Goal: Task Accomplishment & Management: Manage account settings

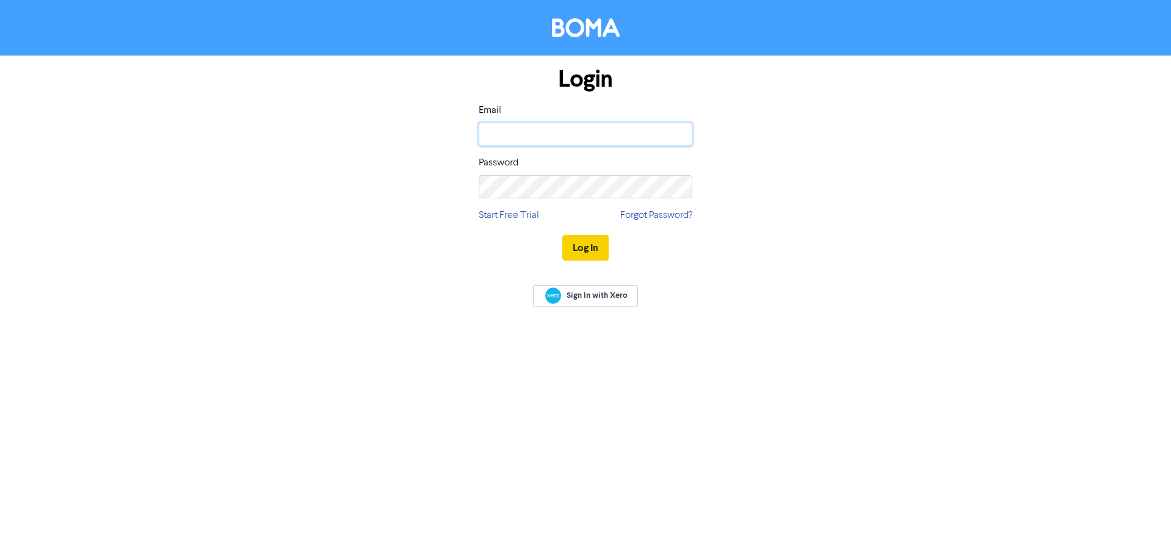
type input "[EMAIL_ADDRESS][DOMAIN_NAME]"
click at [595, 247] on button "Log In" at bounding box center [585, 248] width 46 height 26
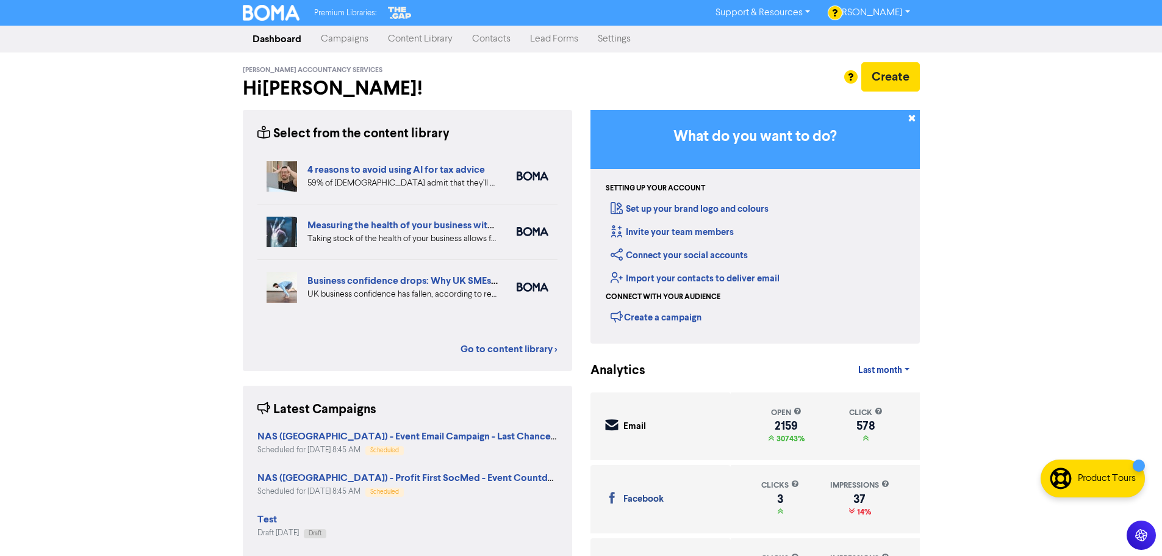
click at [346, 35] on link "Campaigns" at bounding box center [344, 39] width 67 height 24
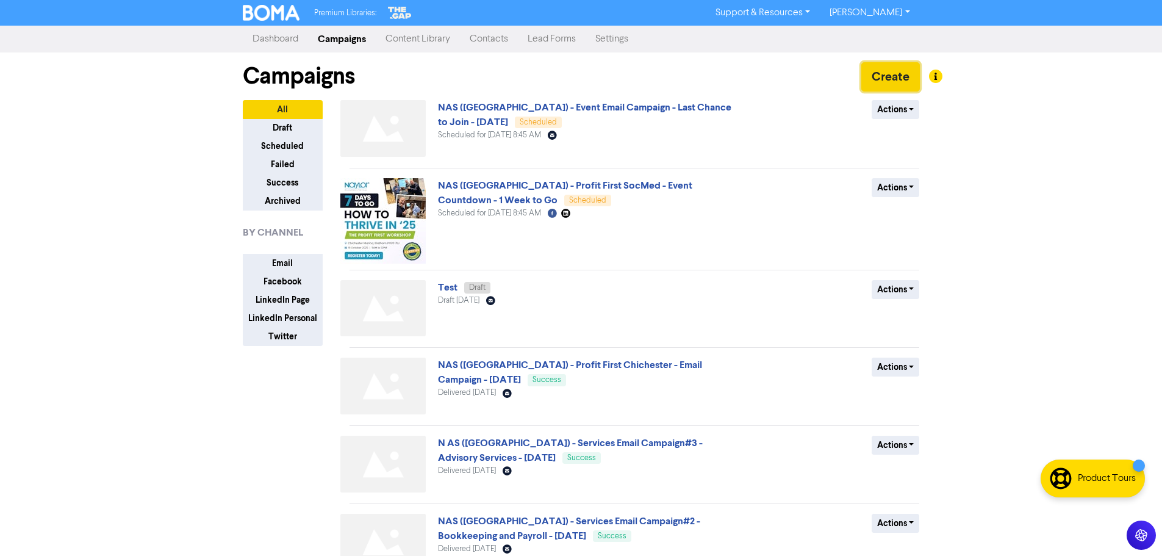
click at [886, 73] on button "Create" at bounding box center [890, 76] width 59 height 29
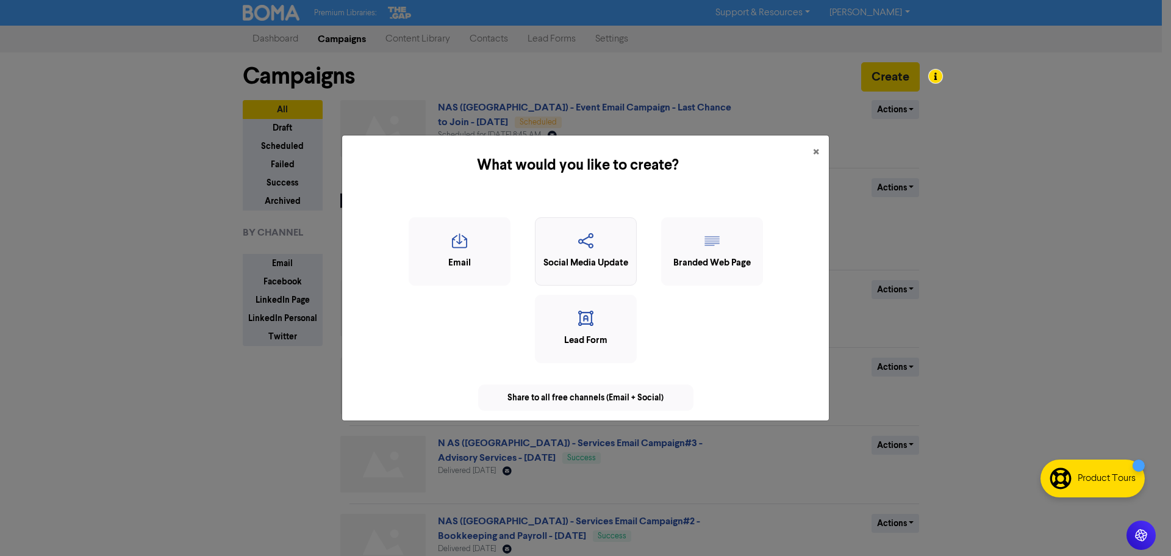
click at [587, 256] on div "Social Media Update" at bounding box center [586, 263] width 88 height 14
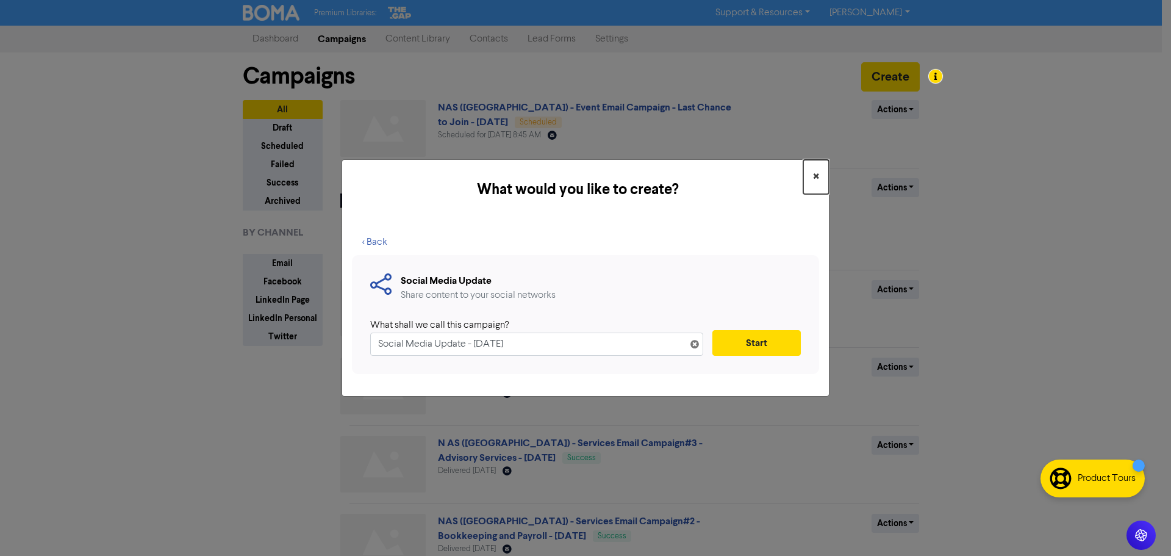
click at [814, 175] on span "×" at bounding box center [816, 177] width 6 height 18
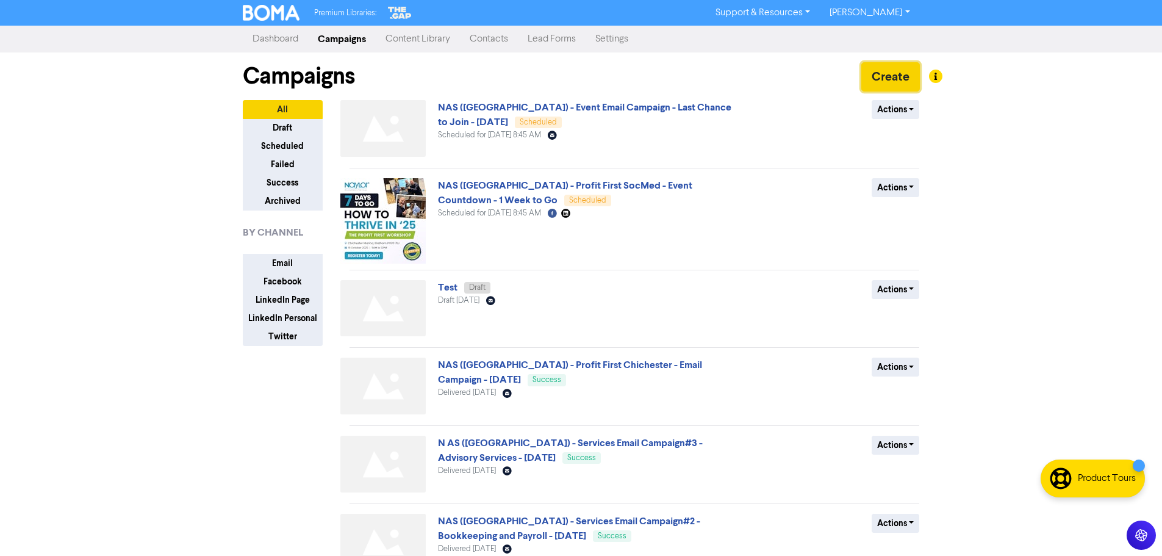
click at [875, 76] on button "Create" at bounding box center [890, 76] width 59 height 29
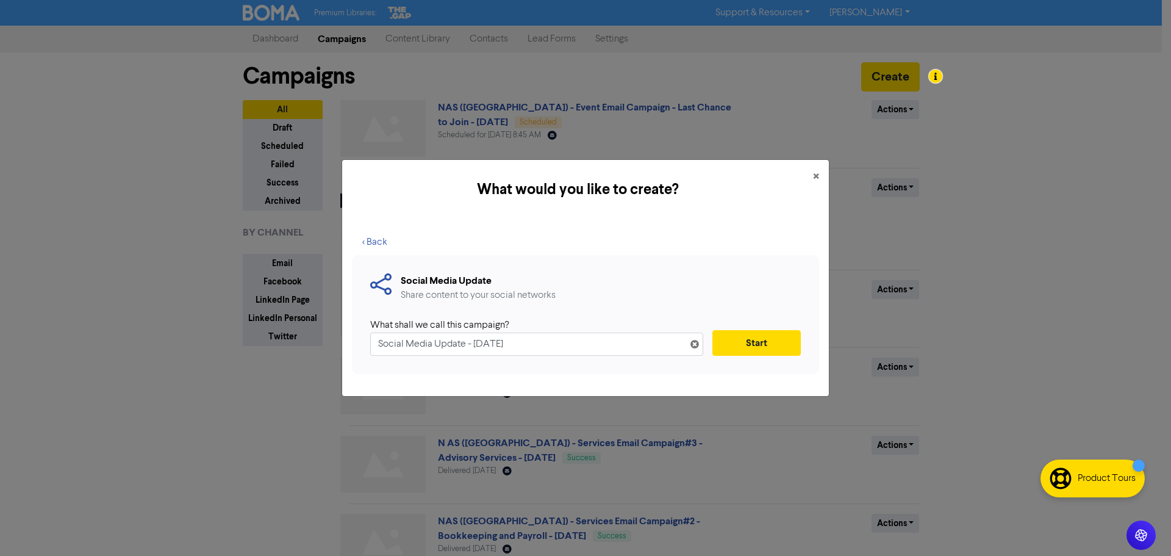
click at [378, 346] on input "Social Media Update - [DATE]" at bounding box center [536, 343] width 333 height 23
type input "NAS ([GEOGRAPHIC_DATA]) - Tax Reminder - PAYE & NIC Deduction - [DATE]"
click at [753, 339] on button "Start" at bounding box center [757, 343] width 88 height 26
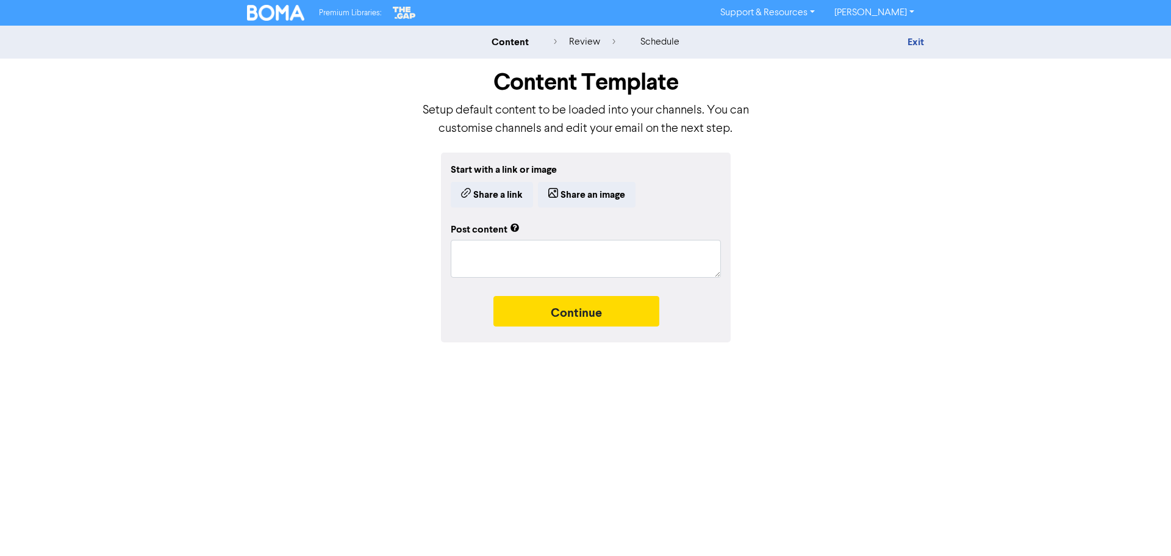
click at [930, 37] on div "Exit" at bounding box center [818, 42] width 232 height 15
click at [913, 40] on link "Exit" at bounding box center [916, 42] width 16 height 12
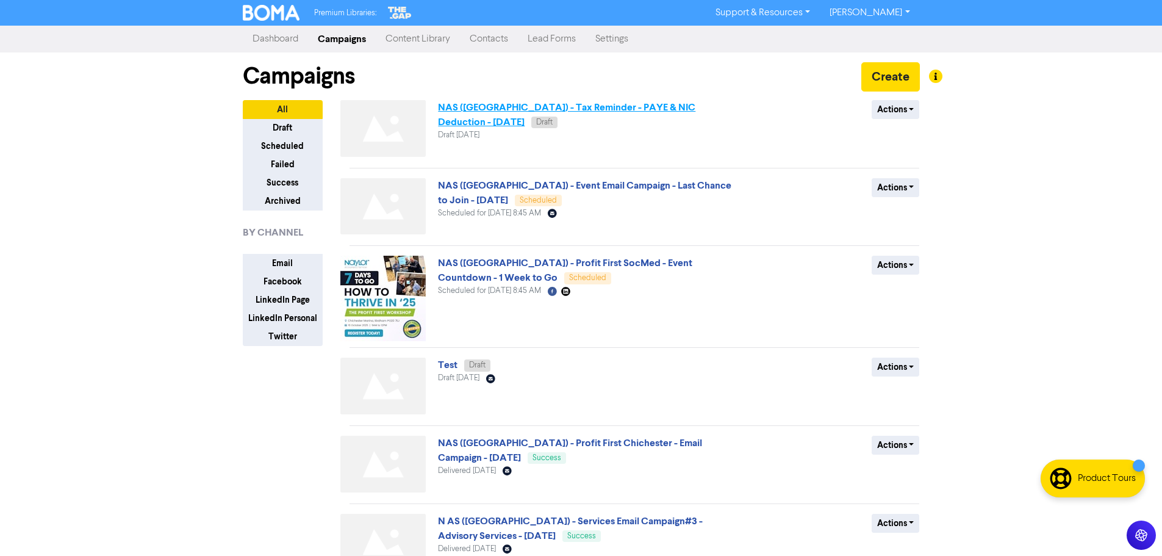
click at [553, 105] on link "NAS ([GEOGRAPHIC_DATA]) - Tax Reminder - PAYE & NIC Deduction - [DATE]" at bounding box center [566, 114] width 257 height 27
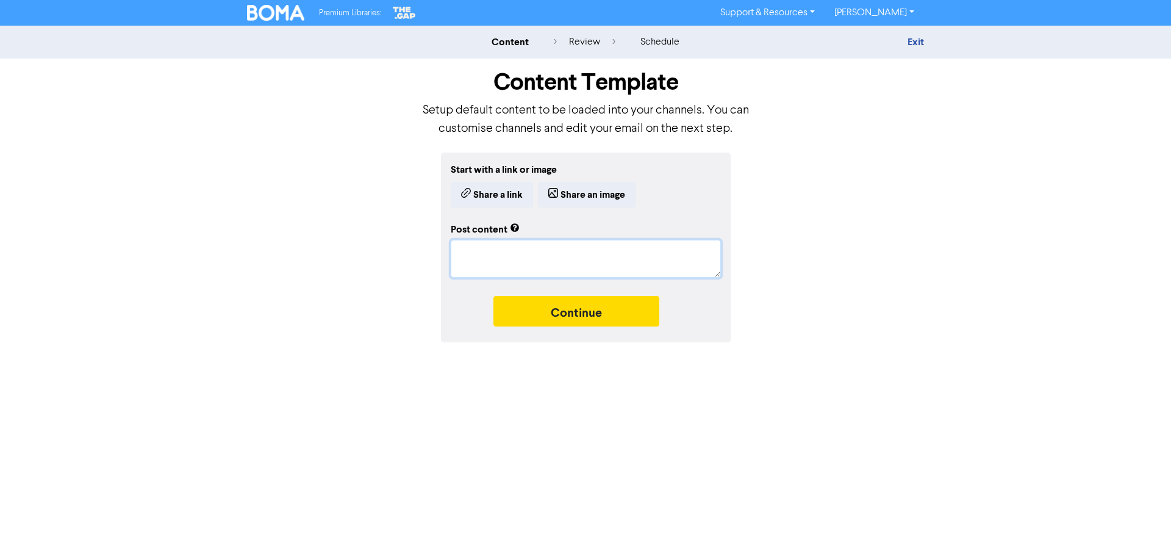
click at [533, 249] on textarea at bounding box center [586, 259] width 270 height 38
click at [592, 190] on button "Share an image" at bounding box center [587, 195] width 98 height 26
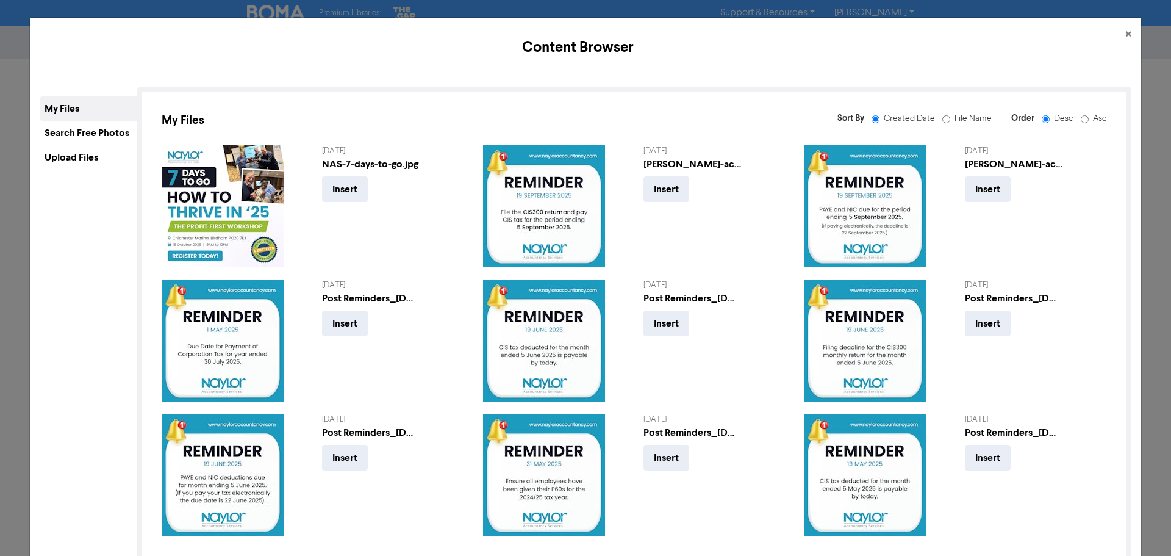
click at [73, 154] on div "Upload Files" at bounding box center [89, 157] width 98 height 24
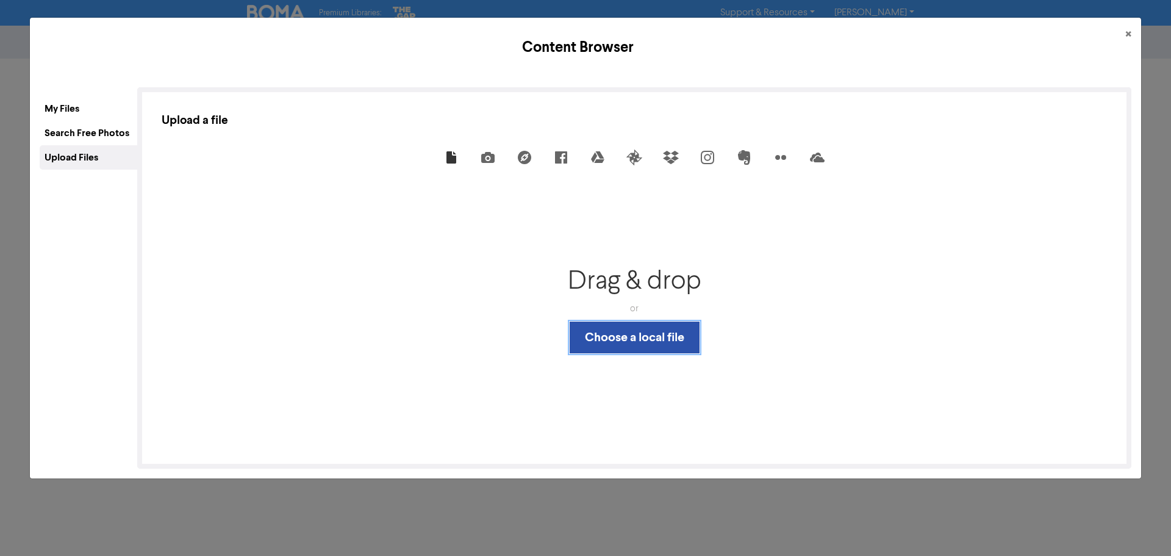
click at [578, 336] on button "Choose a local file" at bounding box center [635, 337] width 130 height 32
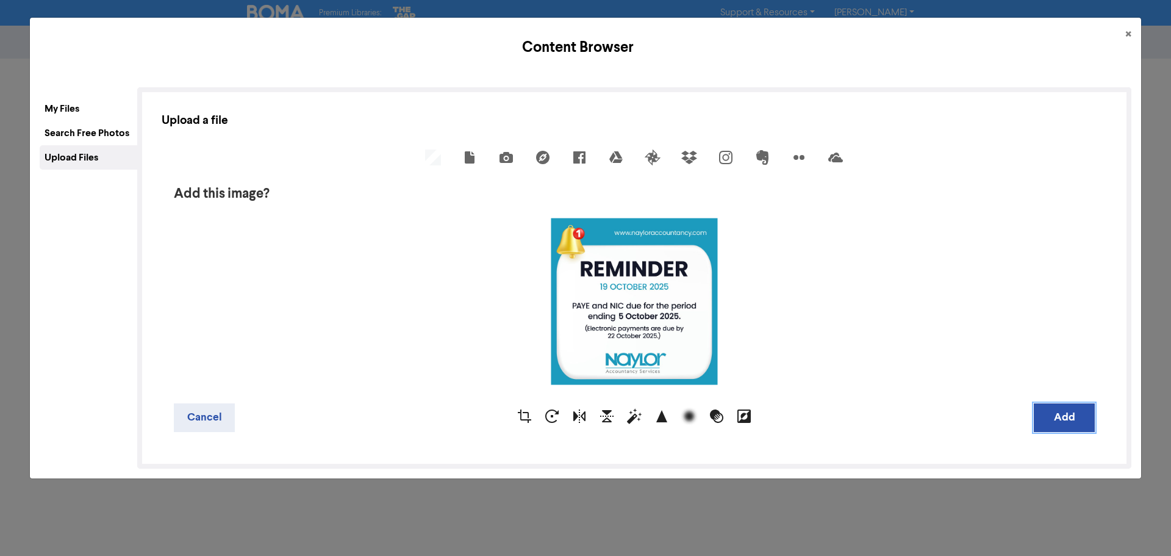
click at [1060, 418] on button "Add" at bounding box center [1064, 417] width 61 height 29
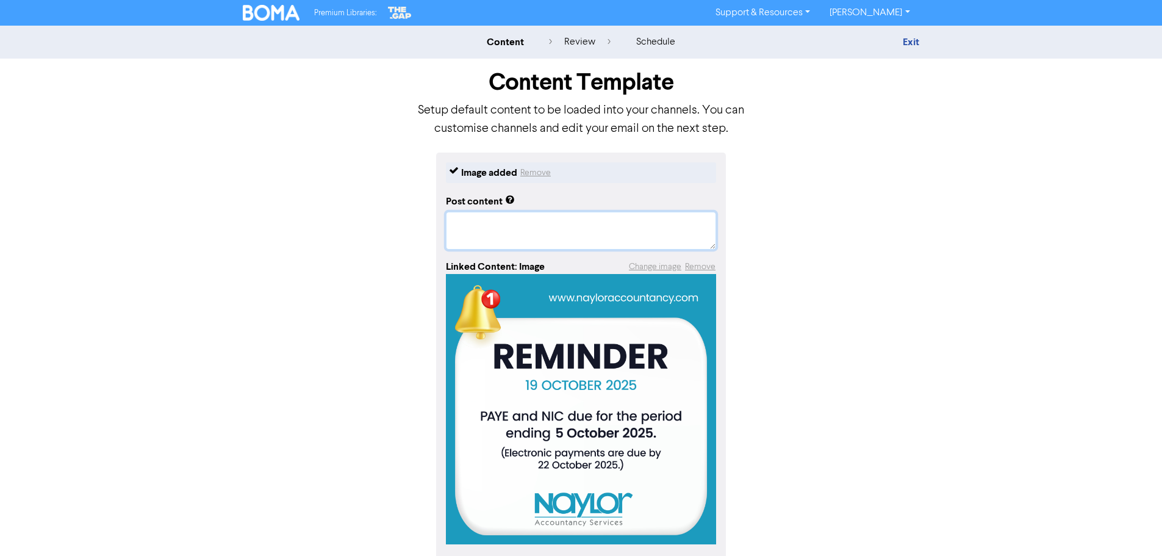
click at [509, 223] on textarea at bounding box center [581, 231] width 270 height 38
paste textarea "Important Reminder for Employers: PAYE and NIC Deductions Due!"
type textarea "x"
type textarea "Important Reminder for Employers: PAYE and NIC Deductions Due!"
type textarea "x"
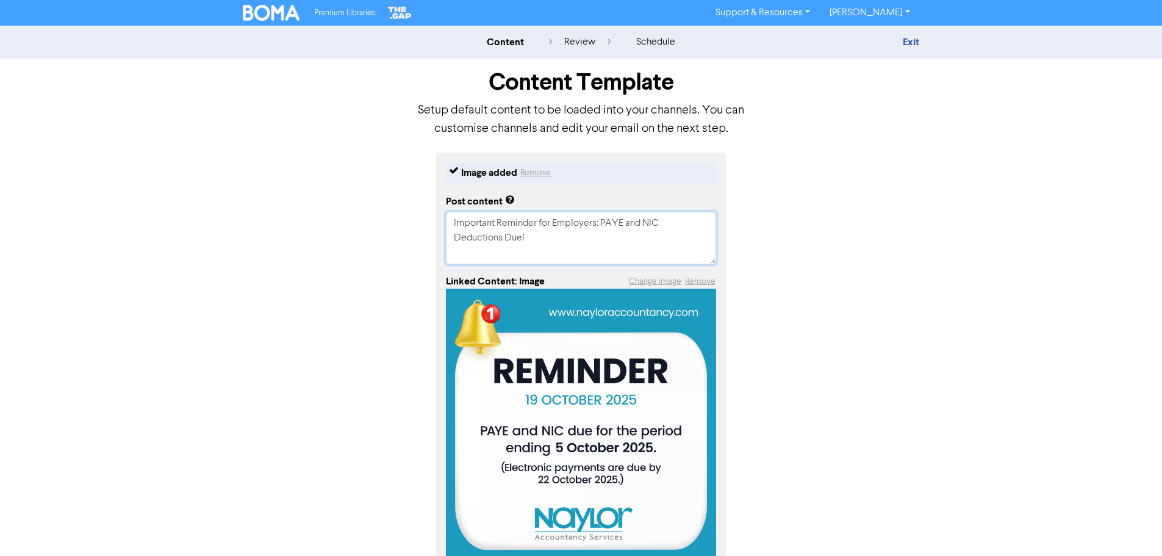
type textarea "Important Reminder for Employers: PAYE and NIC Deductions Due!"
type textarea "x"
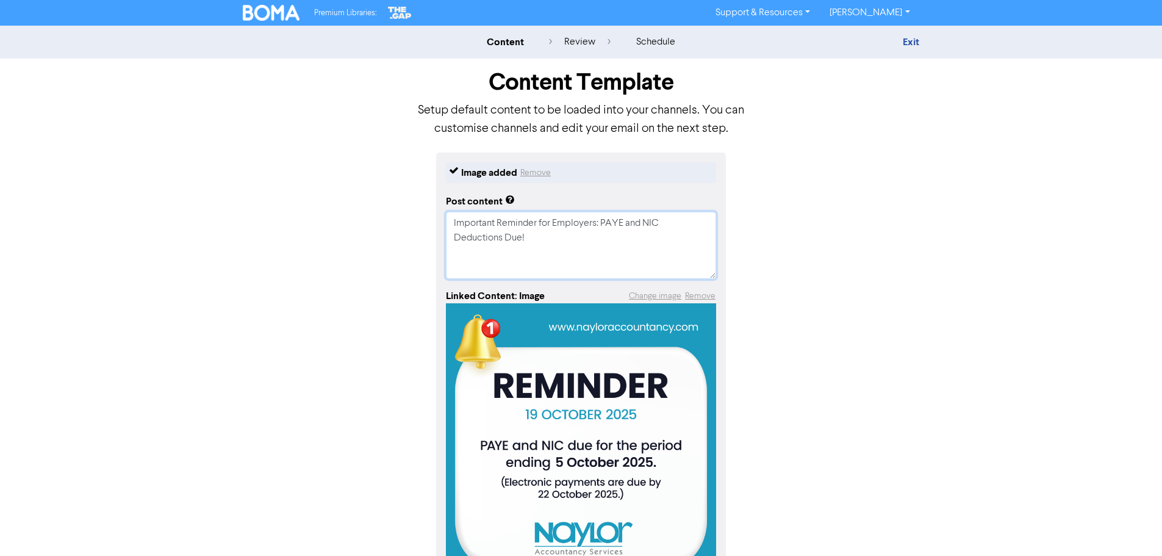
type textarea "Important Reminder for Employers: PAYE and NIC Deductions Due!"
click at [451, 260] on textarea "Important Reminder for Employers: PAYE and NIC Deductions Due!" at bounding box center [581, 245] width 270 height 67
type textarea "x"
type textarea "Important Reminder for Employers: PAYE and NIC Deductions Due!"
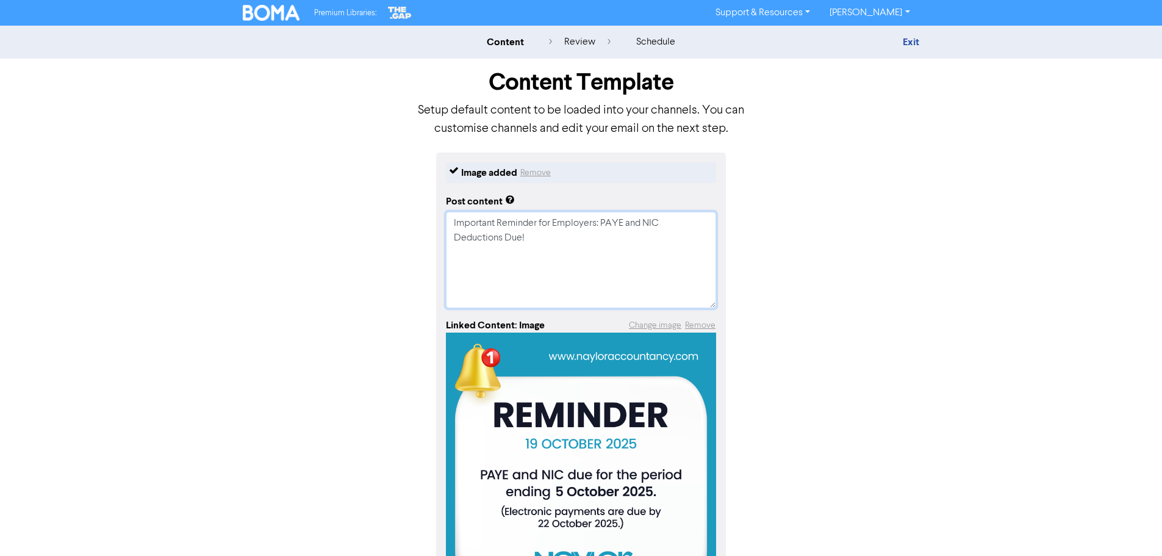
type textarea "x"
type textarea "Important Reminder for Employers: PAYE and NIC Deductions Due!"
paste textarea "PAYE and NIC are due for the period ending [DATE]. If you’re paying electronica…"
type textarea "x"
type textarea "Important Reminder for Employers: PAYE and NIC Deductions Due! PAYE and NIC are…"
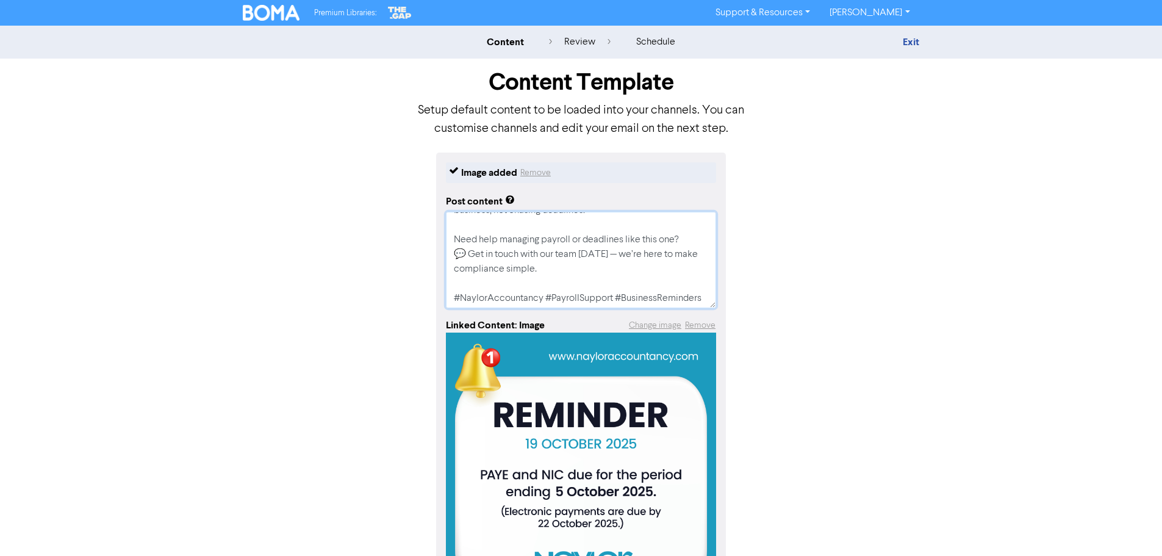
scroll to position [140, 0]
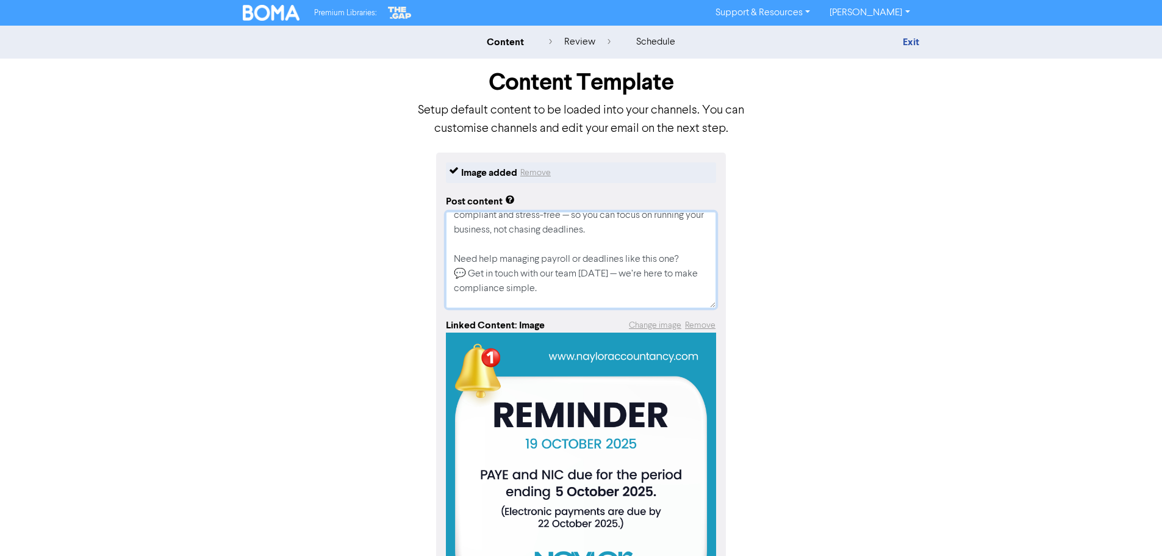
click at [471, 286] on textarea "Important Reminder for Employers: PAYE and NIC Deductions Due! PAYE and NIC are…" at bounding box center [581, 260] width 270 height 96
type textarea "x"
type textarea "Important Reminder for Employers: PAYE and NIC Deductions Due! PAYE and NIC are…"
click at [683, 276] on textarea "Important Reminder for Employers: PAYE and NIC Deductions Due! PAYE and NIC are…" at bounding box center [581, 260] width 270 height 96
type textarea "x"
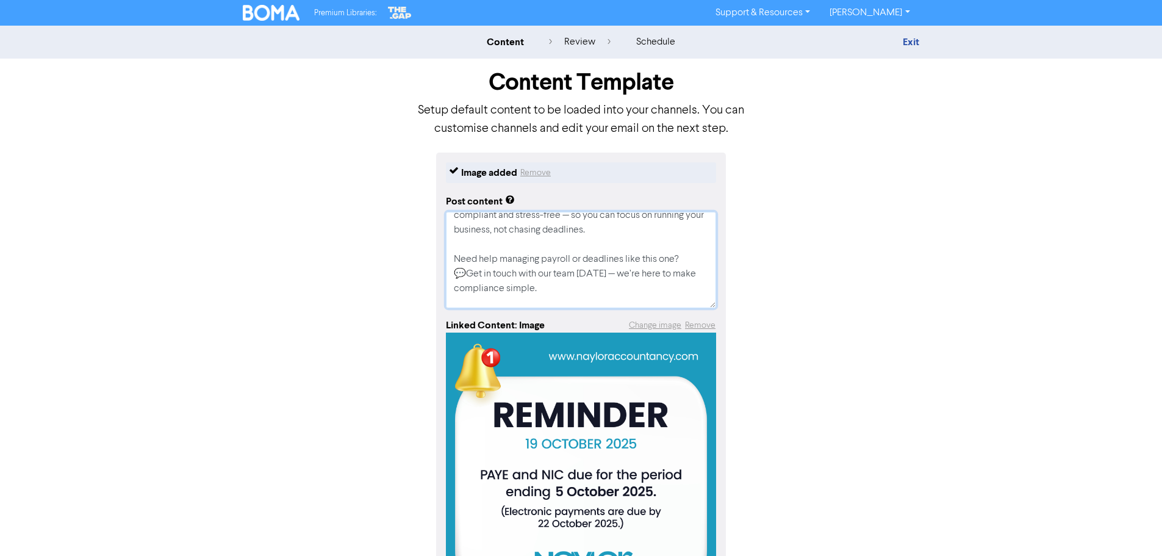
type textarea "Important Reminder for Employers: PAYE and NIC Deductions Due! PAYE and NIC are…"
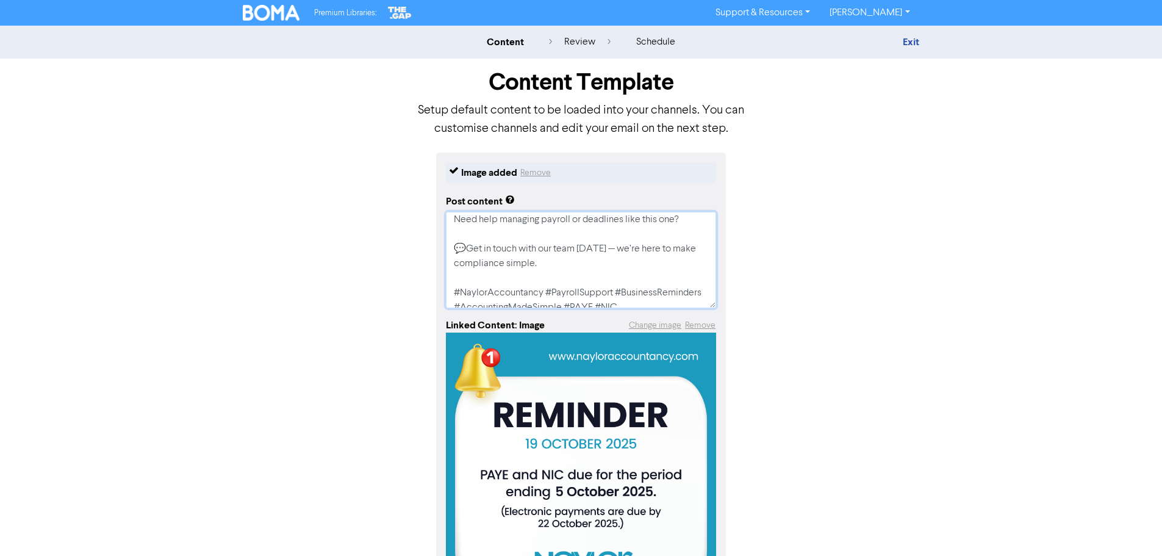
scroll to position [201, 0]
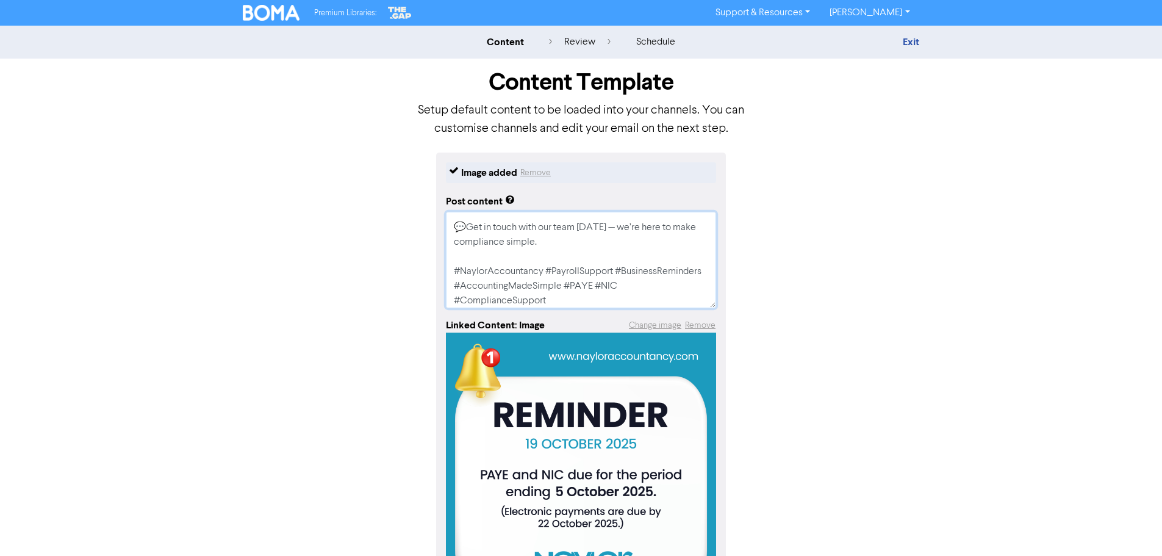
click at [468, 243] on textarea "Important Reminder for Employers: PAYE and NIC Deductions Due! PAYE and NIC are…" at bounding box center [581, 260] width 270 height 96
type textarea "x"
type textarea "Important Reminder for Employers: PAYE and NIC Deductions Due! PAYE and NIC are…"
click at [544, 253] on textarea "Important Reminder for Employers: PAYE and NIC Deductions Due! PAYE and NIC are…" at bounding box center [581, 260] width 270 height 96
type textarea "x"
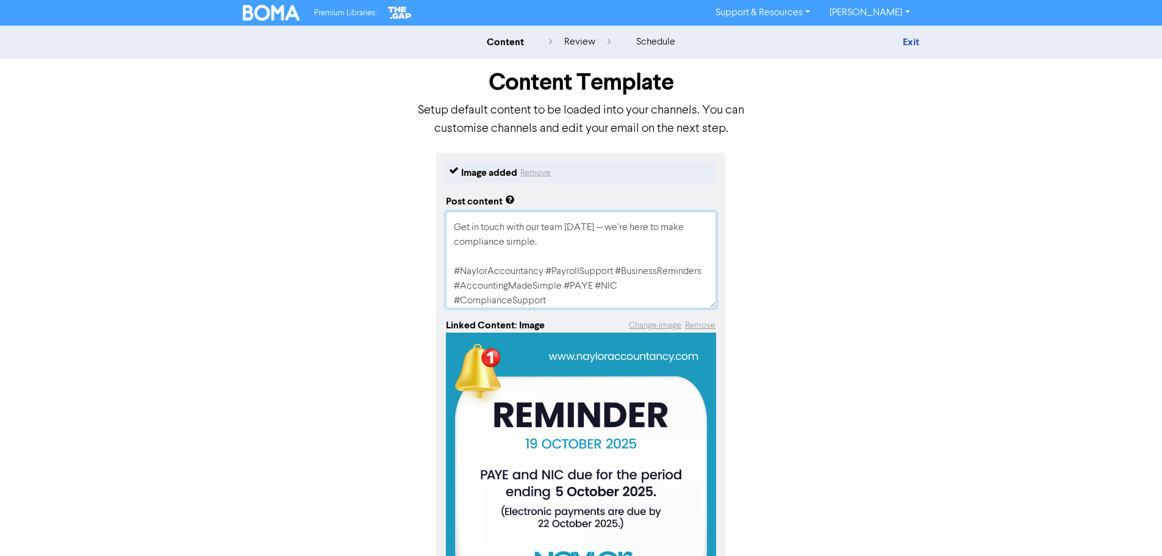
type textarea "Important Reminder for Employers: PAYE and NIC Deductions Due! PAYE and NIC are…"
type textarea "x"
type textarea "Important Reminder for Employers: PAYE and NIC Deductions Due! PAYE and NIC are…"
paste textarea "Connect with Us Official Website: /[DOMAIN_NAME] Facebook Page: /NaylorAccounta…"
type textarea "x"
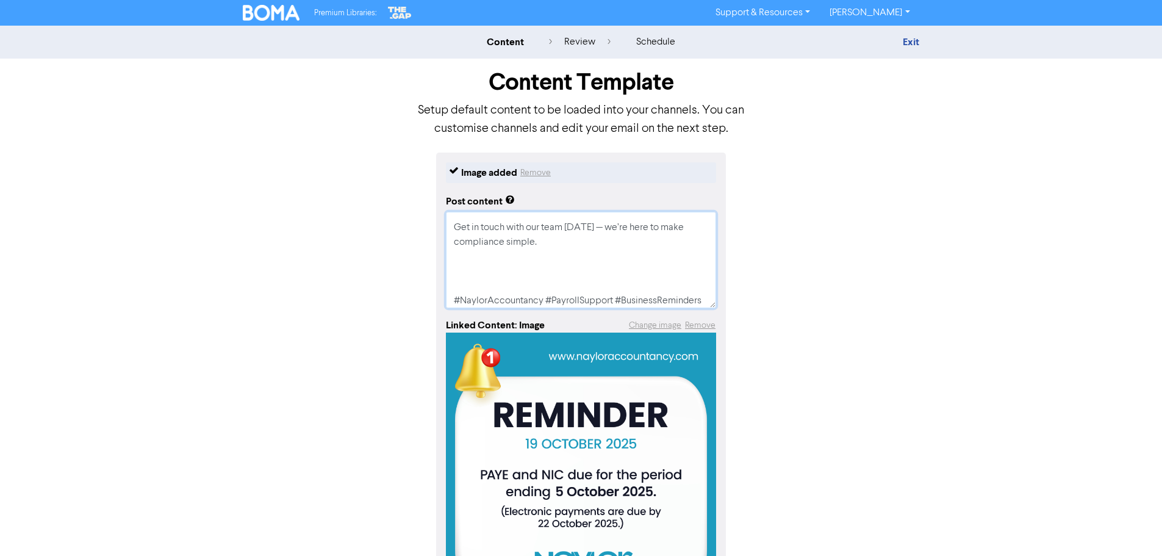
type textarea "Important Reminder for Employers: PAYE and NIC Deductions Due! PAYE and NIC are…"
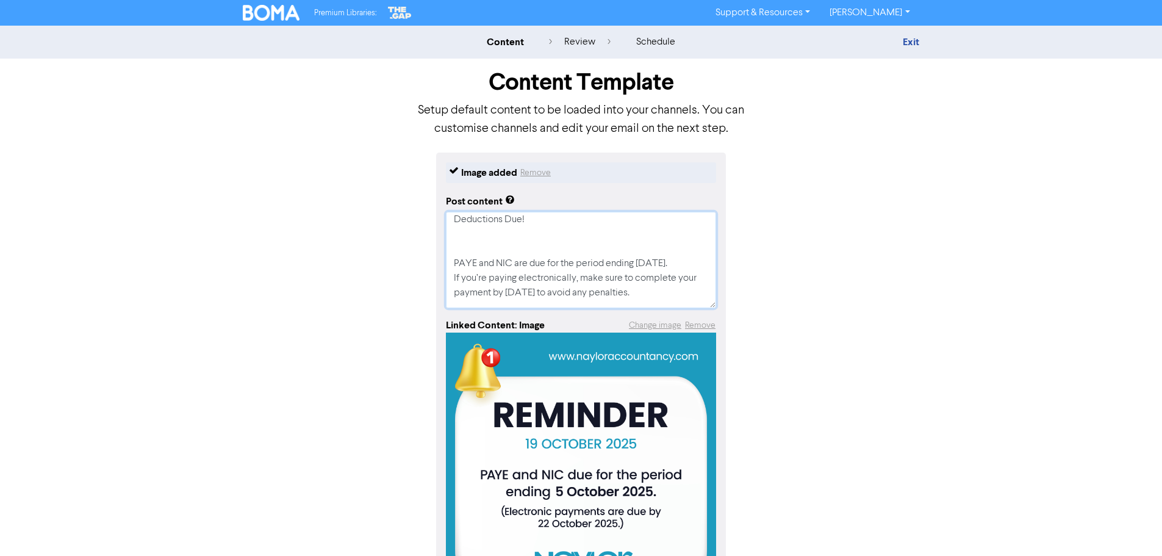
scroll to position [0, 0]
click at [506, 267] on textarea "Important Reminder for Employers: PAYE and NIC Deductions Due! PAYE and NIC are…" at bounding box center [581, 260] width 270 height 96
type textarea "x"
type textarea "Important Reminder for Employers: PAYE and NIC Deductions Due! PAYE and NIC are…"
click at [450, 300] on textarea "Important Reminder for Employers: PAYE and NIC Deductions Due! PAYE and NIC are…" at bounding box center [581, 260] width 270 height 96
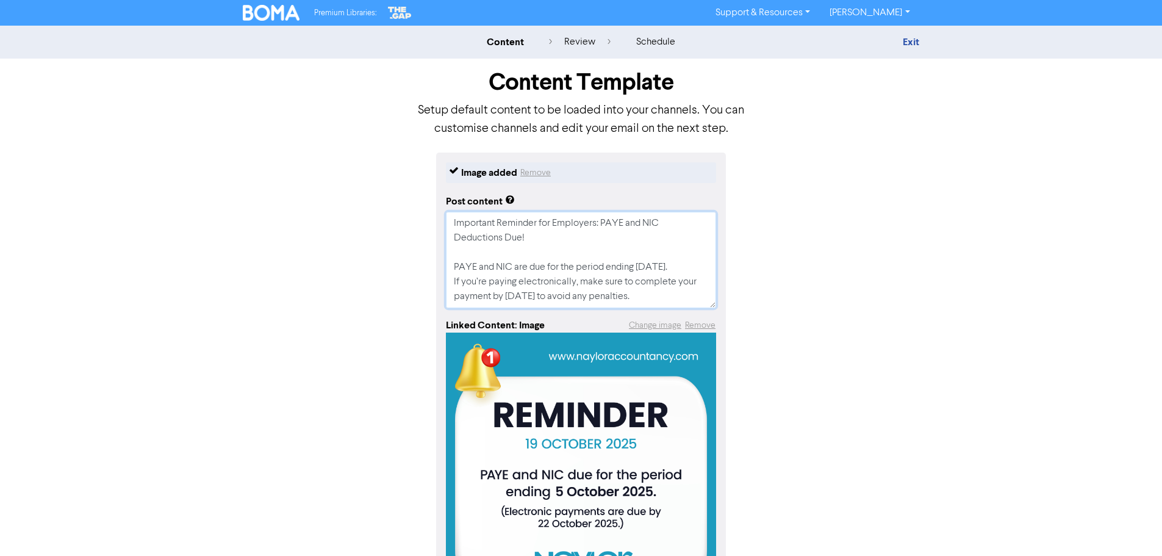
type textarea "x"
type textarea "Important Reminder for Employers: PAYE and NIC Deductions Due! PAYE and NIC are…"
type textarea "x"
type textarea "Important Reminder for Employers: PAYE and NIC Deductions Due! PAYE and NIC are…"
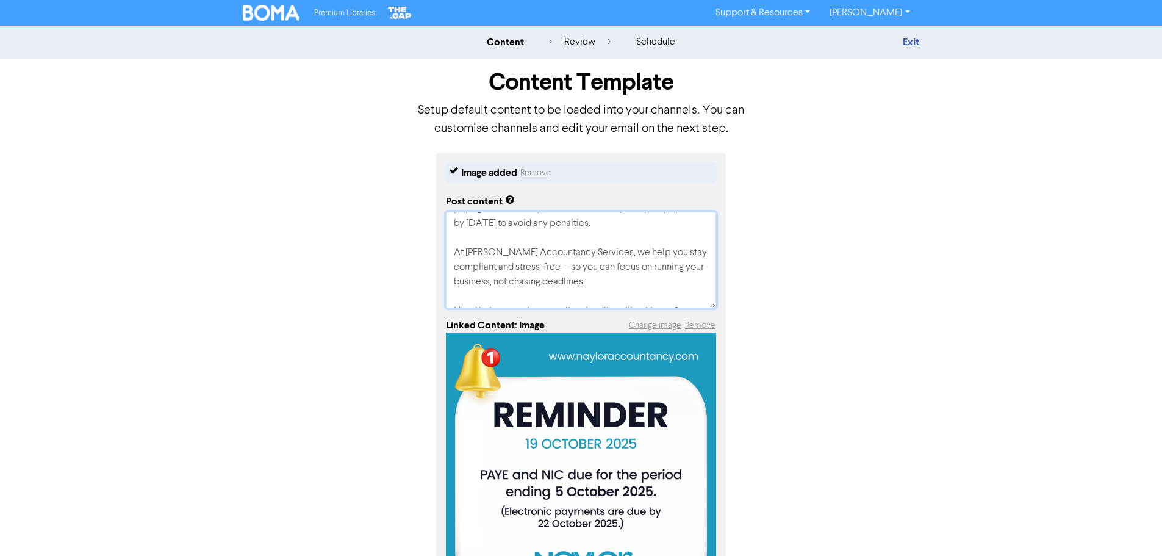
click at [570, 284] on textarea "Important Reminder for Employers: PAYE and NIC Deductions Due! PAYE and NIC are…" at bounding box center [581, 260] width 270 height 96
type textarea "x"
type textarea "Important Reminder for Employers: PAYE and NIC Deductions Due! PAYE and NIC are…"
type textarea "x"
type textarea "Important Reminder for Employers: PAYE and NIC Deductions Due! PAYE and NIC are…"
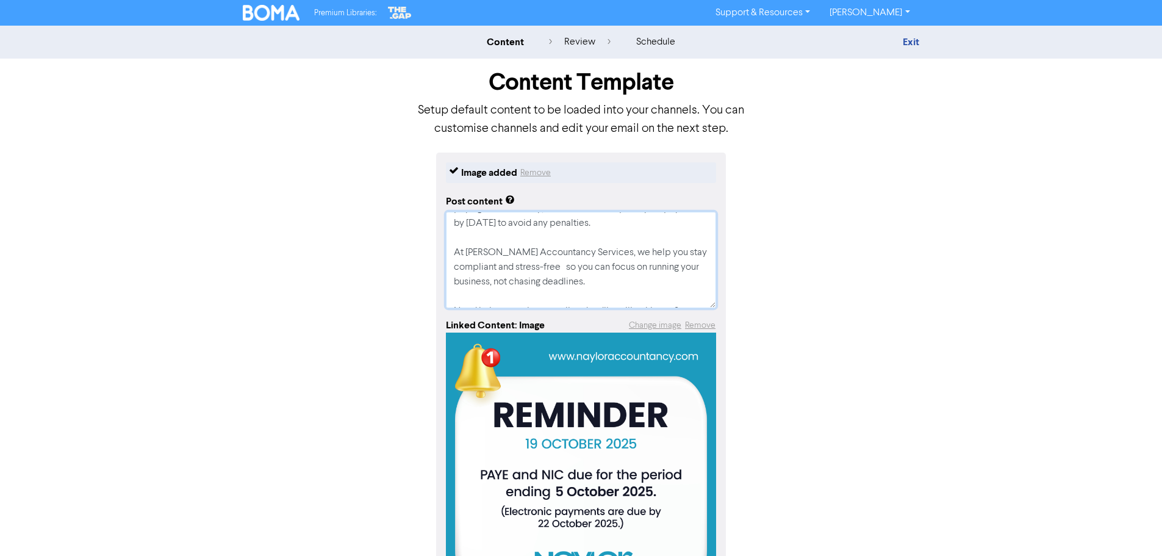
type textarea "x"
type textarea "Important Reminder for Employers: PAYE and NIC Deductions Due! PAYE and NIC are…"
type textarea "x"
type textarea "Important Reminder for Employers: PAYE and NIC Deductions Due! PAYE and NIC are…"
type textarea "x"
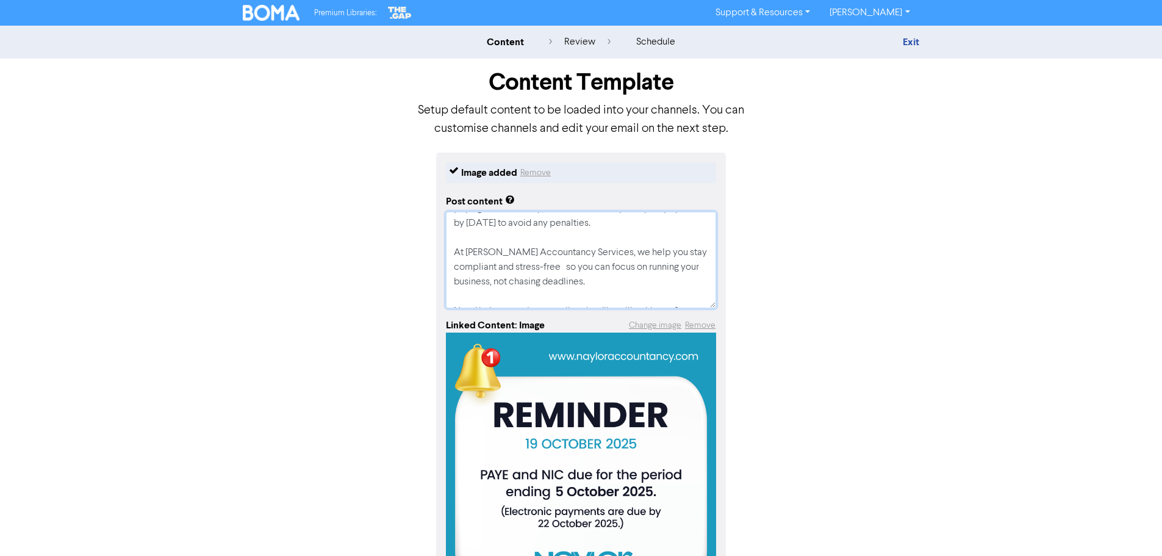
type textarea "Important Reminder for Employers: PAYE and NIC Deductions Due! PAYE and NIC are…"
type textarea "x"
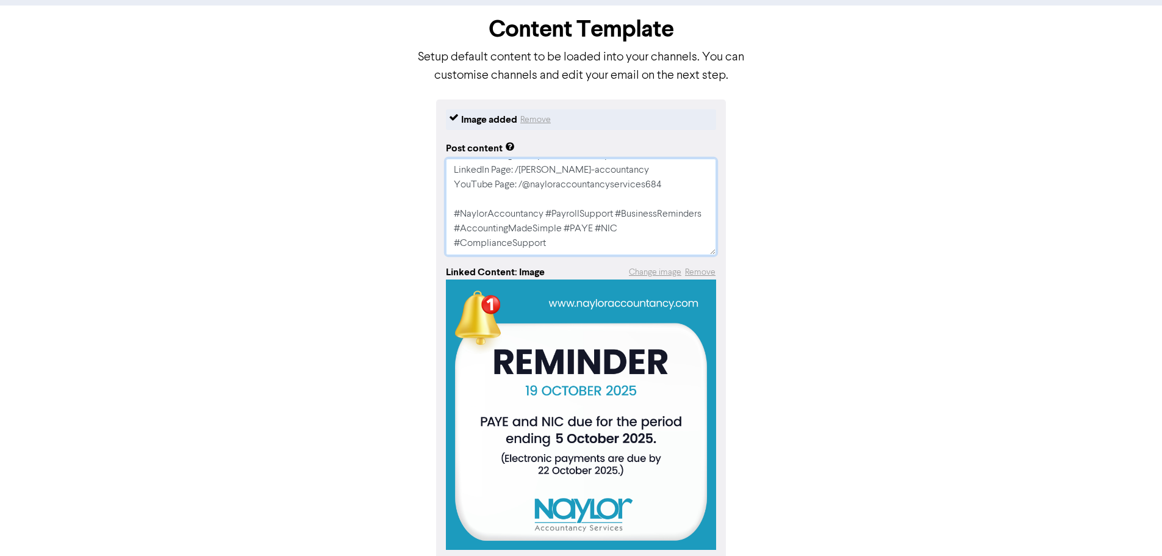
scroll to position [113, 0]
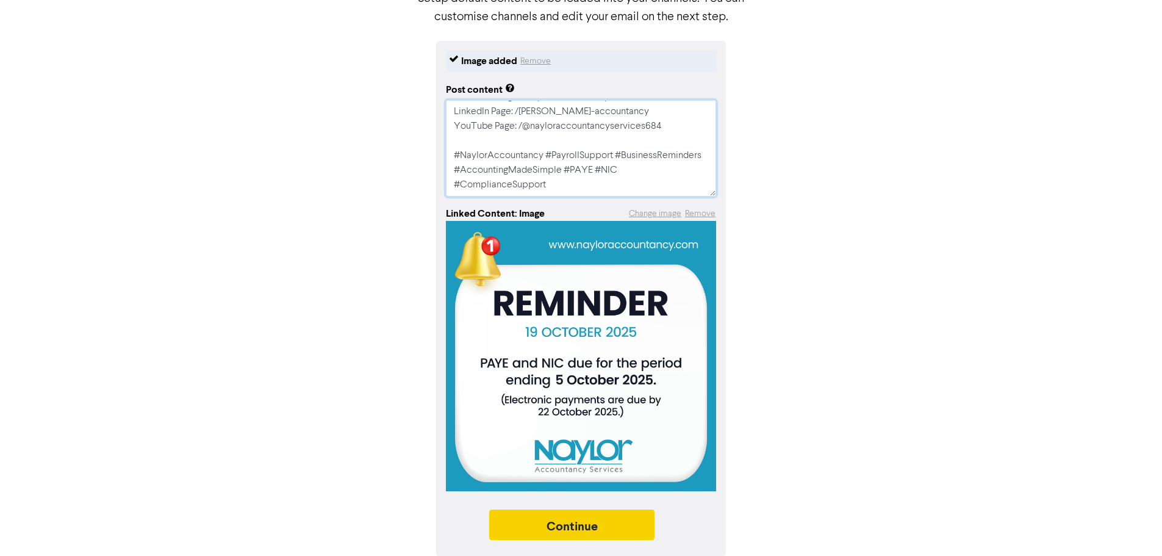
type textarea "Important Reminder for Employers: PAYE and NIC Deductions Due! PAYE and NIC are…"
click at [574, 529] on button "Continue" at bounding box center [572, 524] width 166 height 31
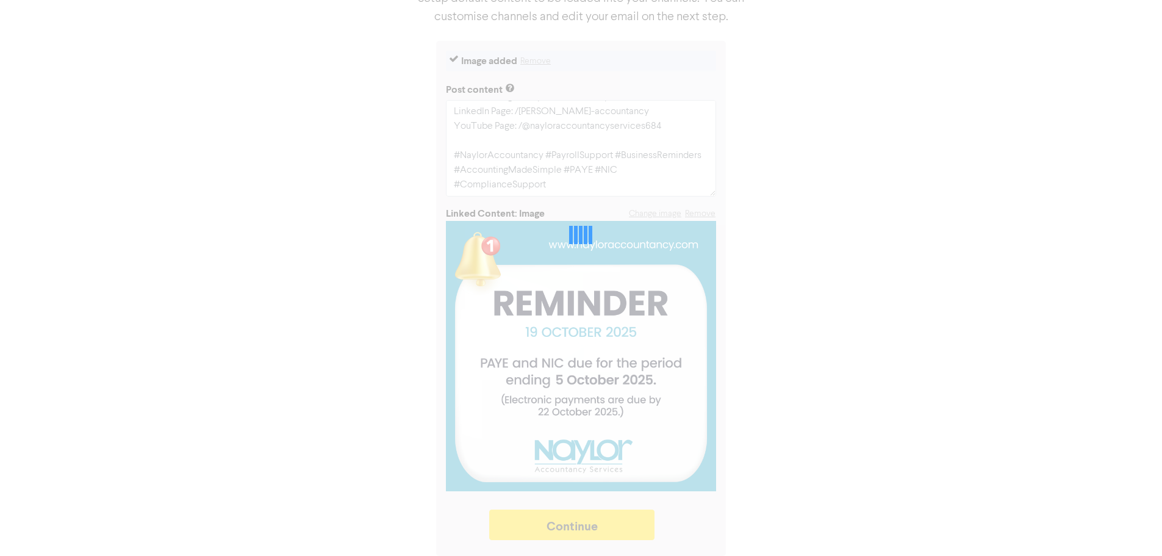
type textarea "x"
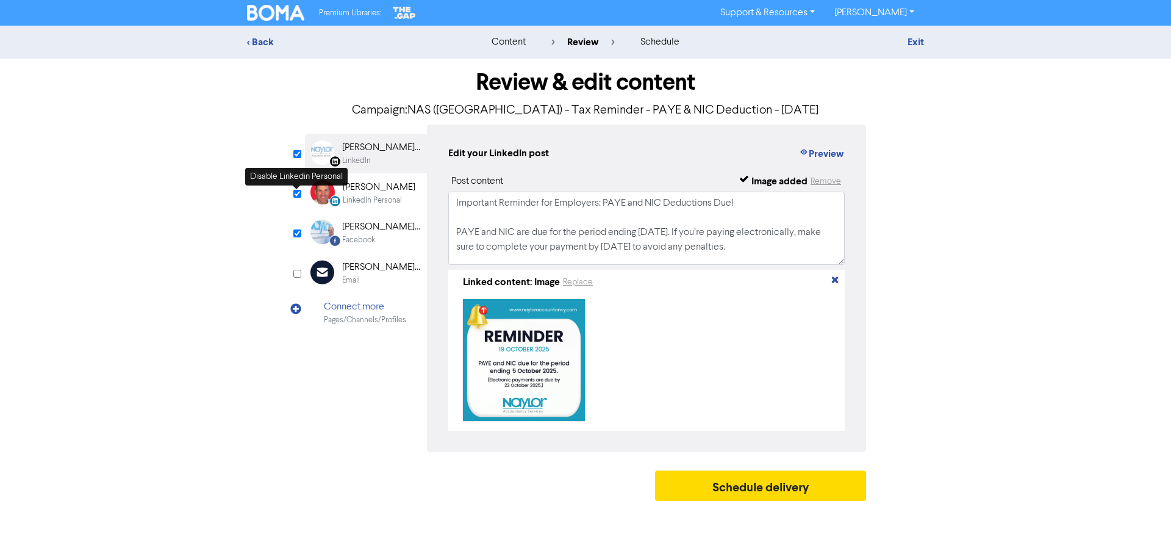
click at [296, 193] on input "checkbox" at bounding box center [297, 194] width 8 height 8
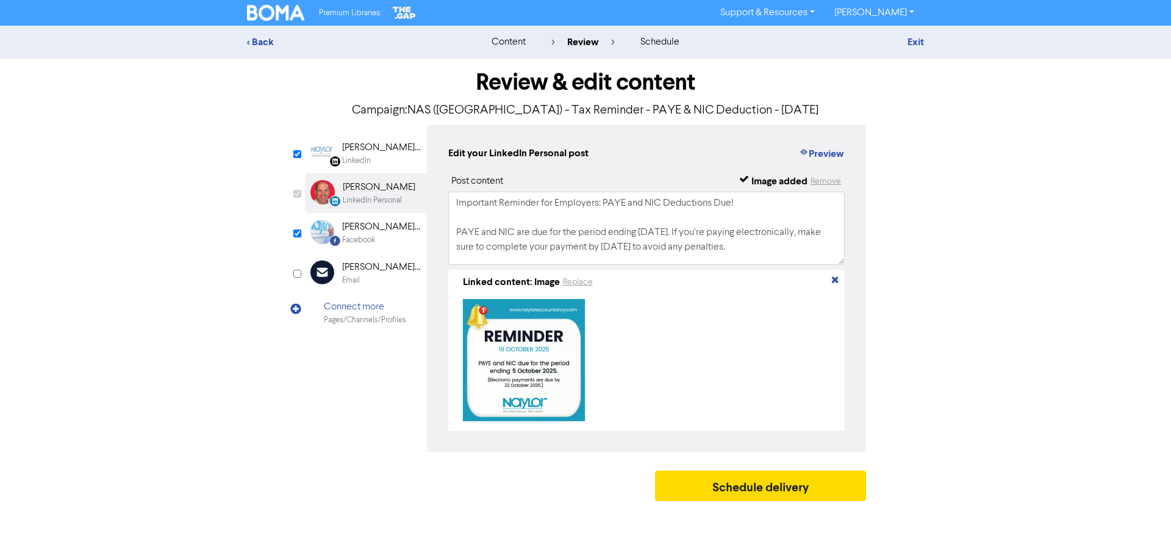
checkbox input "false"
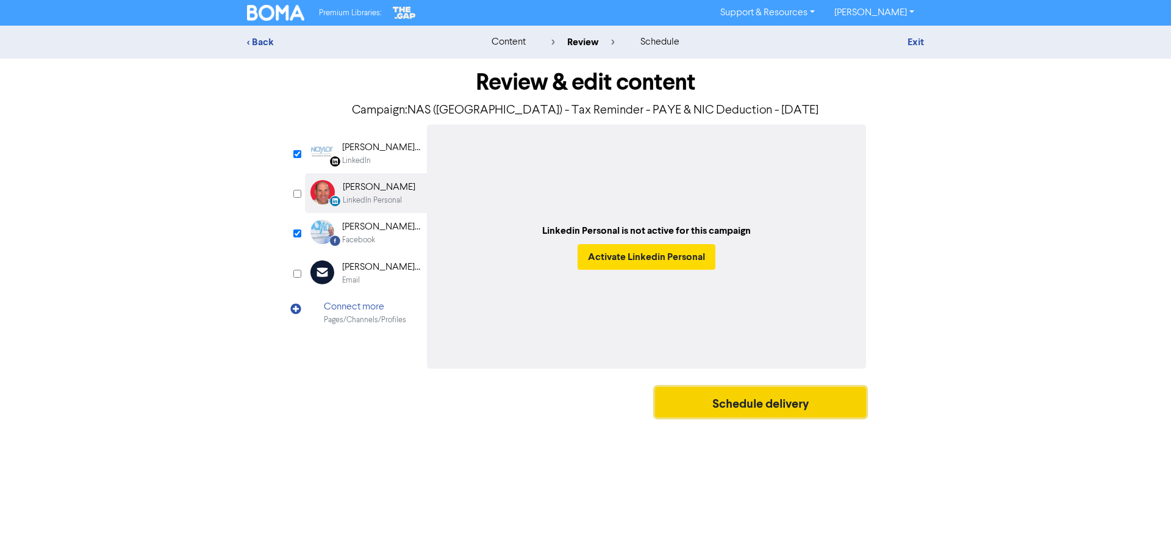
click at [806, 408] on button "Schedule delivery" at bounding box center [760, 402] width 211 height 31
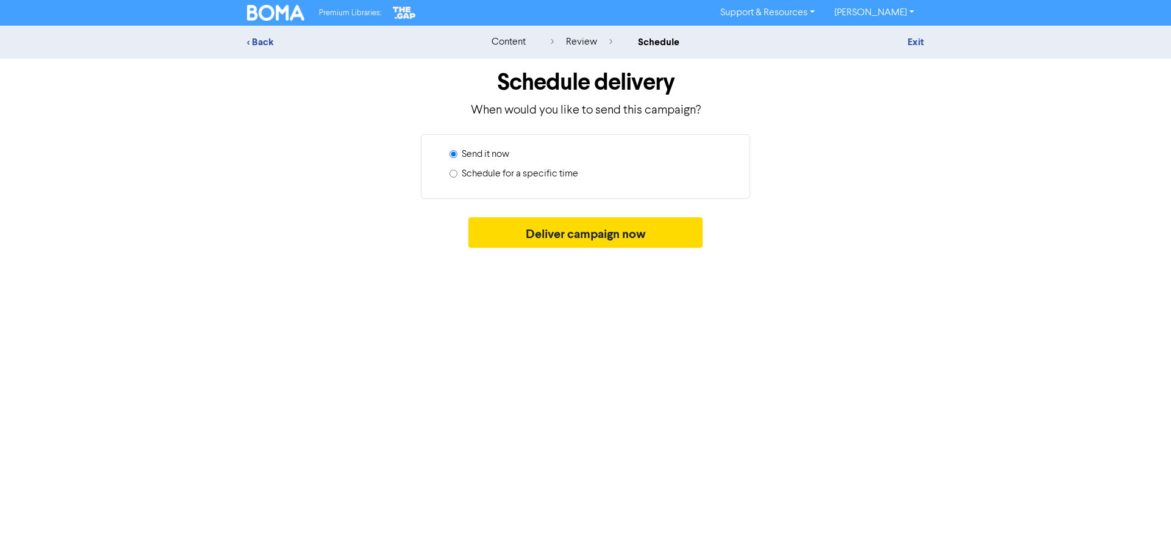
drag, startPoint x: 453, startPoint y: 173, endPoint x: 471, endPoint y: 183, distance: 20.5
click at [453, 173] on input "Schedule for a specific time" at bounding box center [454, 174] width 8 height 8
radio input "true"
radio input "false"
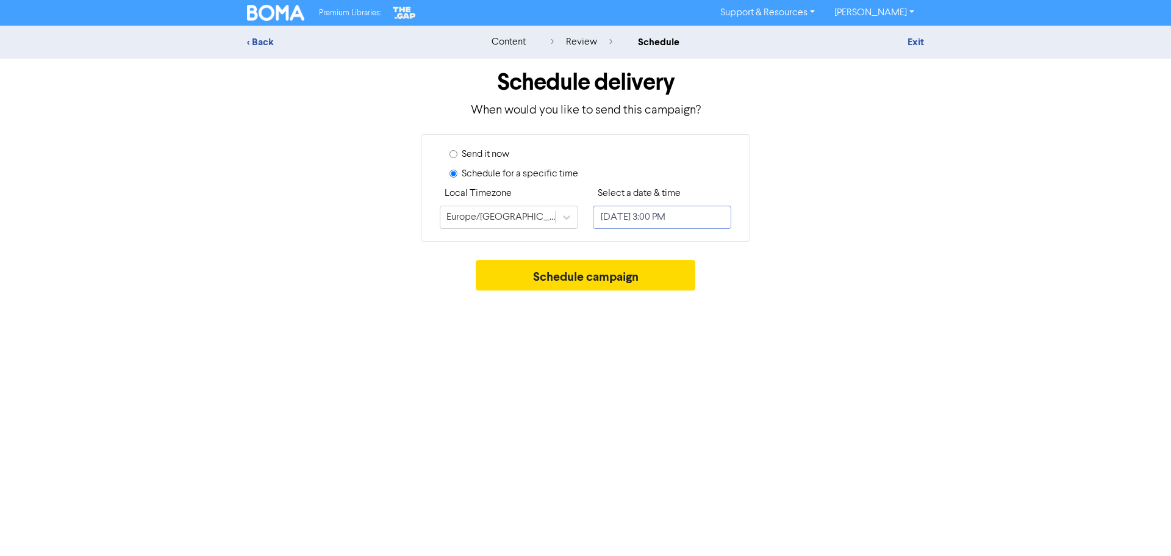
click at [678, 220] on input "[DATE] 3:00 PM" at bounding box center [662, 217] width 138 height 23
select select "9"
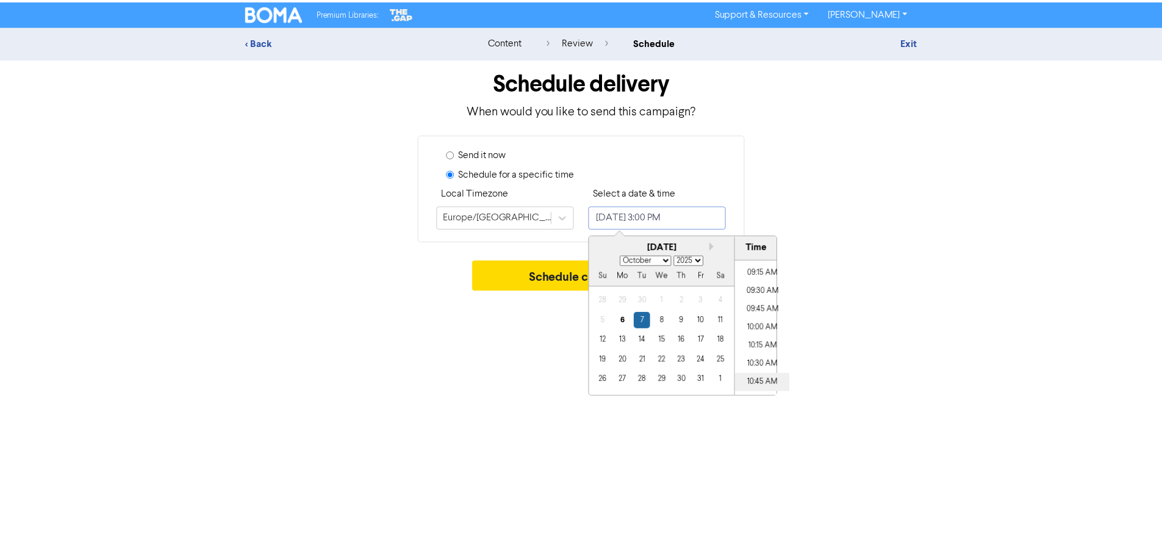
scroll to position [612, 0]
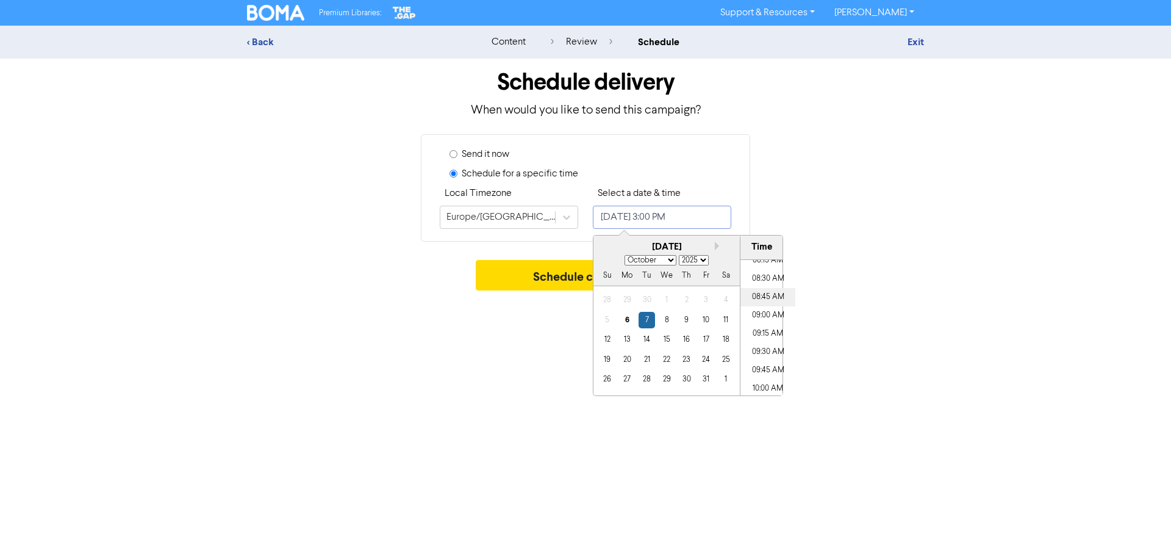
click at [767, 293] on li "08:45 AM" at bounding box center [768, 297] width 55 height 18
type input "[DATE] 8:45 AM"
click at [482, 301] on div "Premium Libraries: Support & Resources Video Tutorials FAQ & Guides Marketing E…" at bounding box center [585, 278] width 1171 height 556
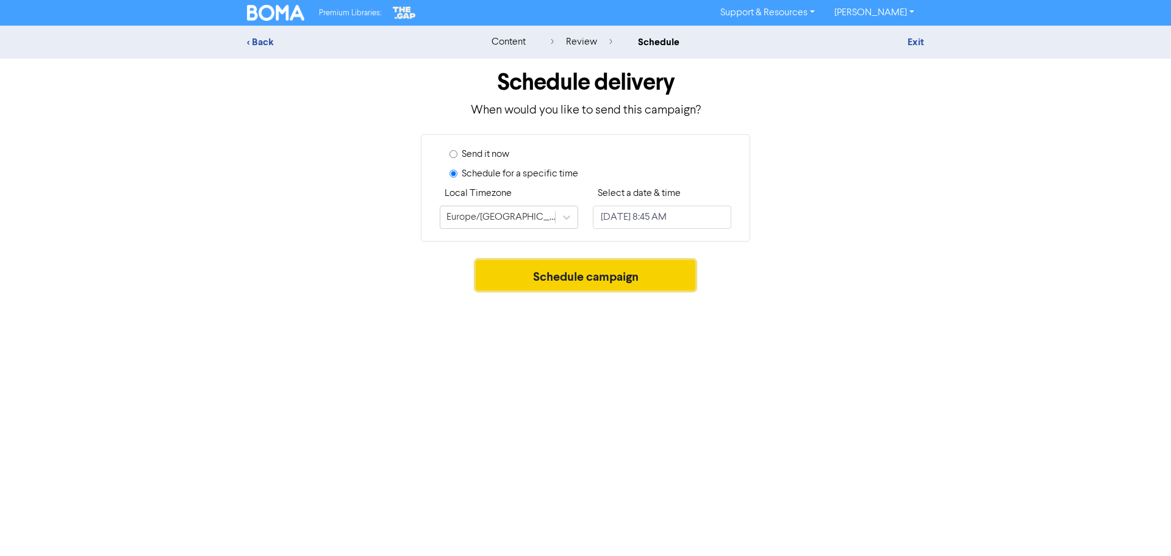
click at [587, 282] on button "Schedule campaign" at bounding box center [586, 275] width 220 height 31
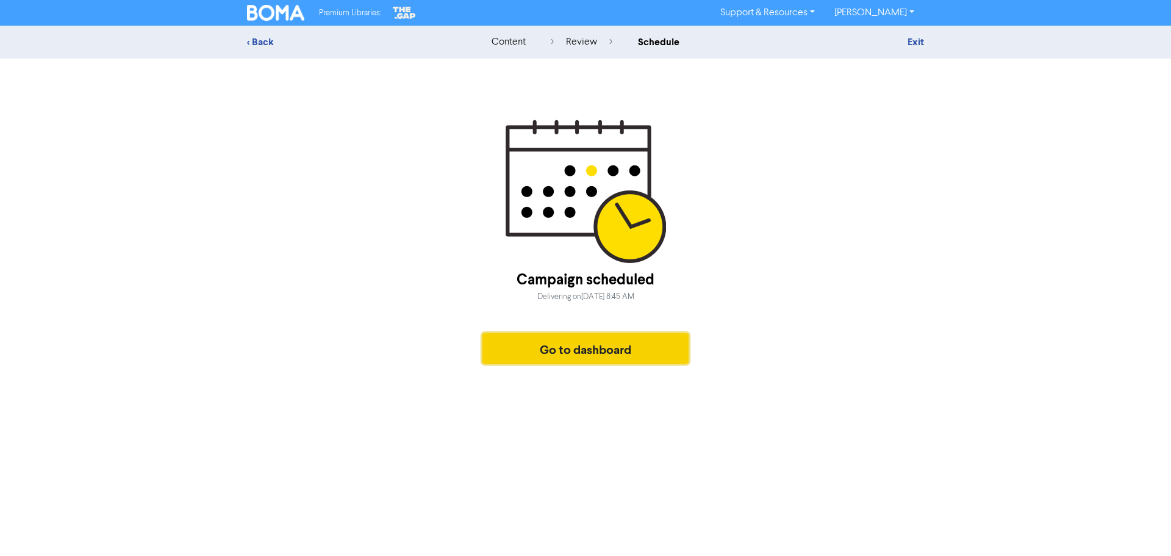
click at [591, 351] on button "Go to dashboard" at bounding box center [586, 348] width 206 height 31
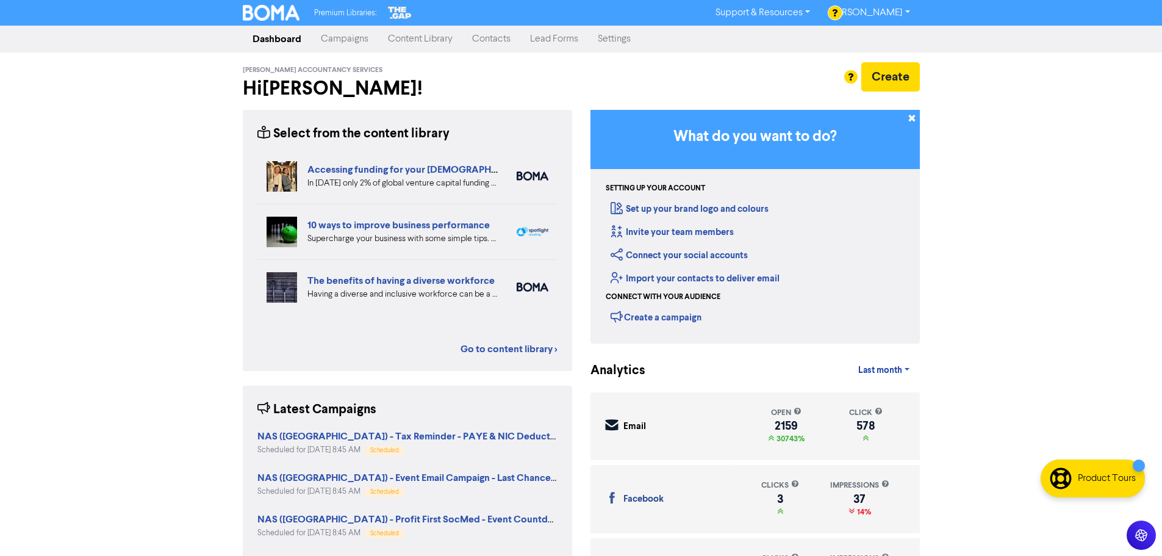
click at [351, 38] on link "Campaigns" at bounding box center [344, 39] width 67 height 24
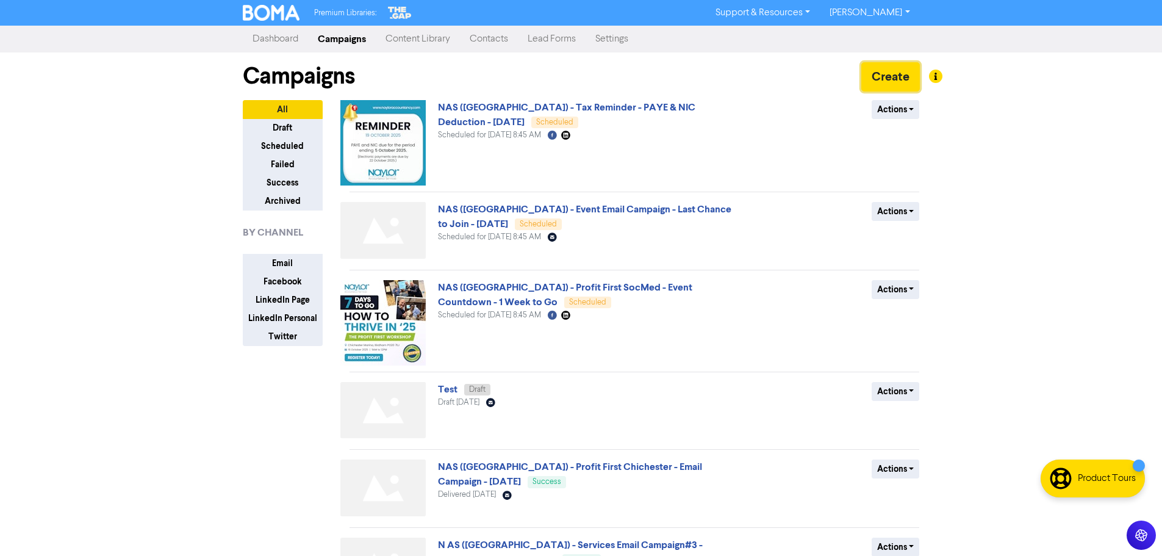
click at [885, 73] on button "Create" at bounding box center [890, 76] width 59 height 29
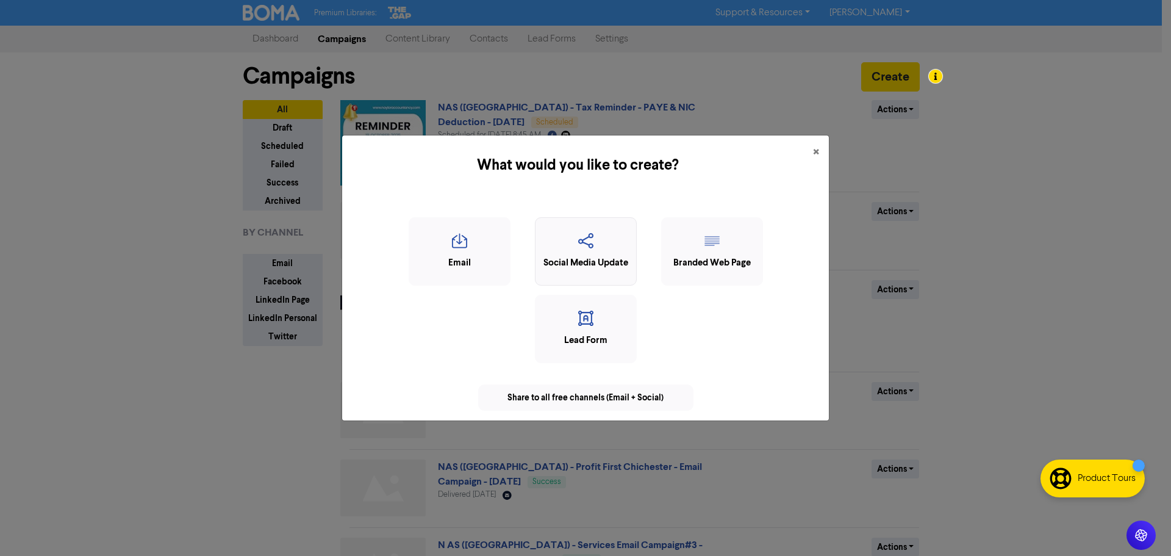
click at [611, 253] on icon "button" at bounding box center [586, 244] width 88 height 23
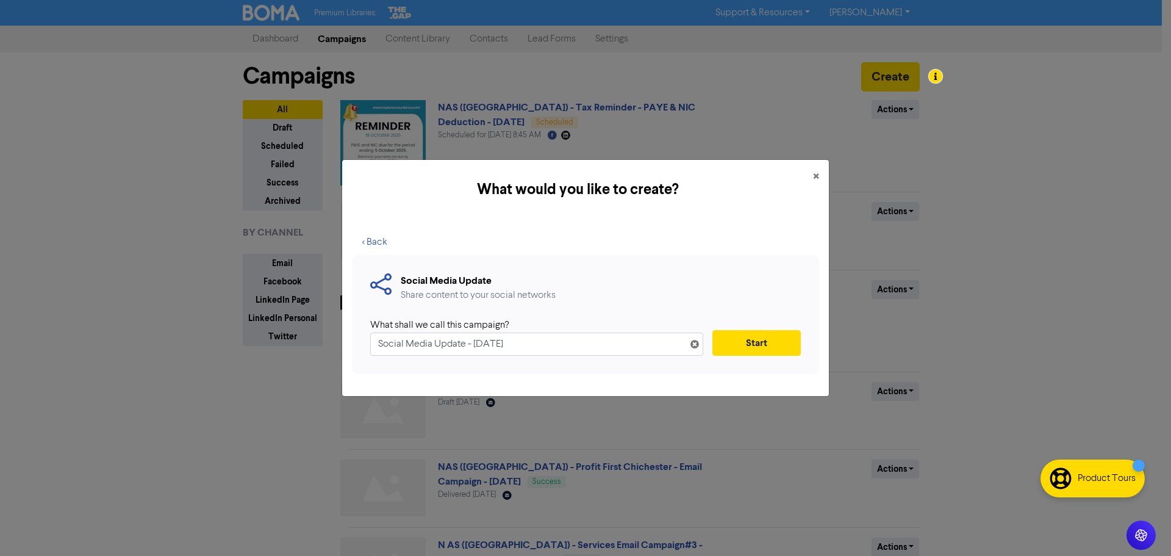
drag, startPoint x: 541, startPoint y: 347, endPoint x: 289, endPoint y: 342, distance: 252.0
click at [289, 342] on div "What would you like to create? × < Back Social Media Update Share content to yo…" at bounding box center [585, 278] width 1171 height 556
click at [502, 345] on input "NAS ([GEOGRAPHIC_DATA]) - Tax Reminder -" at bounding box center [536, 343] width 333 height 23
type input "NAS ([GEOGRAPHIC_DATA]) - Tax Reminder - CIS300 Return & Payment - [DATE]"
click at [750, 342] on button "Start" at bounding box center [757, 343] width 88 height 26
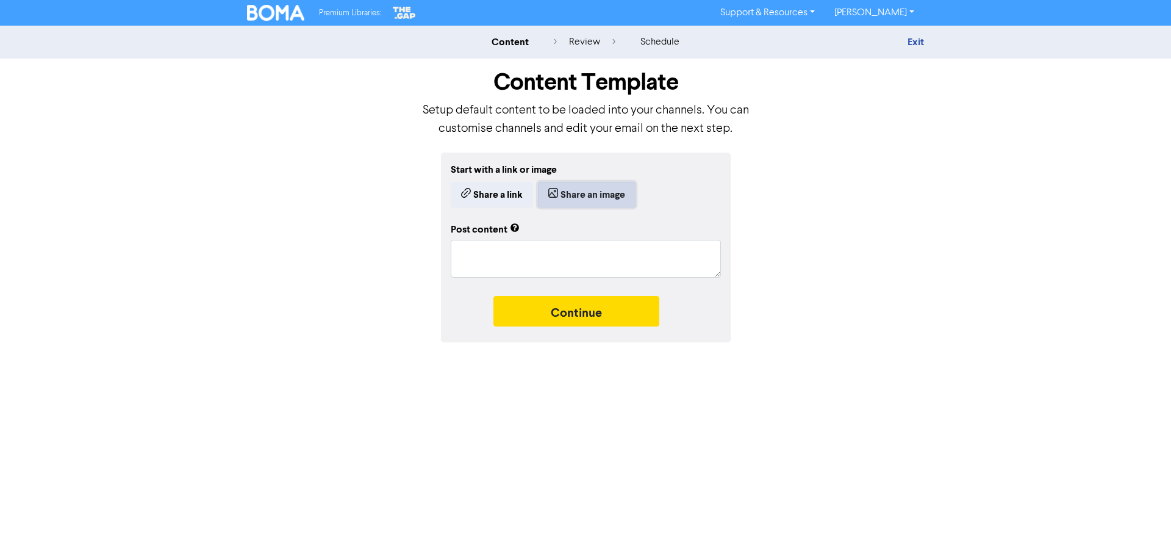
click at [583, 200] on button "Share an image" at bounding box center [587, 195] width 98 height 26
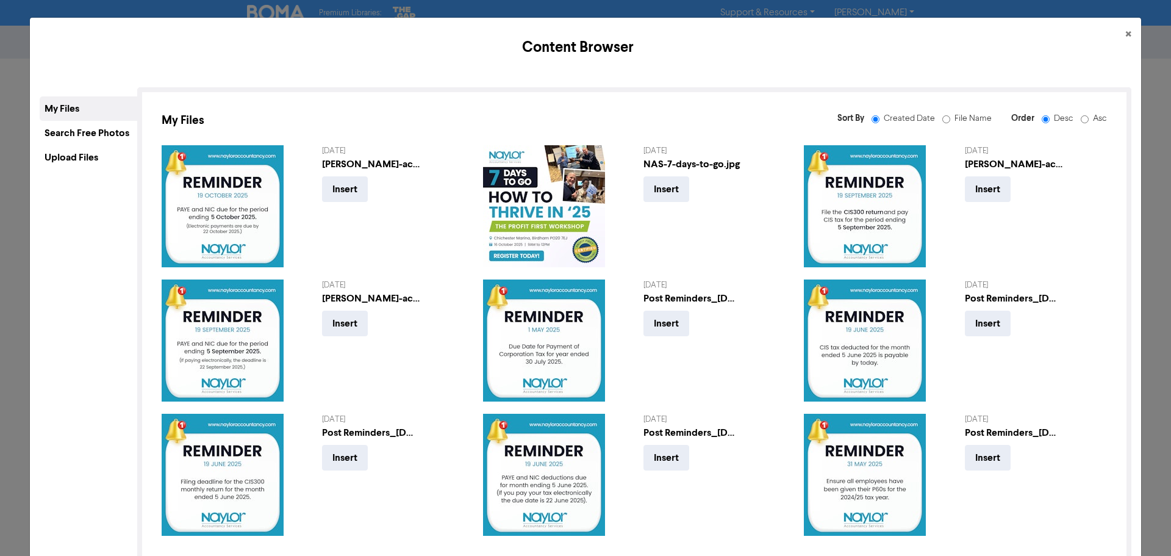
click at [92, 156] on div "Upload Files" at bounding box center [89, 157] width 98 height 24
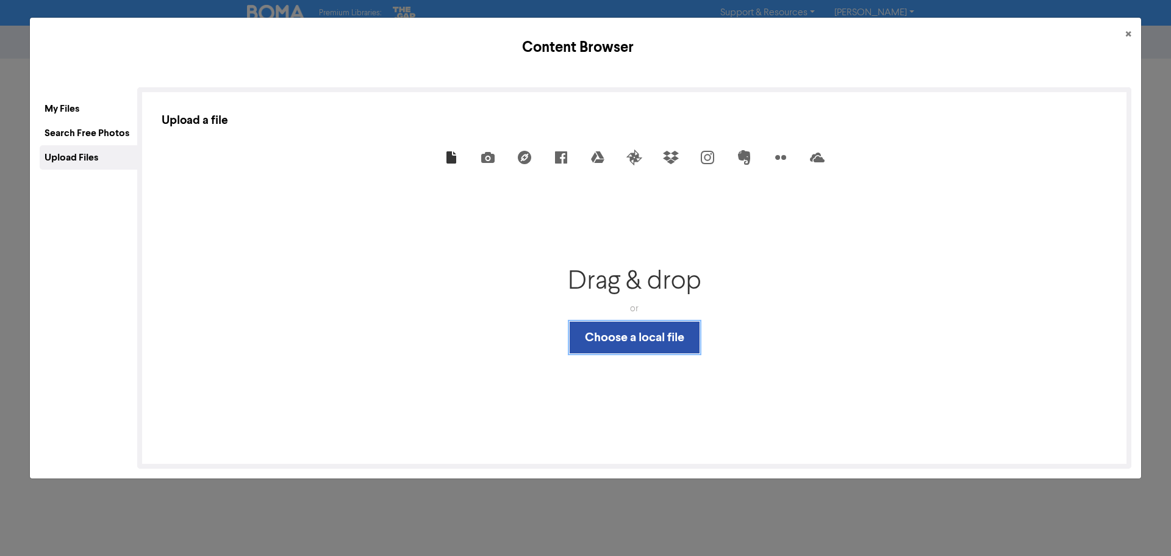
click at [610, 339] on button "Choose a local file" at bounding box center [635, 337] width 130 height 32
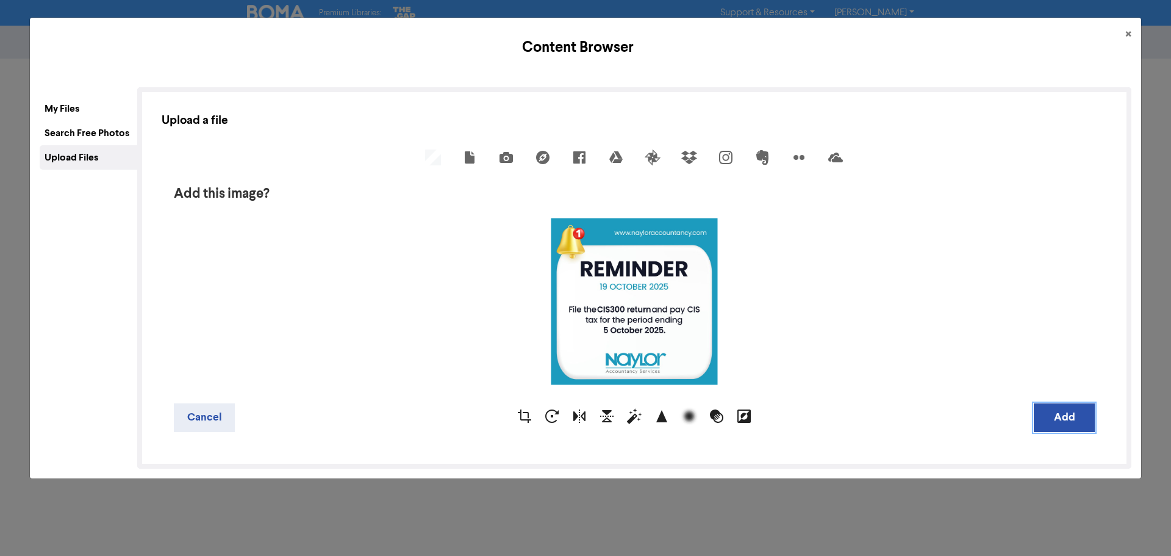
click at [1058, 417] on button "Add" at bounding box center [1064, 417] width 61 height 29
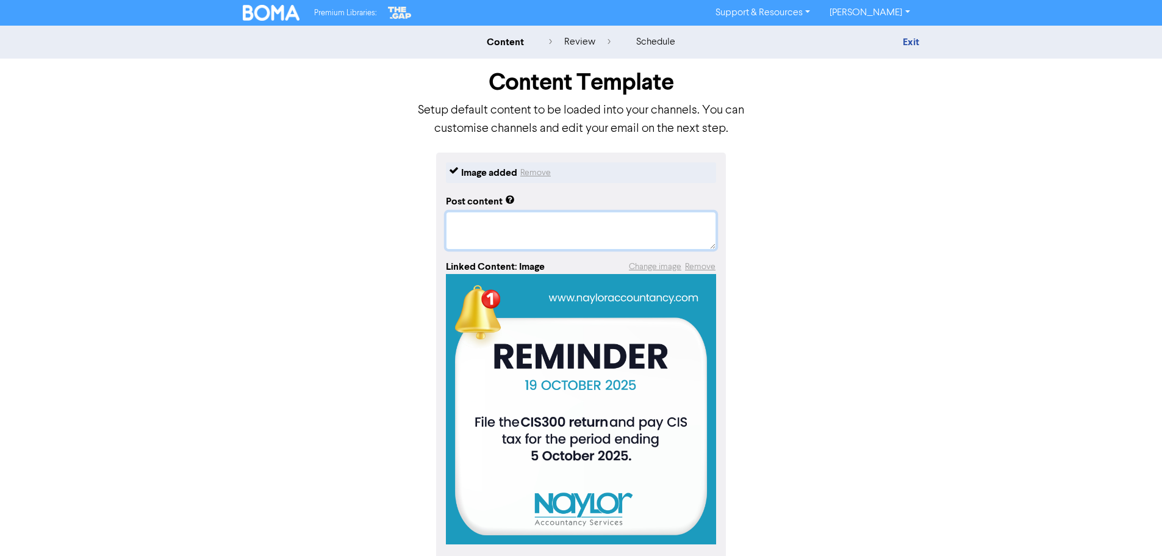
click at [498, 227] on textarea at bounding box center [581, 231] width 270 height 38
click at [542, 227] on textarea at bounding box center [581, 231] width 270 height 38
click at [464, 220] on textarea at bounding box center [581, 231] width 270 height 38
paste textarea "Attention Contractors and Subcontractors! A quick reminder from your [PERSON_NA…"
type textarea "Attention Contractors and Subcontractors! A quick reminder from your [PERSON_NA…"
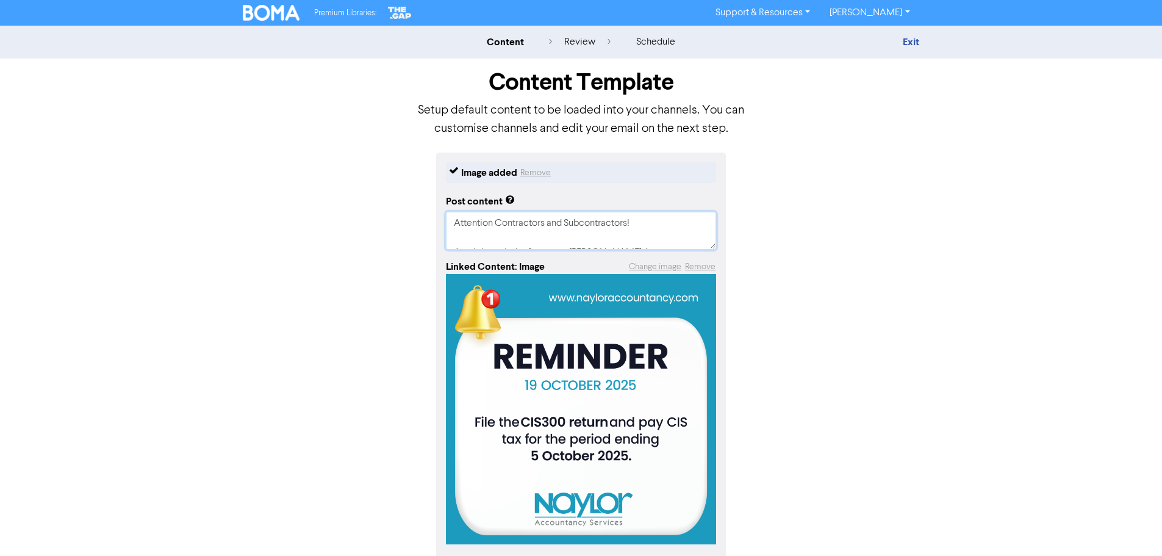
type textarea "x"
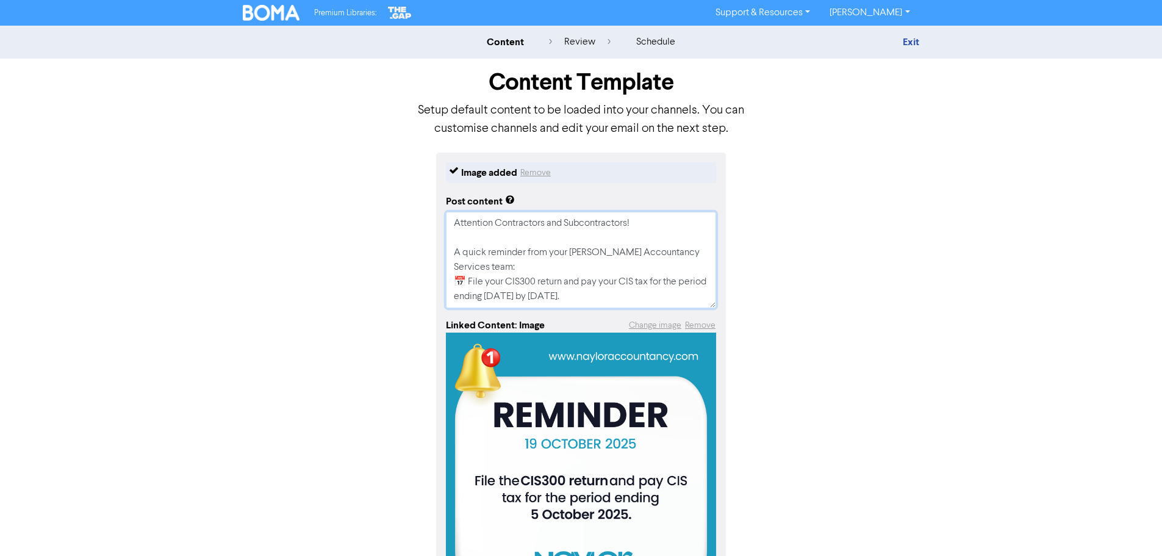
scroll to position [201, 0]
click at [503, 252] on textarea "Attention Contractors and Subcontractors! A quick reminder from your [PERSON_NA…" at bounding box center [581, 260] width 270 height 96
click at [559, 298] on textarea "Attention Contractors and Subcontractors! A quick reminder from your [PERSON_NA…" at bounding box center [581, 260] width 270 height 96
click at [507, 261] on textarea "Attention Contractors and Subcontractors! A quick reminder from your [PERSON_NA…" at bounding box center [581, 260] width 270 height 96
type textarea "Attention Contractors and Subcontractors! A quick reminder from your [PERSON_NA…"
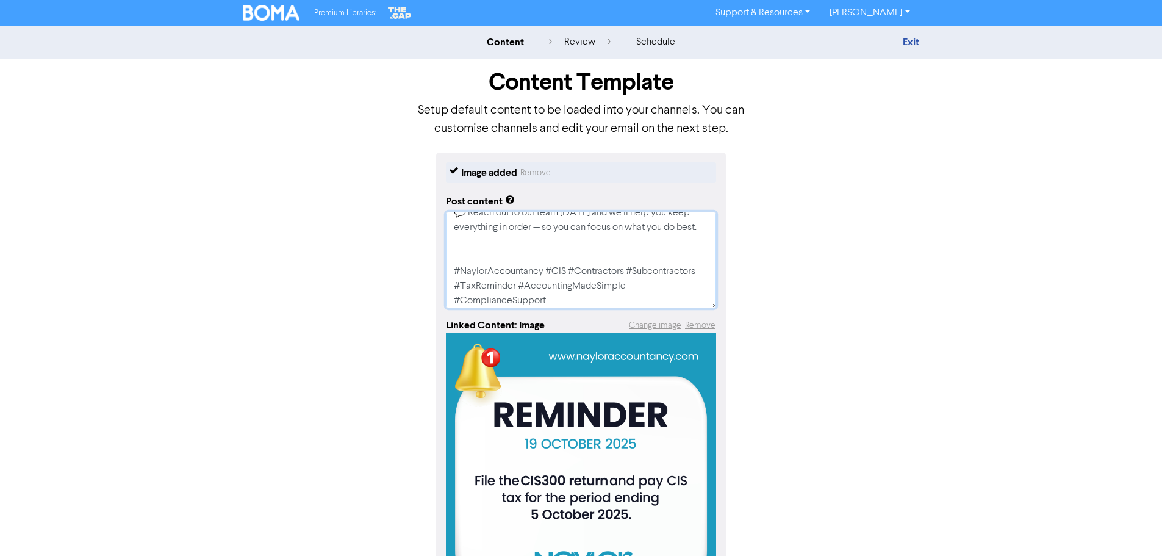
type textarea "x"
type textarea "Attention Contractors and Subcontractors! A quick reminder from your [PERSON_NA…"
paste textarea "Connect with Us Official Website: /[DOMAIN_NAME] Facebook Page: /NaylorAccounta…"
type textarea "x"
type textarea "Attention Contractors and Subcontractors! A quick reminder from your [PERSON_NA…"
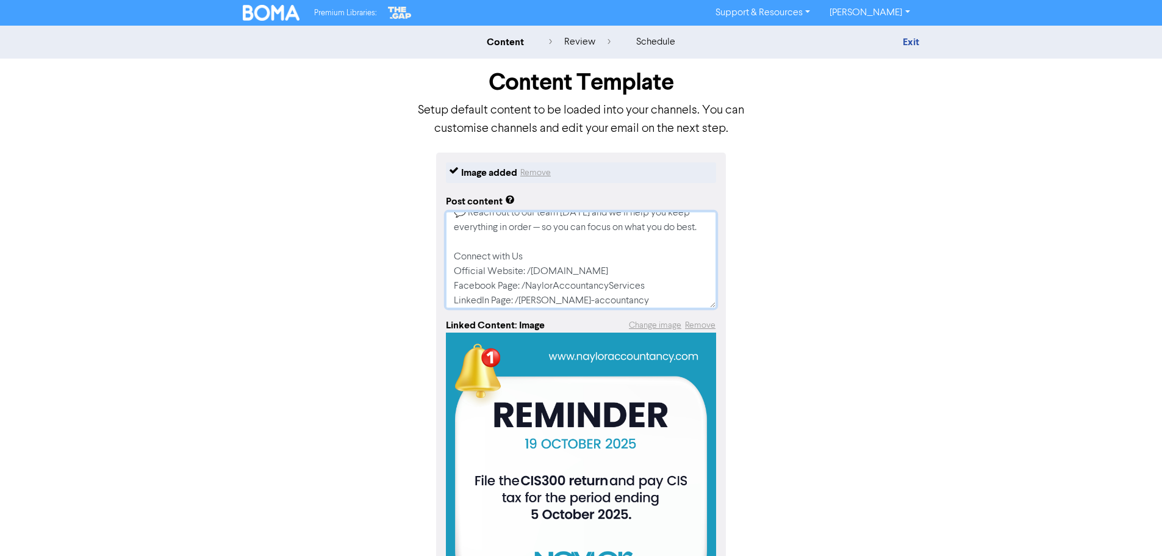
scroll to position [230, 0]
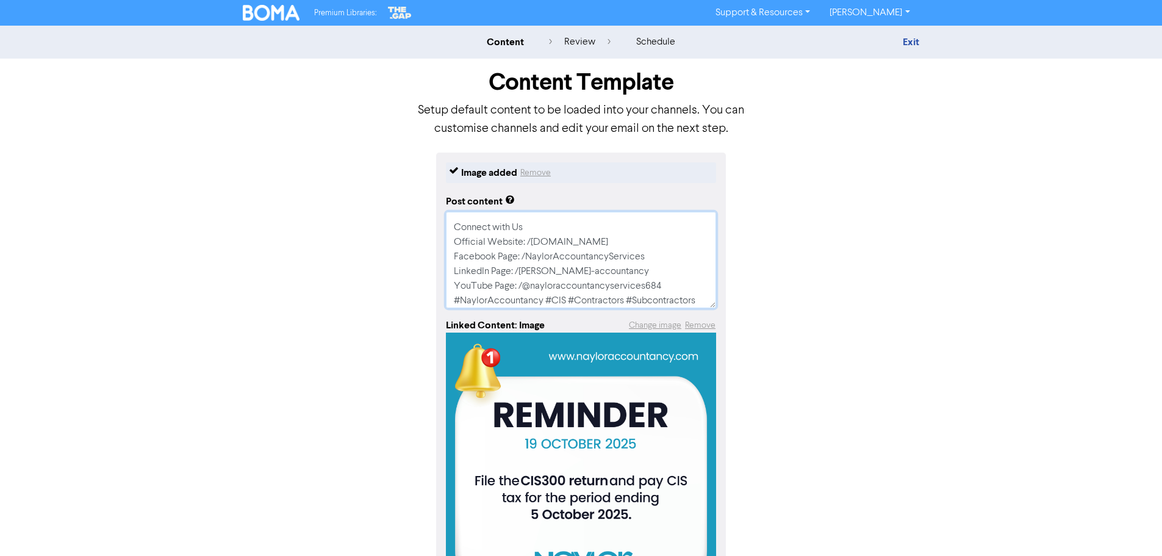
type textarea "x"
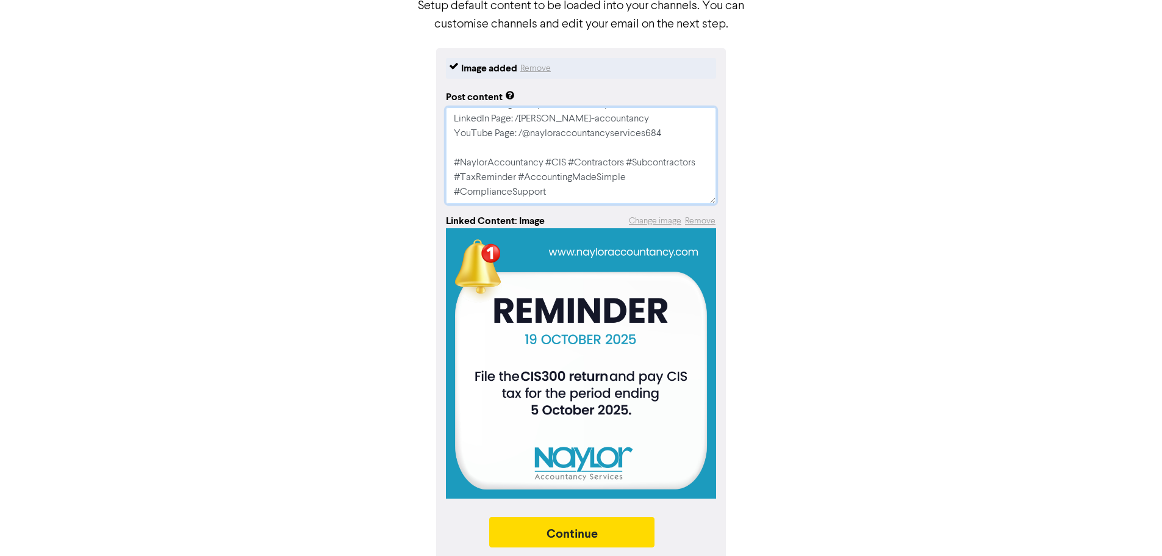
scroll to position [113, 0]
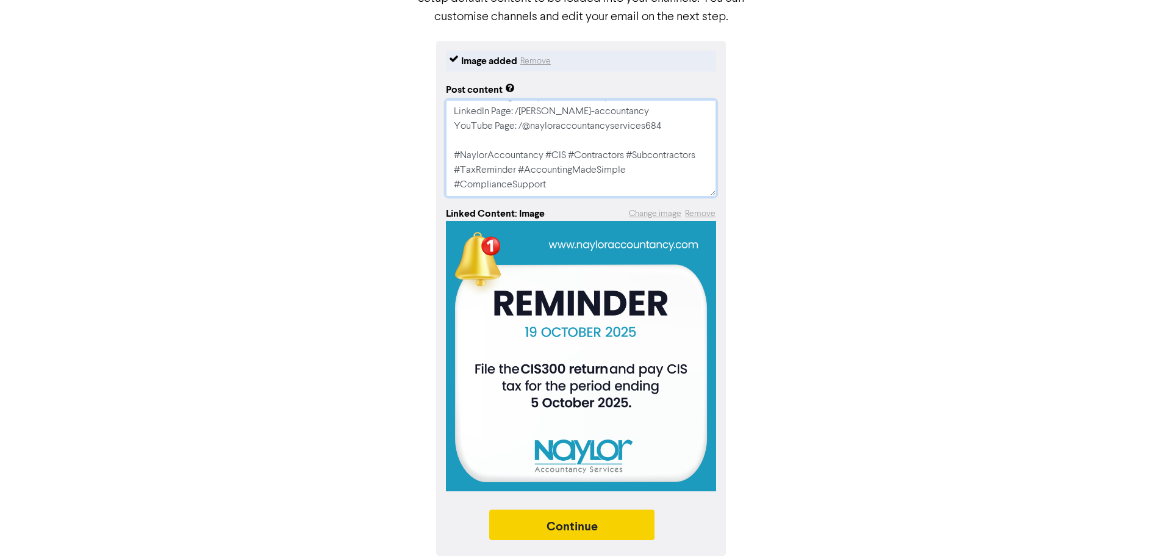
type textarea "Attention Contractors and Subcontractors! A quick reminder from your [PERSON_NA…"
click at [590, 527] on button "Continue" at bounding box center [572, 524] width 166 height 31
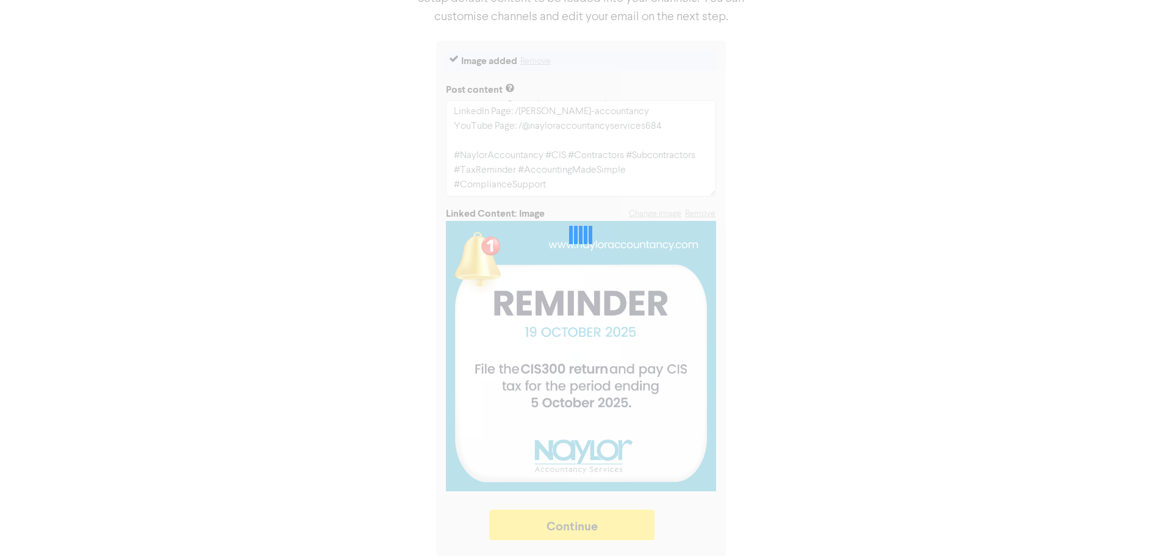
type textarea "x"
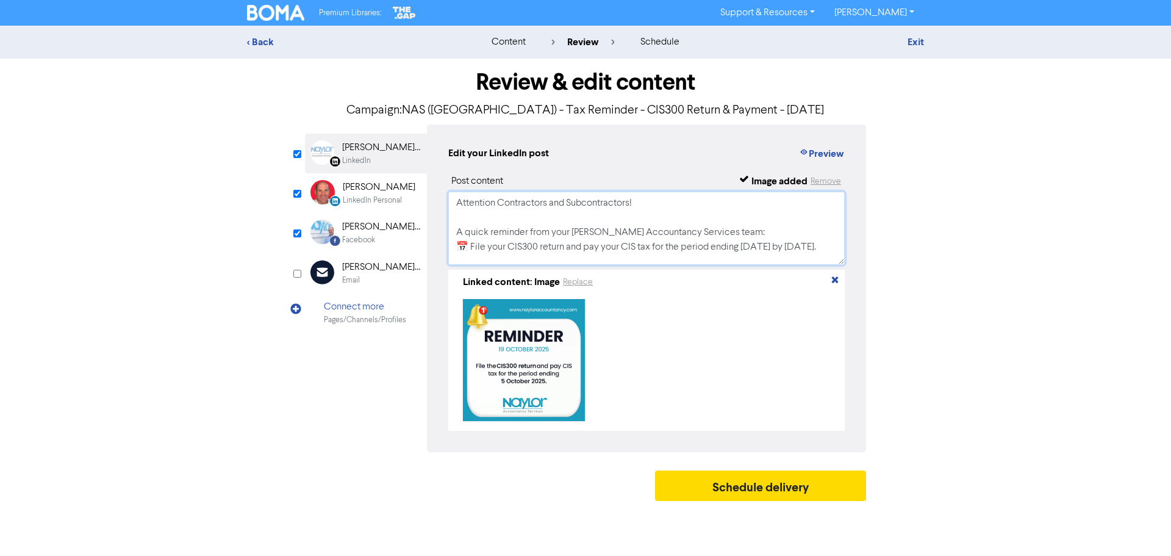
drag, startPoint x: 472, startPoint y: 245, endPoint x: 526, endPoint y: 253, distance: 55.5
click at [476, 246] on textarea "Attention Contractors and Subcontractors! A quick reminder from your [PERSON_NA…" at bounding box center [646, 228] width 397 height 73
click at [702, 232] on textarea "Attention Contractors and Subcontractors! A quick reminder from your [PERSON_NA…" at bounding box center [646, 228] width 397 height 73
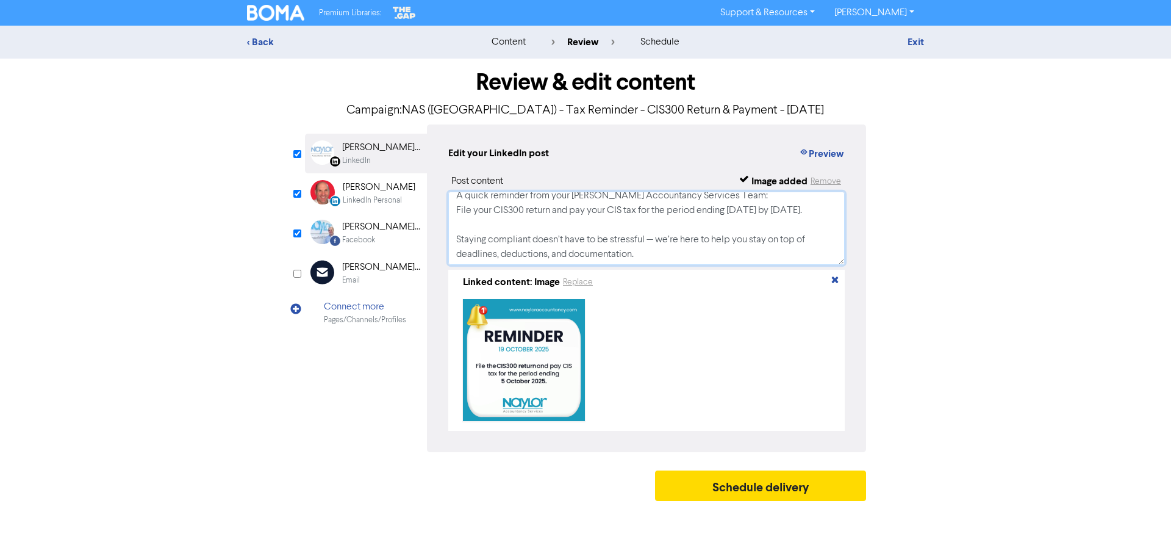
click at [656, 258] on textarea "Attention Contractors and Subcontractors! A quick reminder from your [PERSON_NA…" at bounding box center [646, 228] width 397 height 73
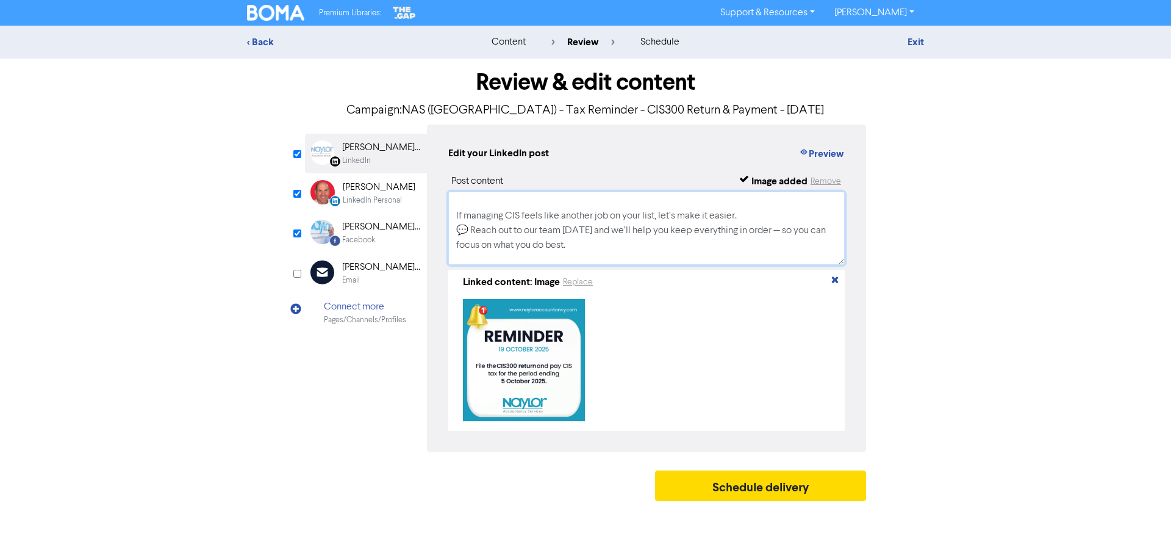
scroll to position [110, 0]
click at [473, 240] on textarea "Attention Contractors and Subcontractors! A quick reminder from your [PERSON_NA…" at bounding box center [646, 228] width 397 height 73
type textarea "Attention Contractors and Subcontractors! A quick reminder from your [PERSON_NA…"
click at [295, 195] on input "checkbox" at bounding box center [297, 194] width 8 height 8
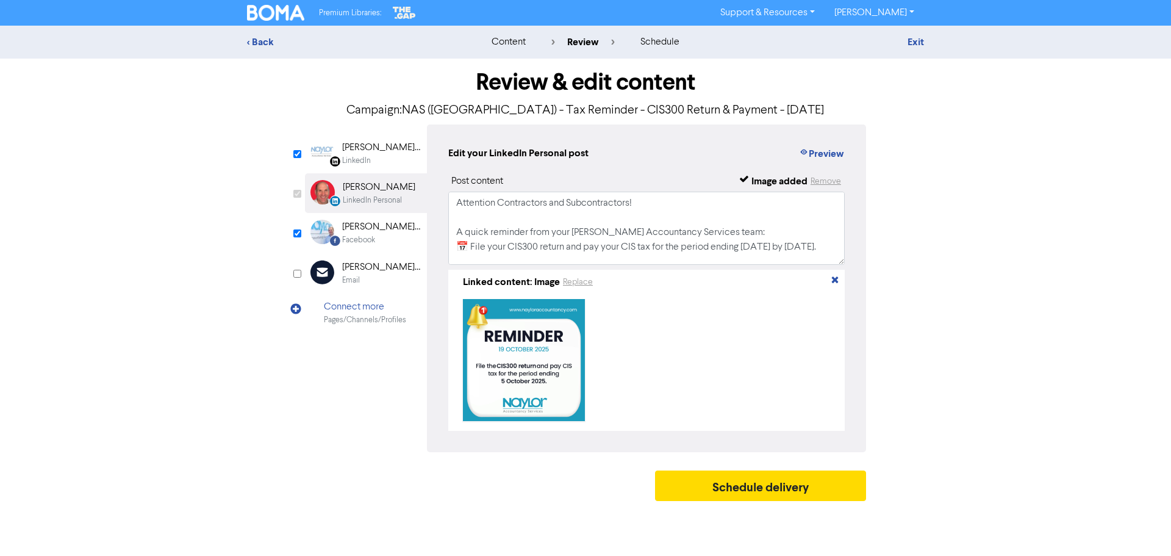
checkbox input "false"
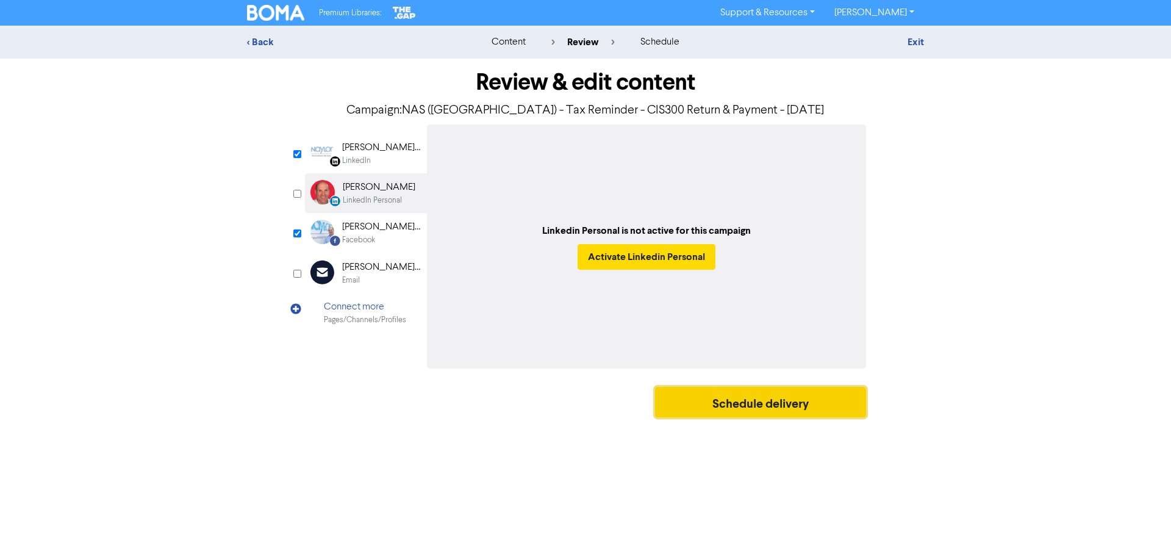
click at [733, 398] on button "Schedule delivery" at bounding box center [760, 402] width 211 height 31
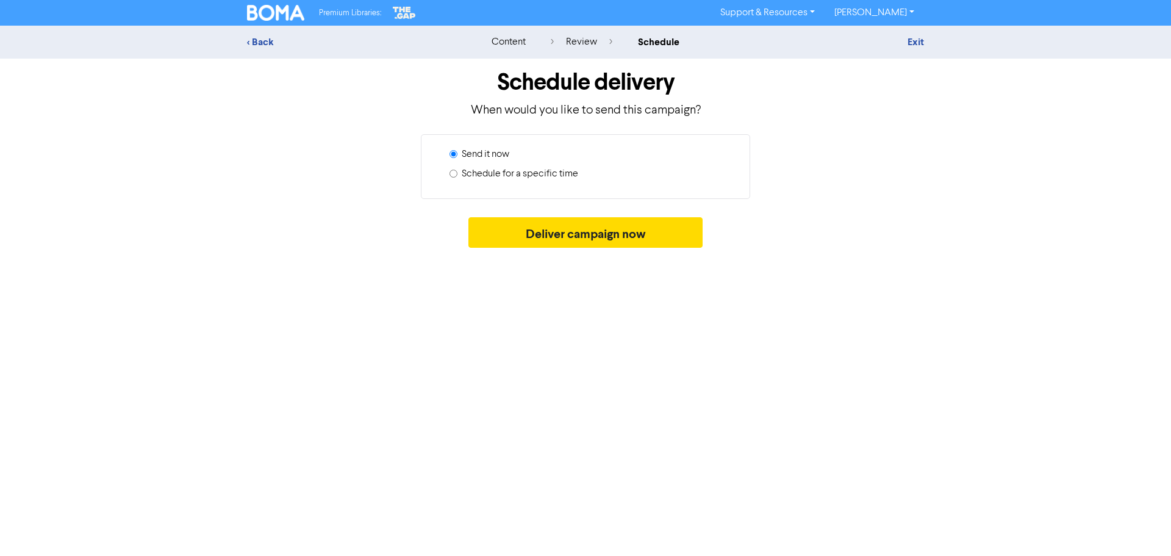
click at [453, 174] on input "Schedule for a specific time" at bounding box center [454, 174] width 8 height 8
radio input "true"
radio input "false"
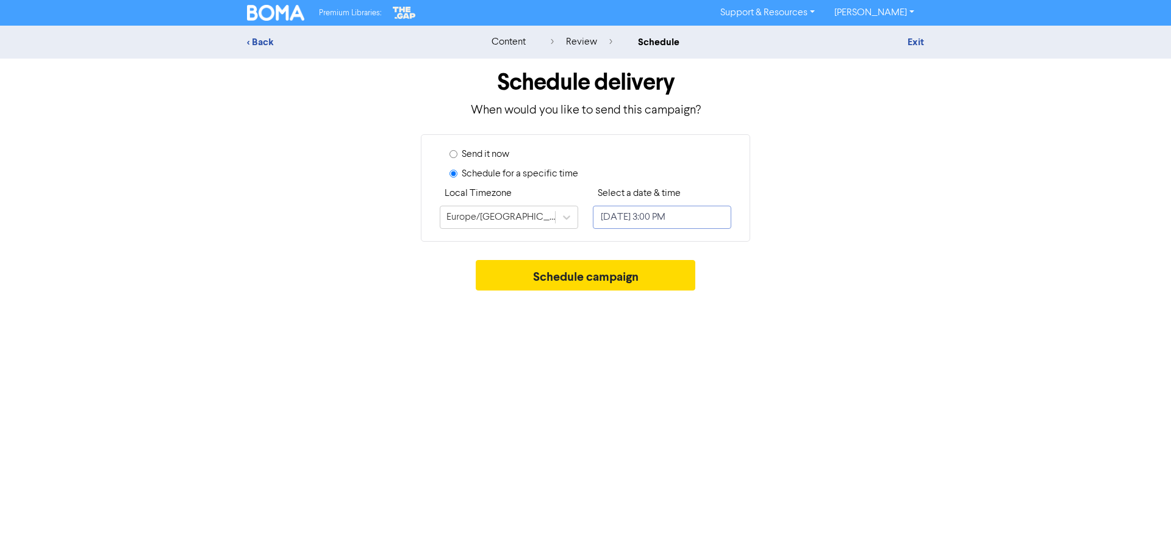
click at [622, 218] on input "[DATE] 3:00 PM" at bounding box center [662, 217] width 138 height 23
select select "9"
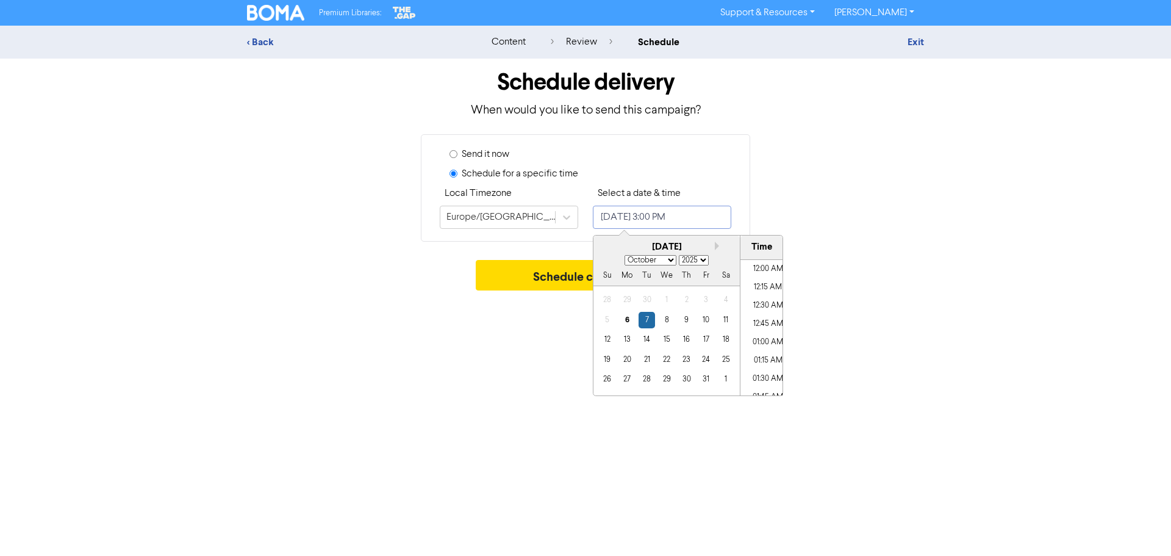
scroll to position [1039, 0]
click at [647, 341] on div "14" at bounding box center [647, 339] width 16 height 16
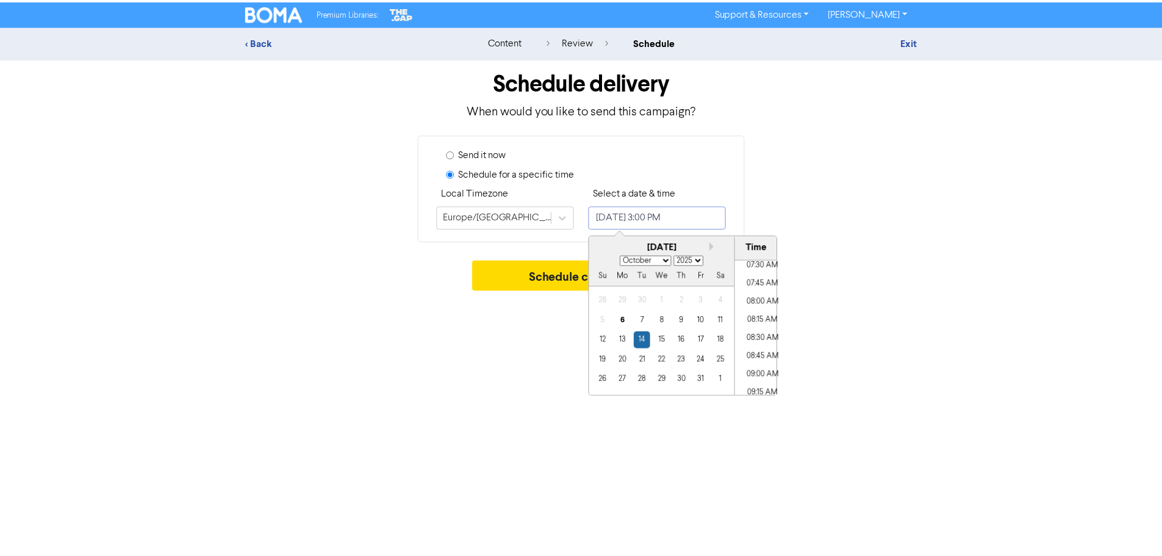
scroll to position [551, 0]
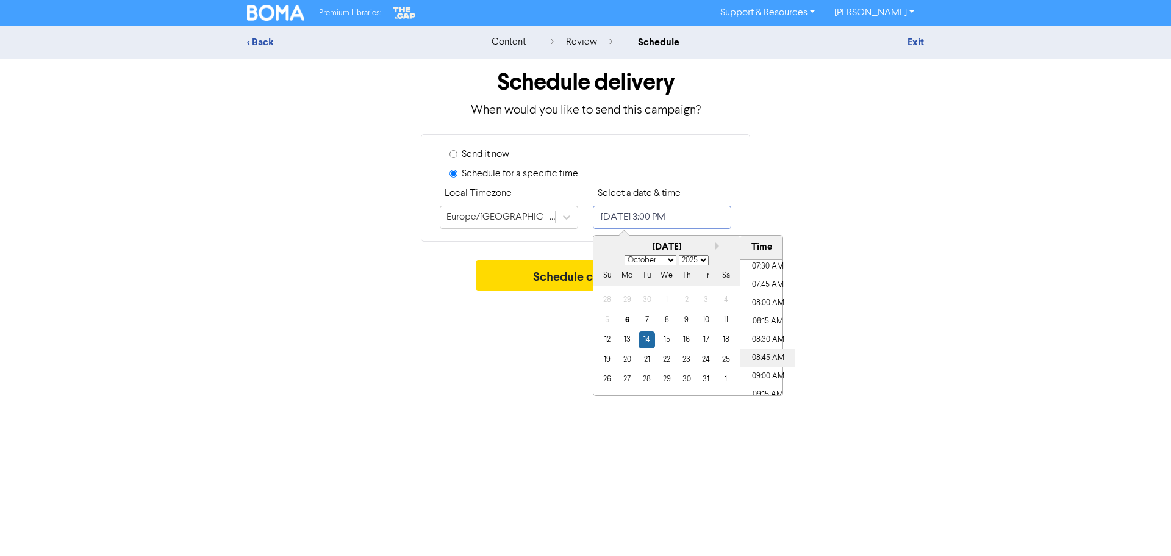
click at [763, 357] on li "08:45 AM" at bounding box center [768, 358] width 55 height 18
type input "[DATE] 8:45 AM"
click at [499, 366] on div "Premium Libraries: Support & Resources Video Tutorials FAQ & Guides Marketing E…" at bounding box center [585, 278] width 1171 height 556
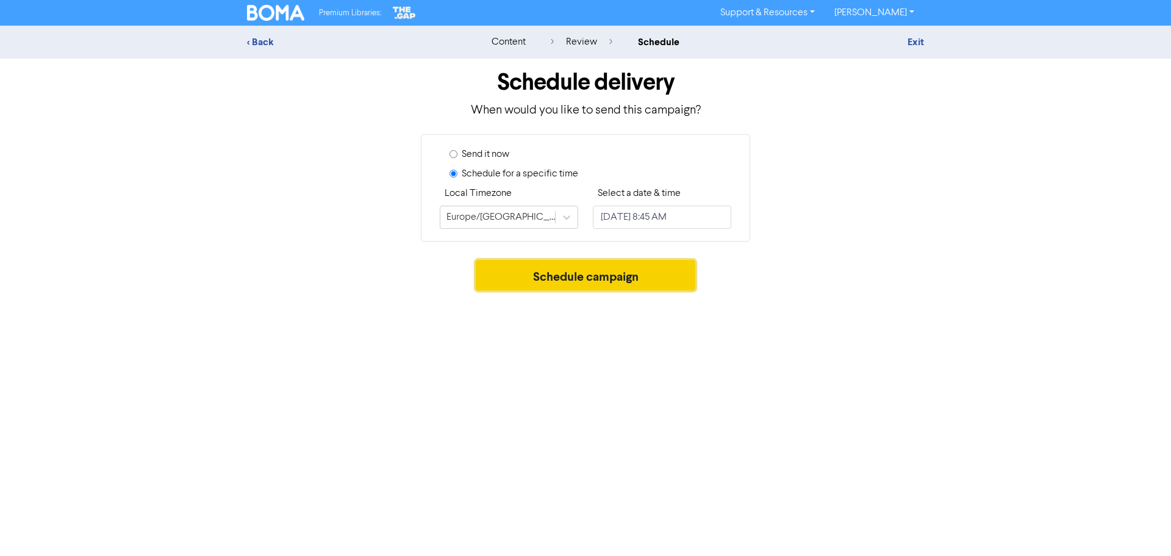
click at [571, 282] on button "Schedule campaign" at bounding box center [586, 275] width 220 height 31
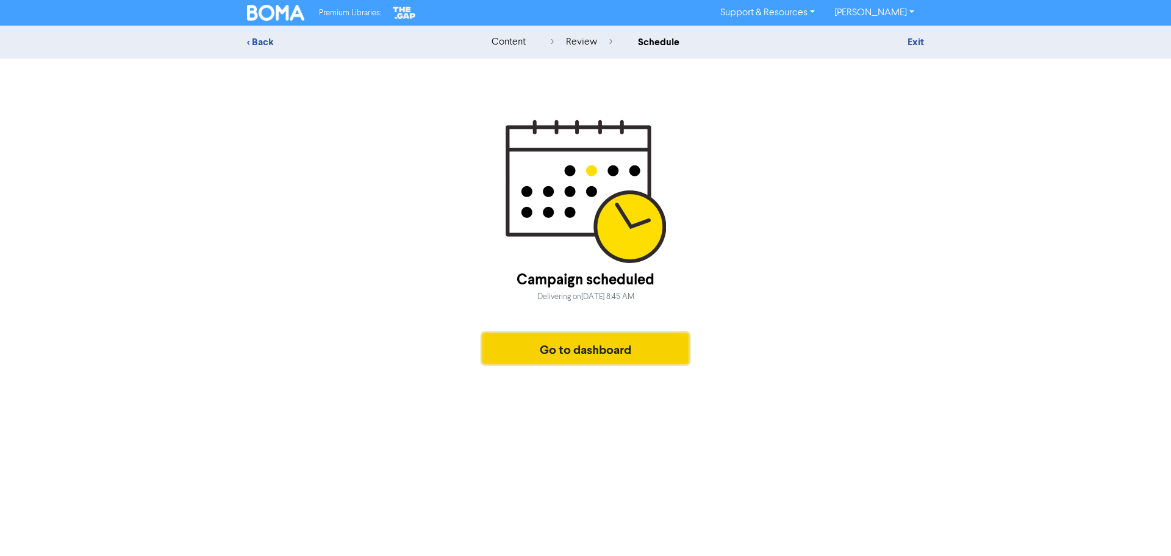
click at [584, 345] on button "Go to dashboard" at bounding box center [586, 348] width 206 height 31
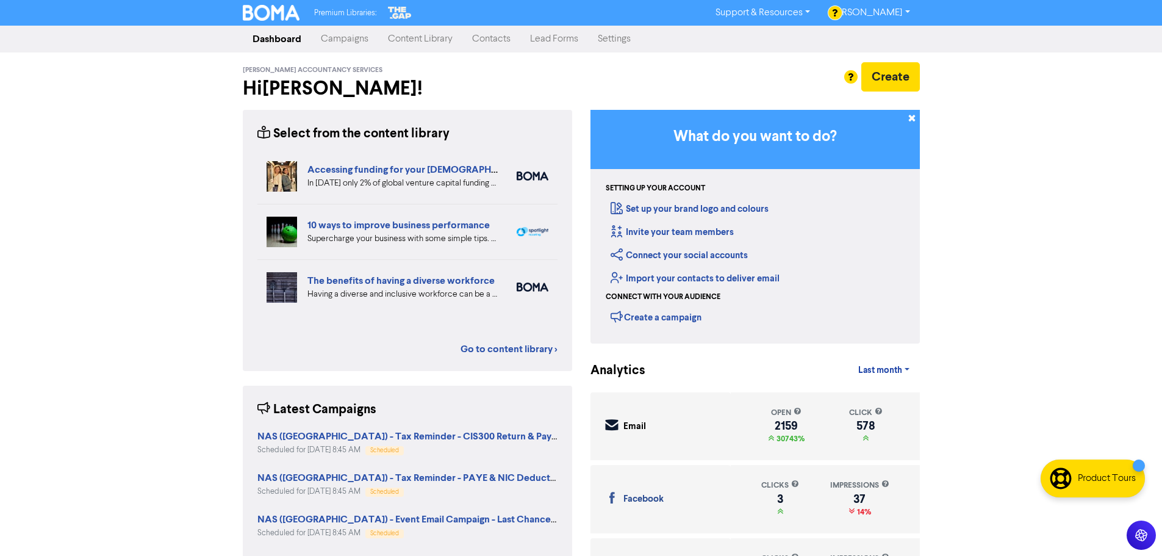
click at [346, 40] on link "Campaigns" at bounding box center [344, 39] width 67 height 24
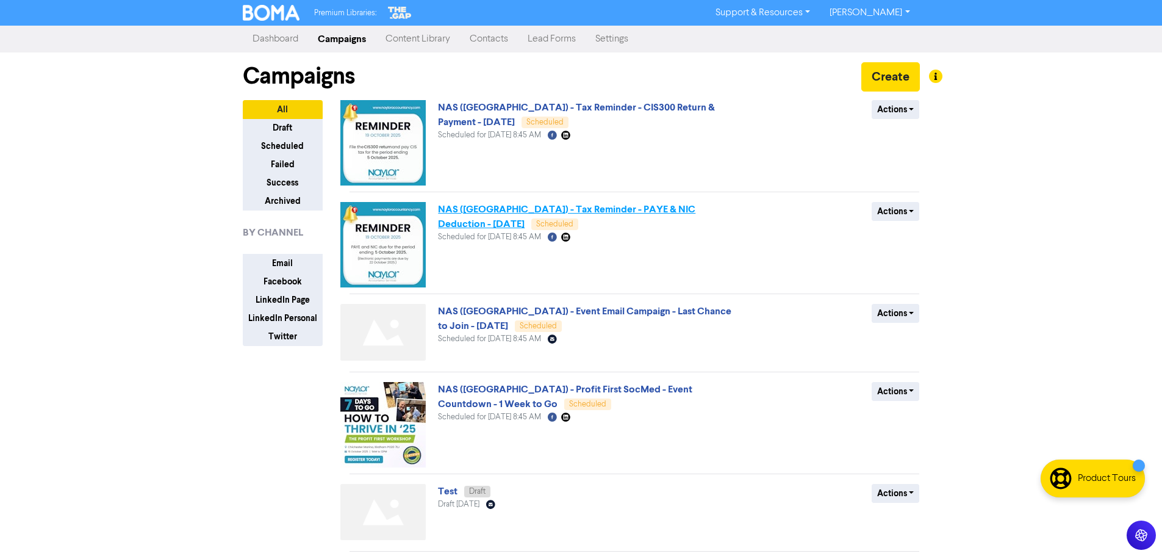
click at [603, 212] on link "NAS ([GEOGRAPHIC_DATA]) - Tax Reminder - PAYE & NIC Deduction - [DATE]" at bounding box center [566, 216] width 257 height 27
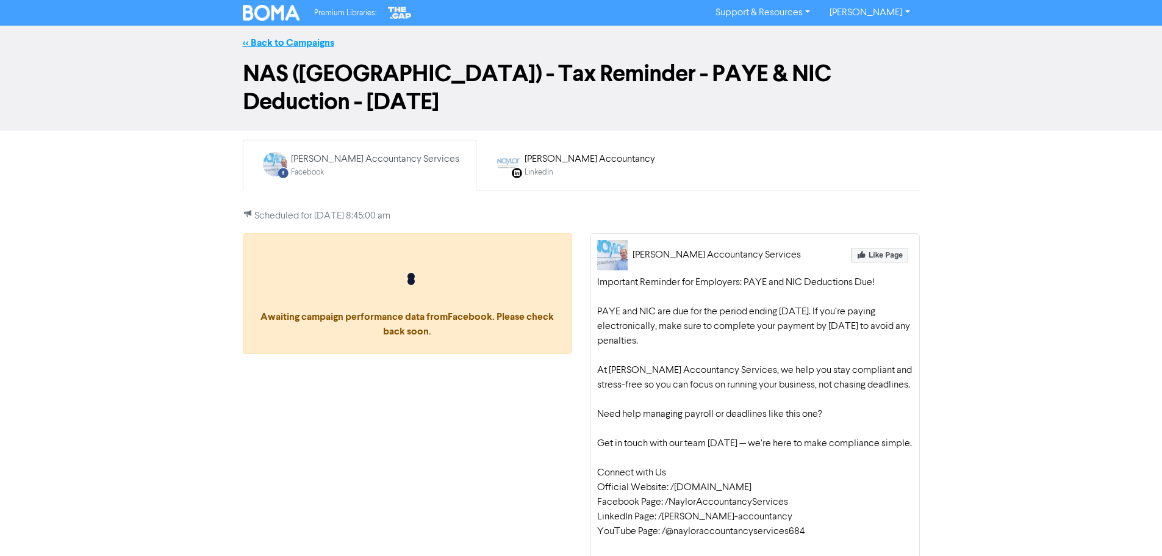
click at [284, 42] on link "<< Back to Campaigns" at bounding box center [289, 43] width 92 height 12
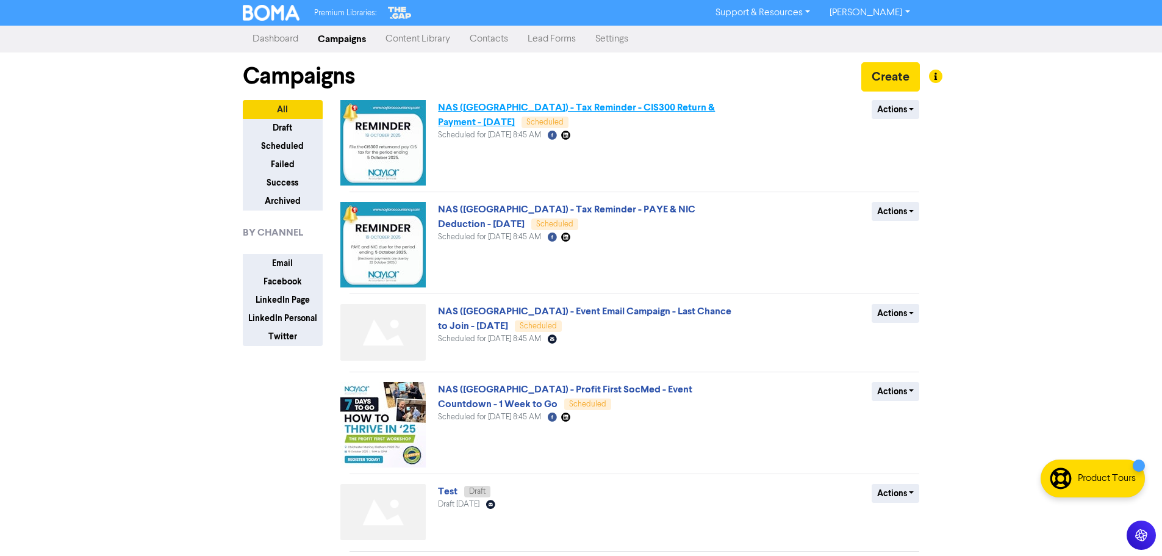
click at [565, 105] on link "NAS ([GEOGRAPHIC_DATA]) - Tax Reminder - CIS300 Return & Payment - [DATE]" at bounding box center [576, 114] width 277 height 27
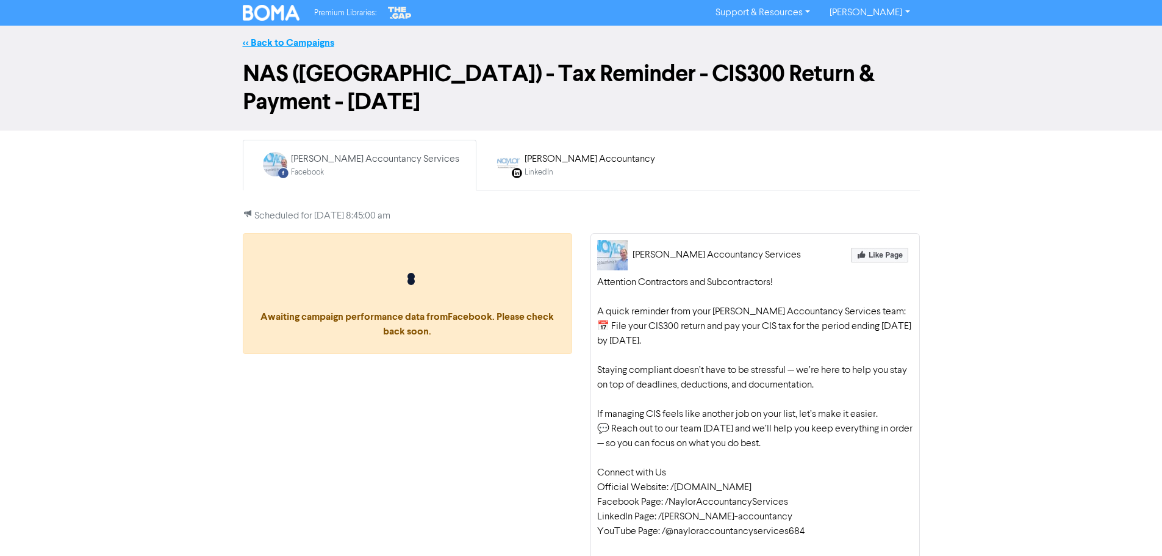
click at [289, 42] on link "<< Back to Campaigns" at bounding box center [289, 43] width 92 height 12
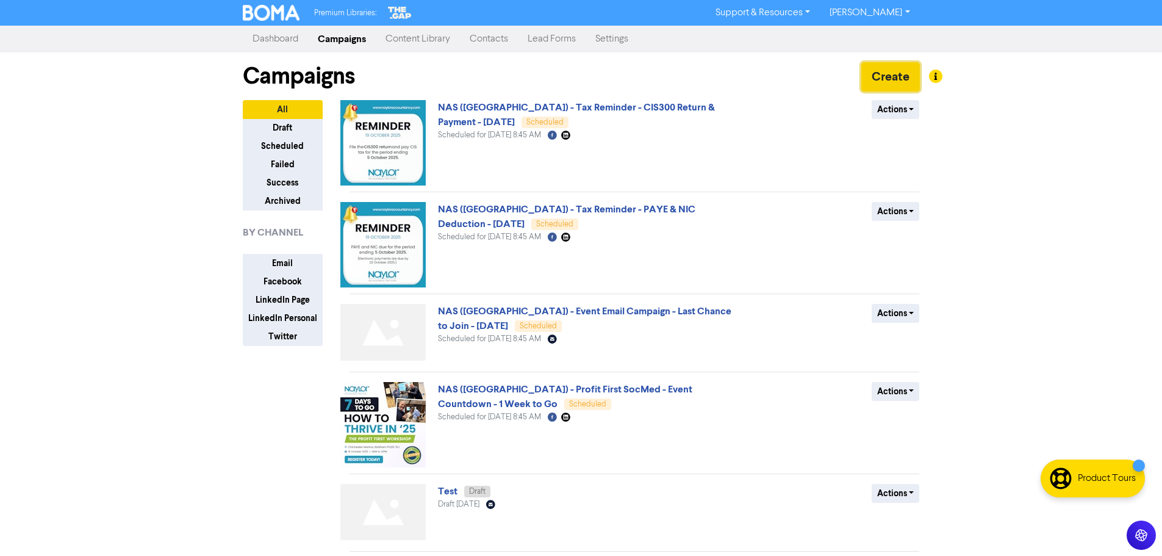
click at [893, 77] on button "Create" at bounding box center [890, 76] width 59 height 29
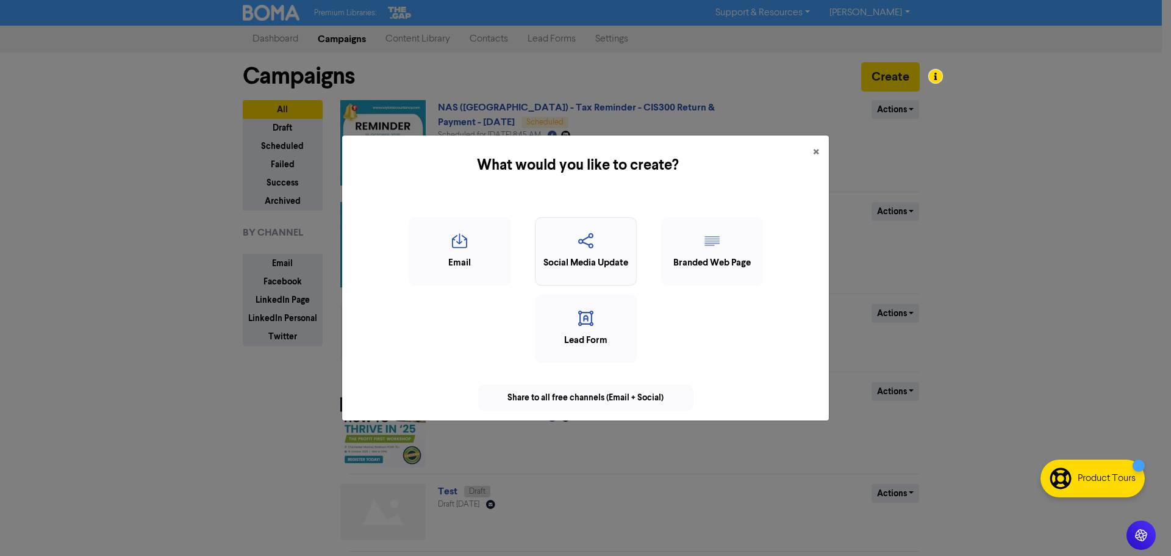
click at [574, 250] on icon "button" at bounding box center [586, 244] width 88 height 23
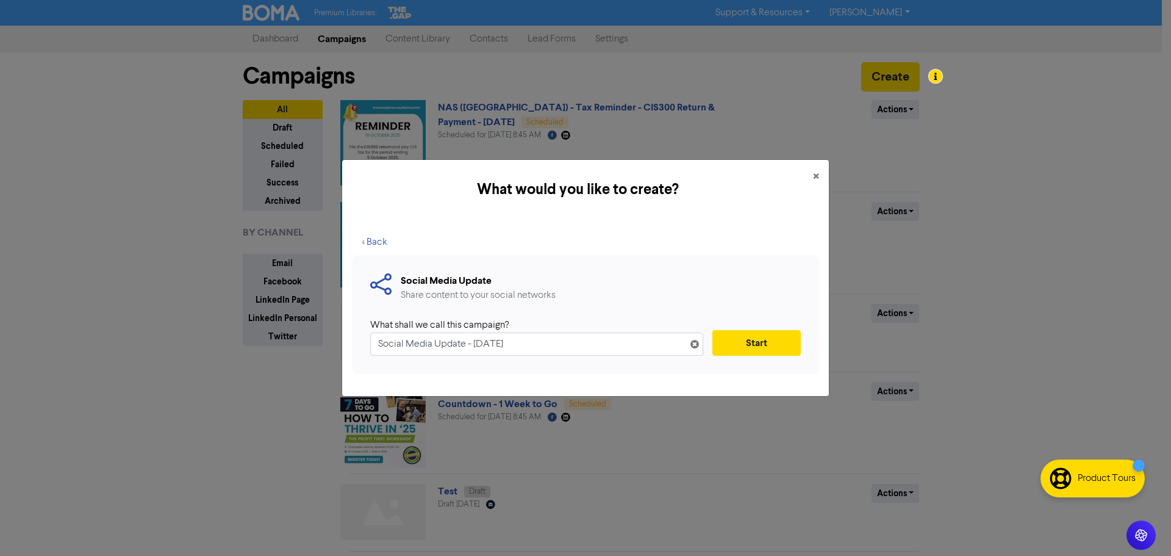
drag, startPoint x: 558, startPoint y: 345, endPoint x: 218, endPoint y: 298, distance: 342.4
click at [219, 298] on div "What would you like to create? × < Back Social Media Update Share content to yo…" at bounding box center [585, 278] width 1171 height 556
click at [612, 339] on input "NAS ([GEOGRAPHIC_DATA]) - Tax Reminder - Final Submissio" at bounding box center [536, 343] width 333 height 23
click at [599, 342] on input "NAS ([GEOGRAPHIC_DATA]) - Tax Reminder - Final Submission Date for PAper Fors o…" at bounding box center [536, 343] width 333 height 23
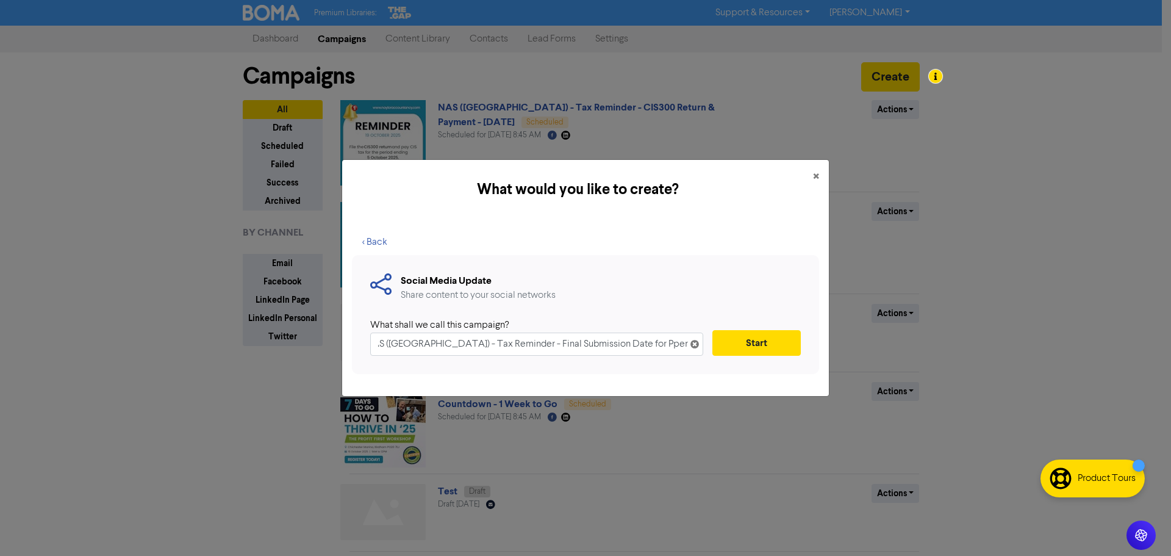
scroll to position [0, 5]
click at [631, 346] on input "NAS ([GEOGRAPHIC_DATA]) - Tax Reminder - Final Submission Date for Paper Fors o…" at bounding box center [536, 343] width 333 height 23
type input "NAS ([GEOGRAPHIC_DATA]) - Tax Reminder - Final Submission Date for Paper Forms …"
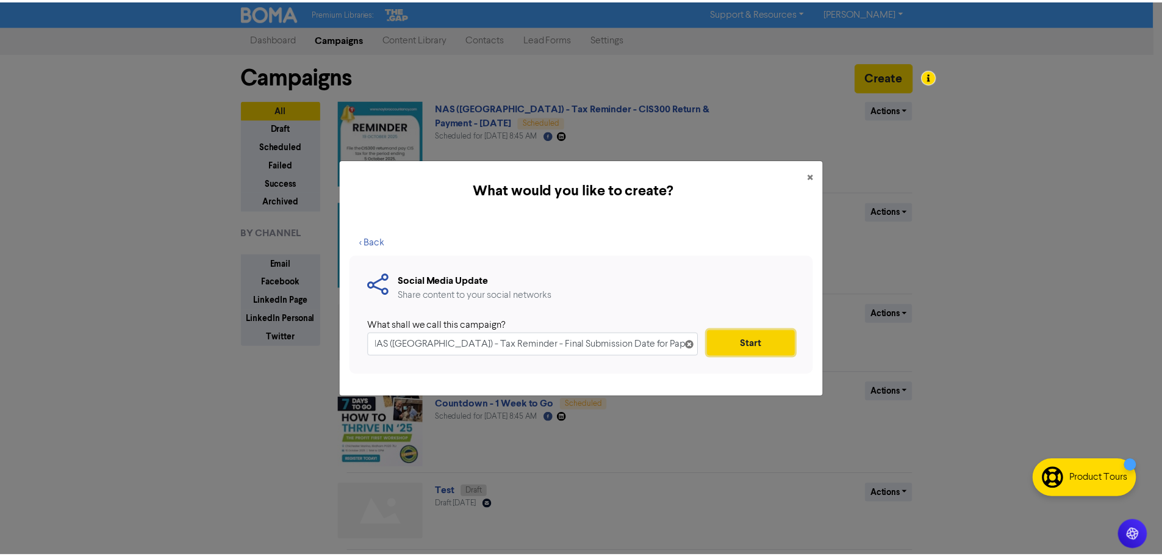
scroll to position [0, 0]
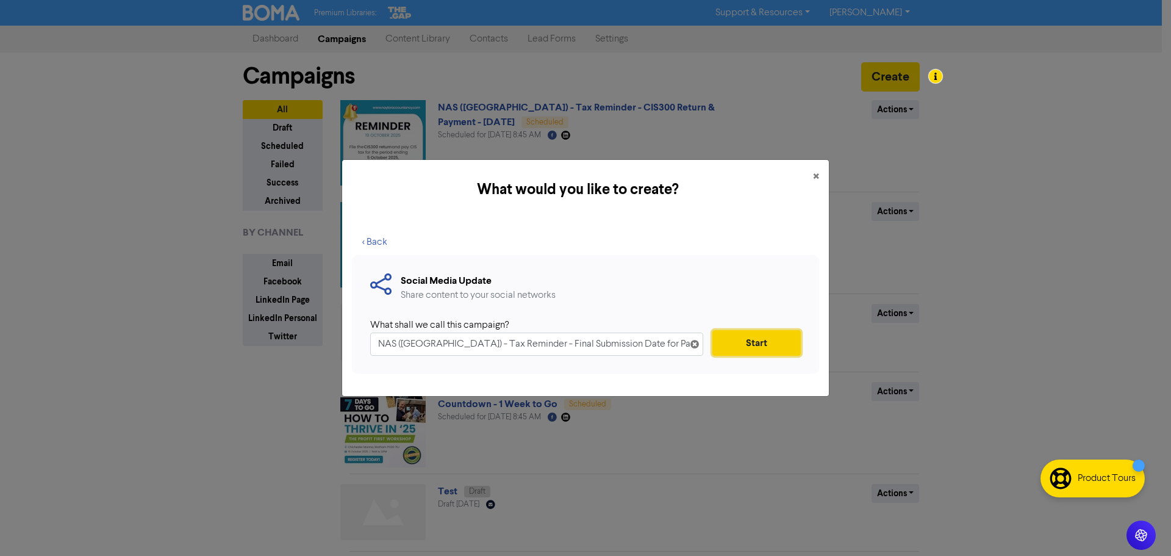
click at [737, 345] on button "Start" at bounding box center [757, 343] width 88 height 26
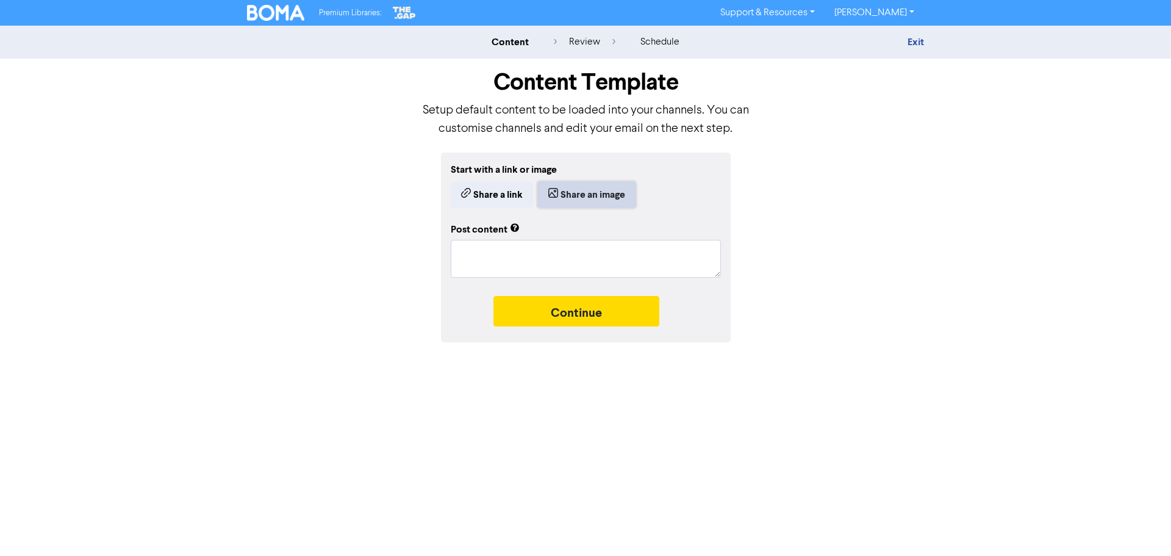
click at [570, 199] on button "Share an image" at bounding box center [587, 195] width 98 height 26
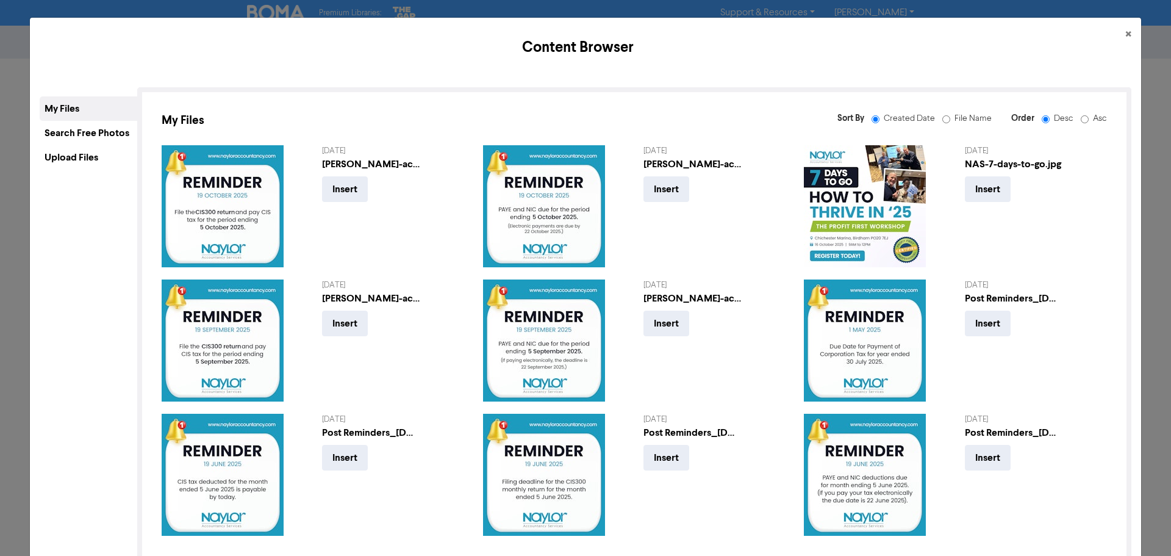
click at [66, 158] on div "Upload Files" at bounding box center [89, 157] width 98 height 24
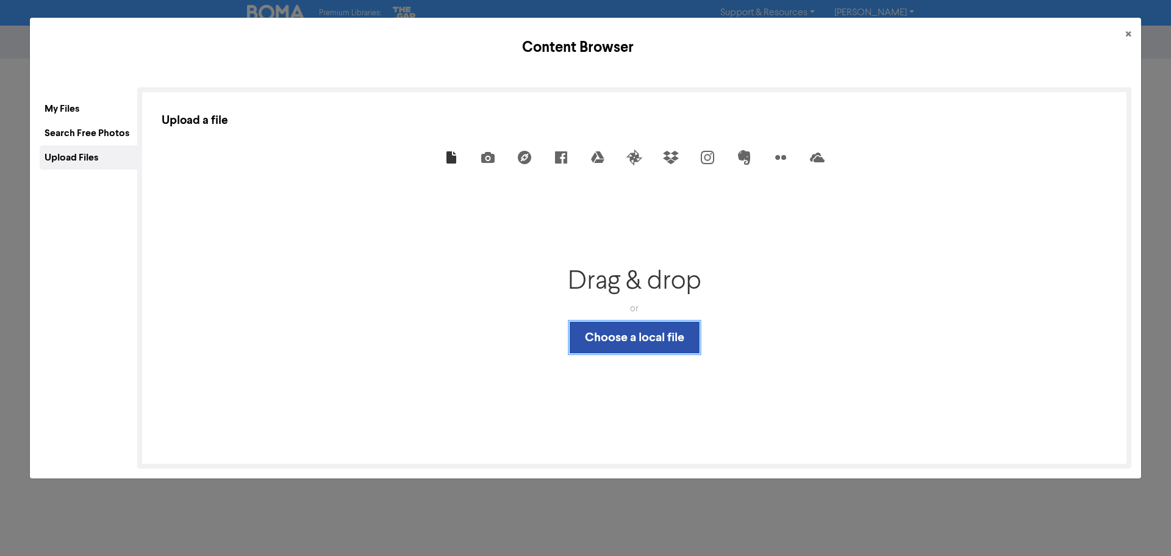
click at [675, 348] on button "Choose a local file" at bounding box center [635, 337] width 130 height 32
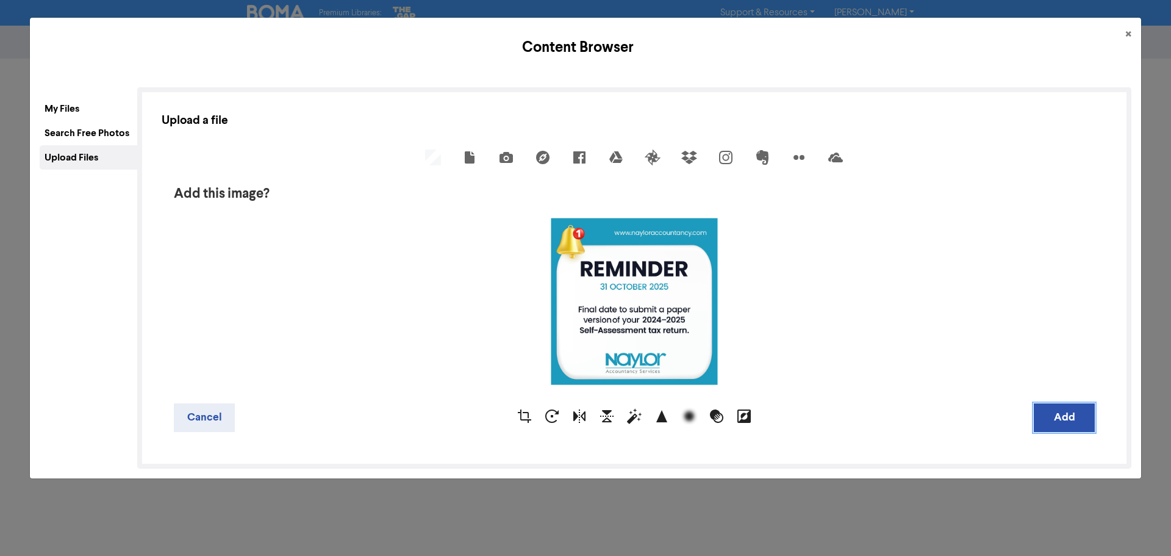
click at [1058, 417] on button "Add" at bounding box center [1064, 417] width 61 height 29
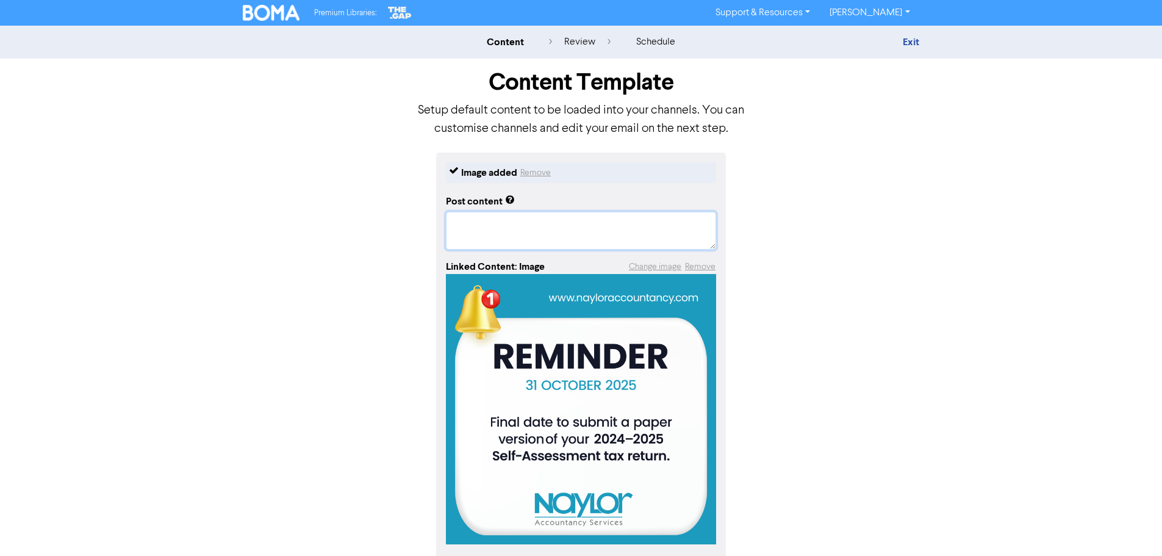
click at [483, 229] on textarea at bounding box center [581, 231] width 270 height 38
click at [464, 223] on textarea at bounding box center [581, 231] width 270 height 38
paste textarea "Friendly reminder from [PERSON_NAME] Accountancy Services! The deadline to subm…"
type textarea "Friendly reminder from [PERSON_NAME] Accountancy Services! The deadline to subm…"
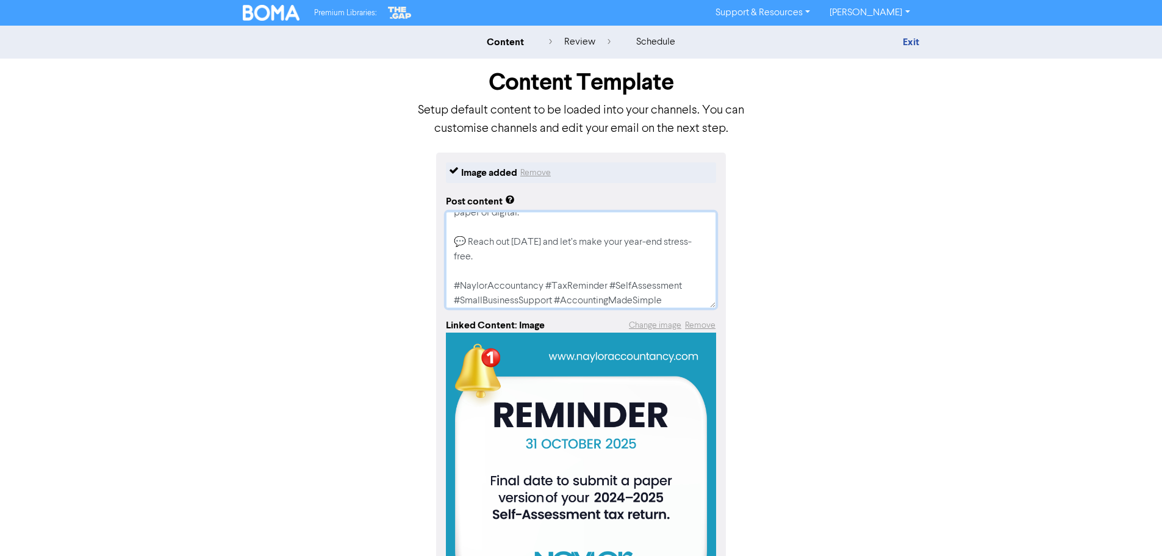
click at [470, 229] on textarea "Friendly reminder from [PERSON_NAME] Accountancy Services! The deadline to subm…" at bounding box center [581, 260] width 270 height 96
type textarea "x"
type textarea "Friendly reminder from [PERSON_NAME] Accountancy Services! The deadline to subm…"
type textarea "x"
type textarea "Friendly reminder from [PERSON_NAME] Accountancy Services! The deadline to subm…"
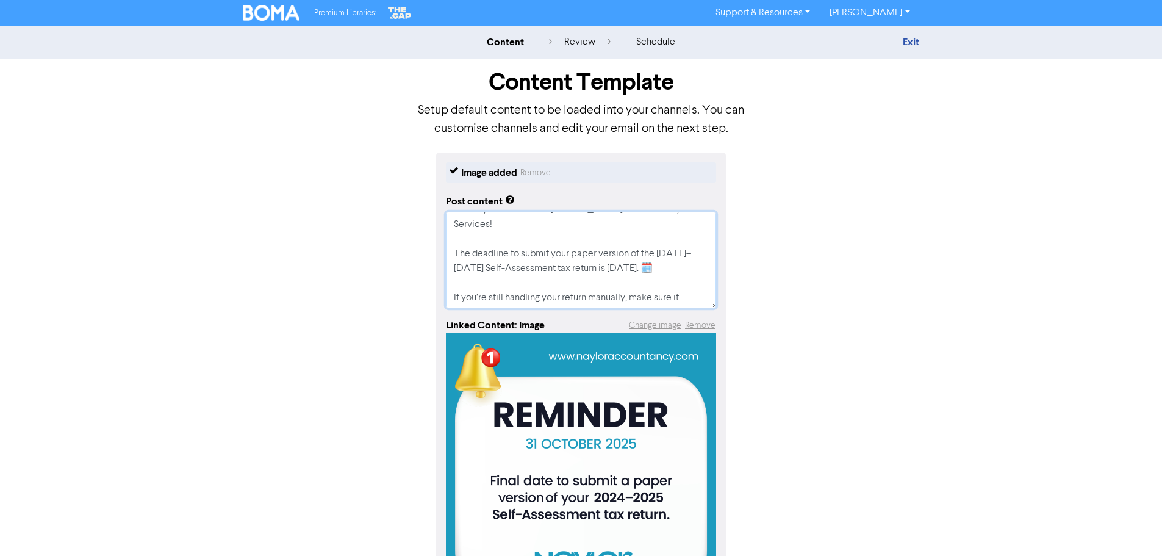
scroll to position [0, 0]
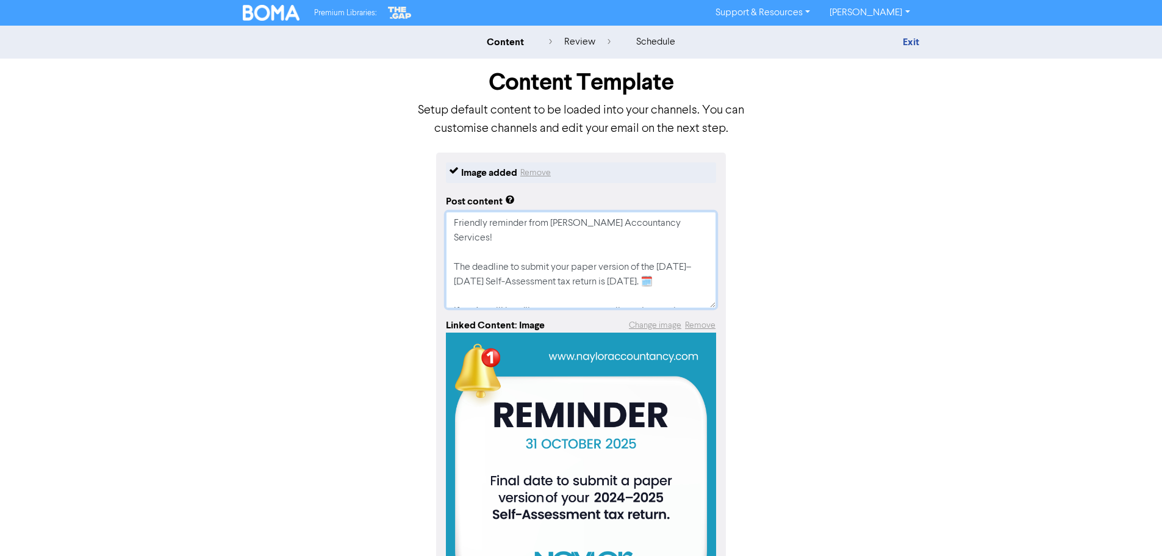
click at [684, 267] on textarea "Friendly reminder from [PERSON_NAME] Accountancy Services! The deadline to subm…" at bounding box center [581, 260] width 270 height 96
type textarea "x"
type textarea "Friendly reminder from [PERSON_NAME] Accountancy Services! The deadline to subm…"
click at [494, 228] on textarea "Friendly reminder from [PERSON_NAME] Accountancy Services! The deadline to subm…" at bounding box center [581, 260] width 270 height 96
type textarea "x"
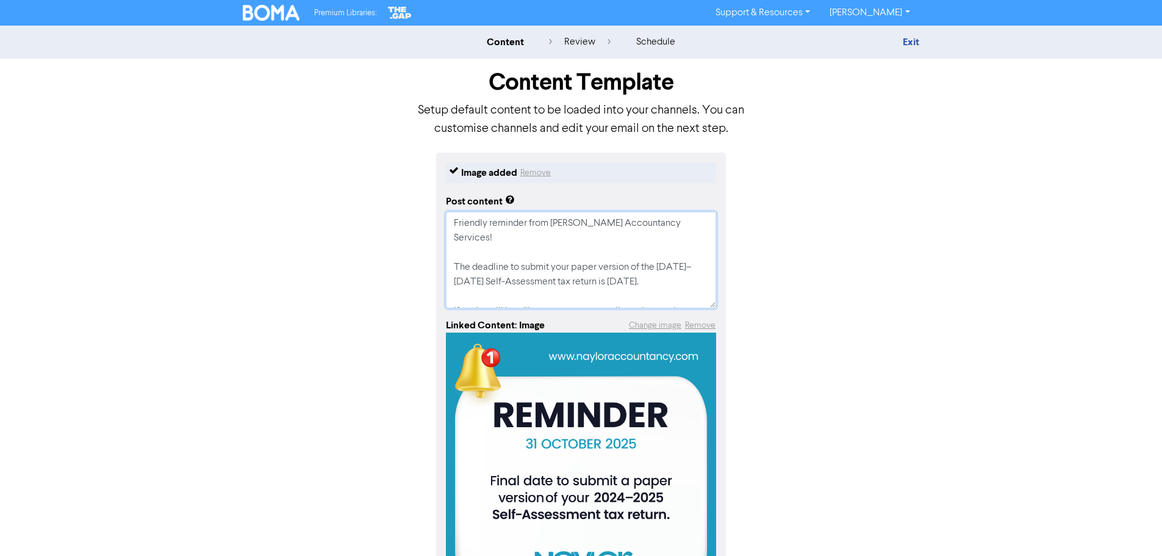
type textarea "Friendly eminder from [PERSON_NAME] Accountancy Services! The deadline to submi…"
type textarea "x"
type textarea "Friendly Reminder from [PERSON_NAME] Accountancy Services! The deadline to subm…"
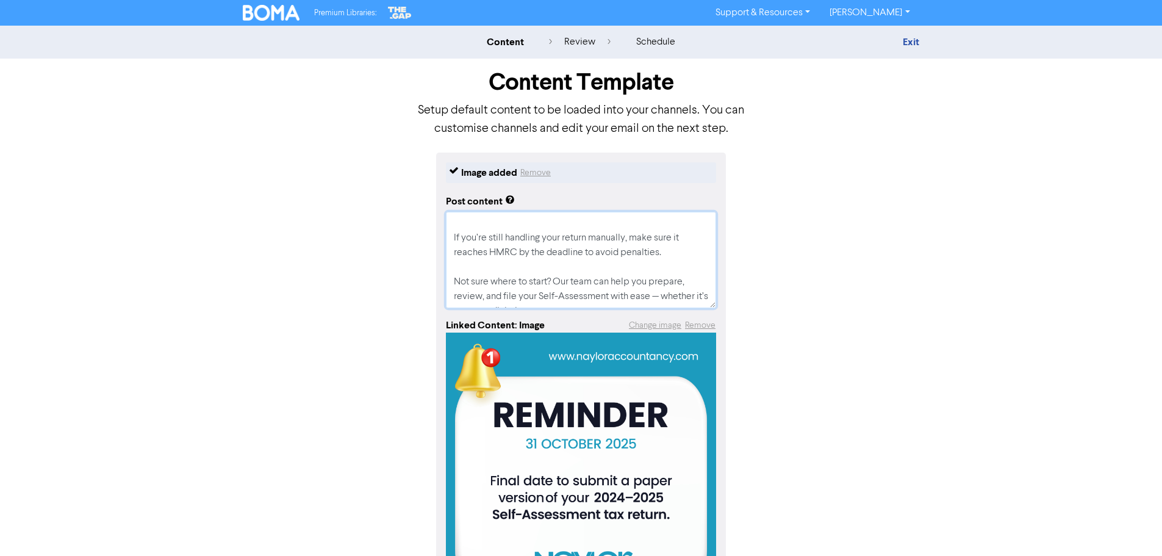
scroll to position [98, 0]
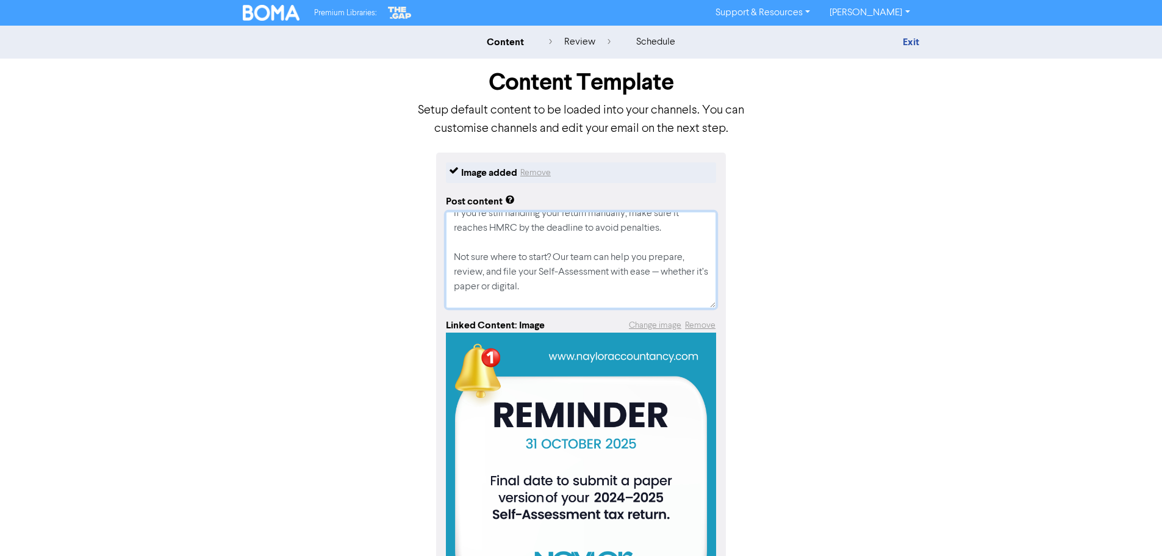
click at [659, 259] on textarea "Friendly Reminder from [PERSON_NAME] Accountancy Services! The deadline to subm…" at bounding box center [581, 260] width 270 height 96
type textarea "x"
type textarea "Friendly Reminder from [PERSON_NAME] Accountancy Services! The deadline to subm…"
type textarea "x"
type textarea "Friendly Reminder from [PERSON_NAME] Accountancy Services! The deadline to subm…"
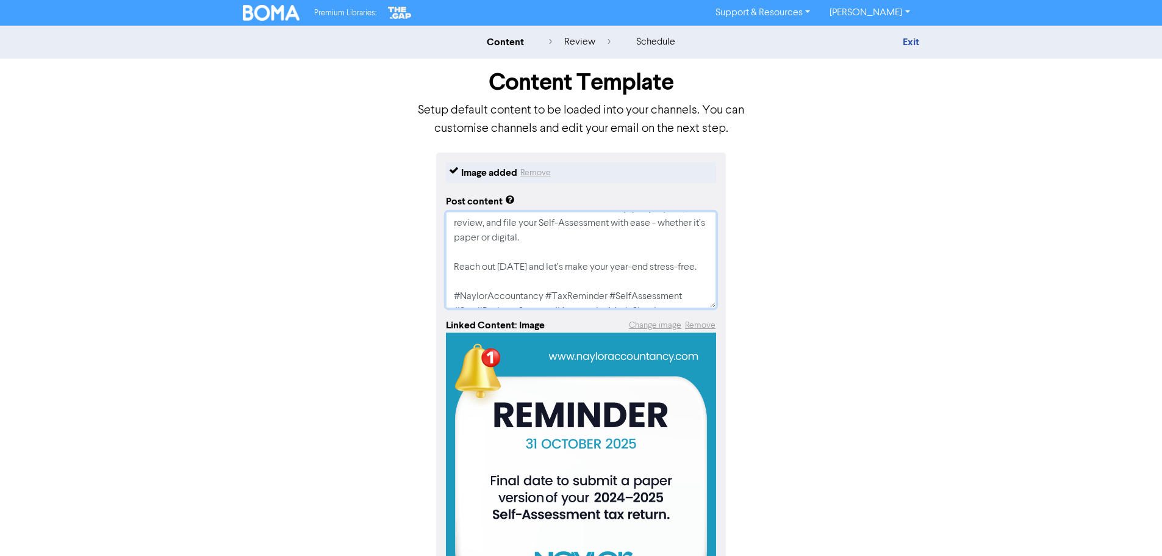
scroll to position [161, 0]
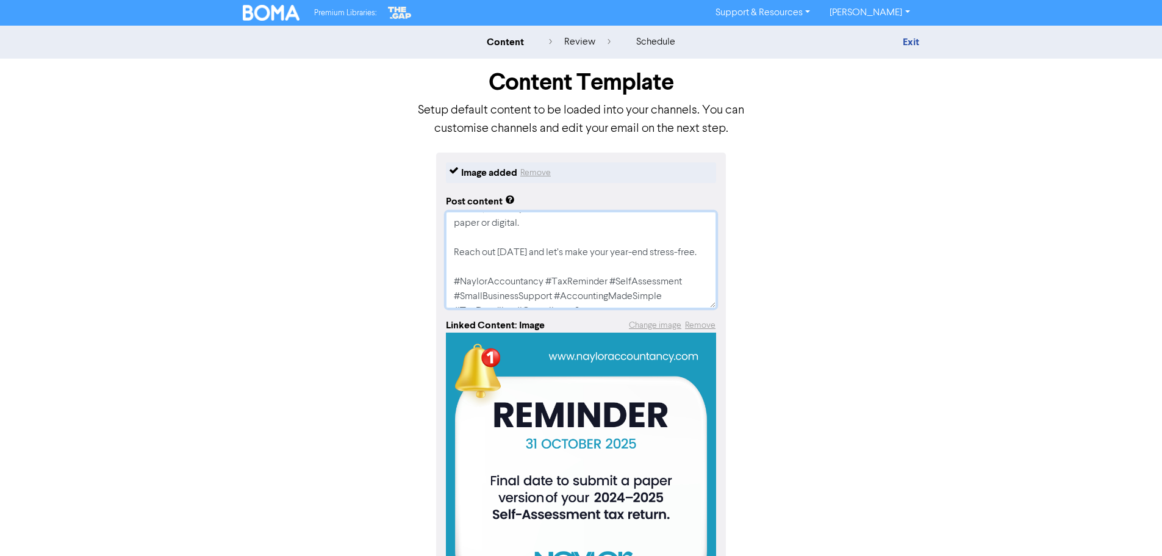
click at [551, 253] on textarea "Friendly Reminder from [PERSON_NAME] Accountancy Services! The deadline to subm…" at bounding box center [581, 260] width 270 height 96
type textarea "x"
type textarea "Friendly Reminder from [PERSON_NAME] Accountancy Services! The deadline to subm…"
paste textarea "Connect with Us Official Website: /[DOMAIN_NAME] Facebook Page: /NaylorAccounta…"
type textarea "x"
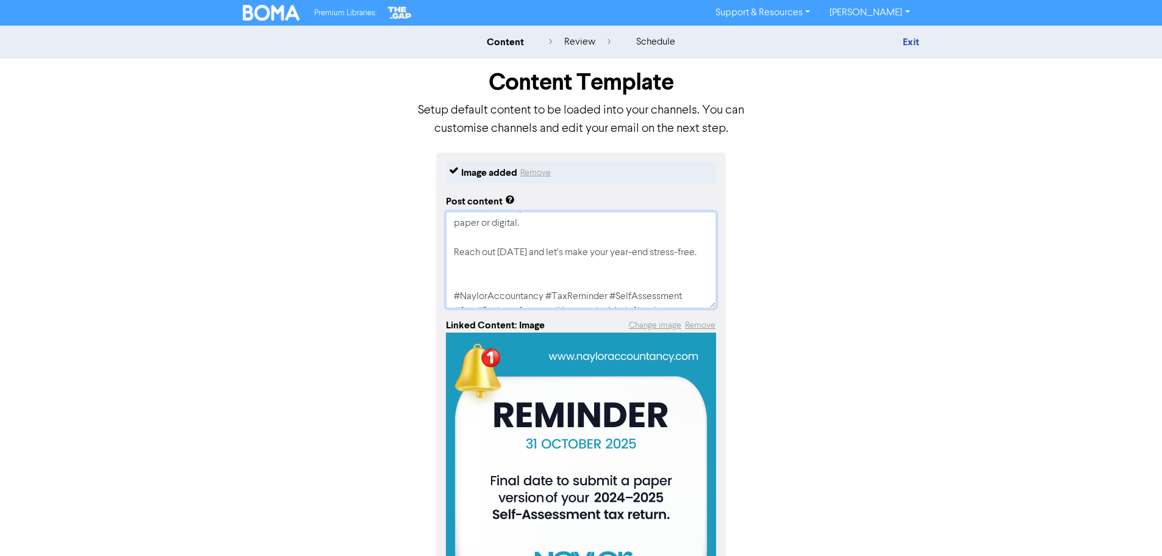
type textarea "Friendly Reminder from [PERSON_NAME] Accountancy Services! The deadline to subm…"
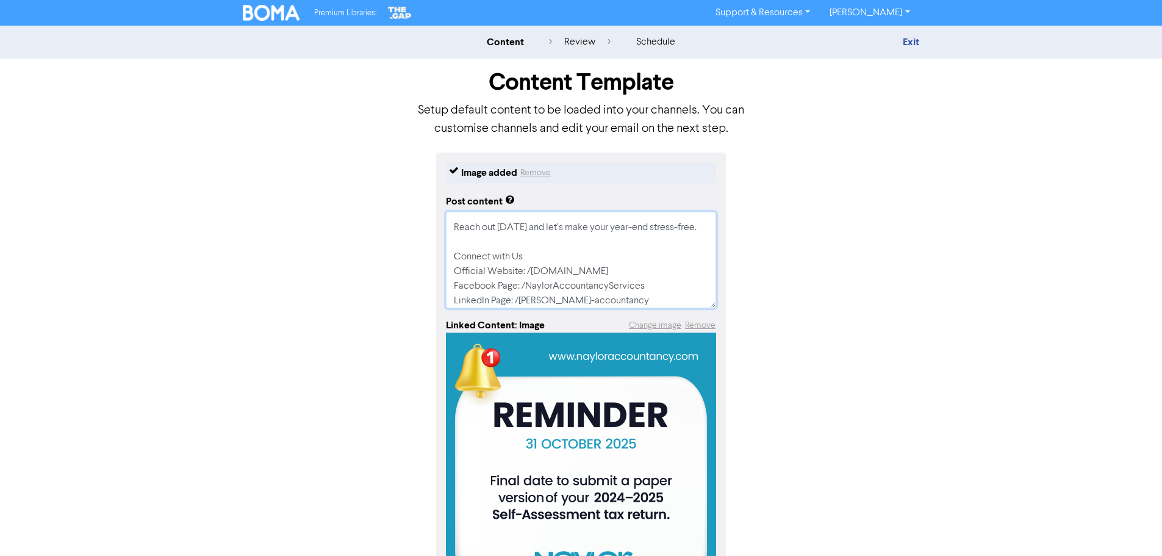
type textarea "x"
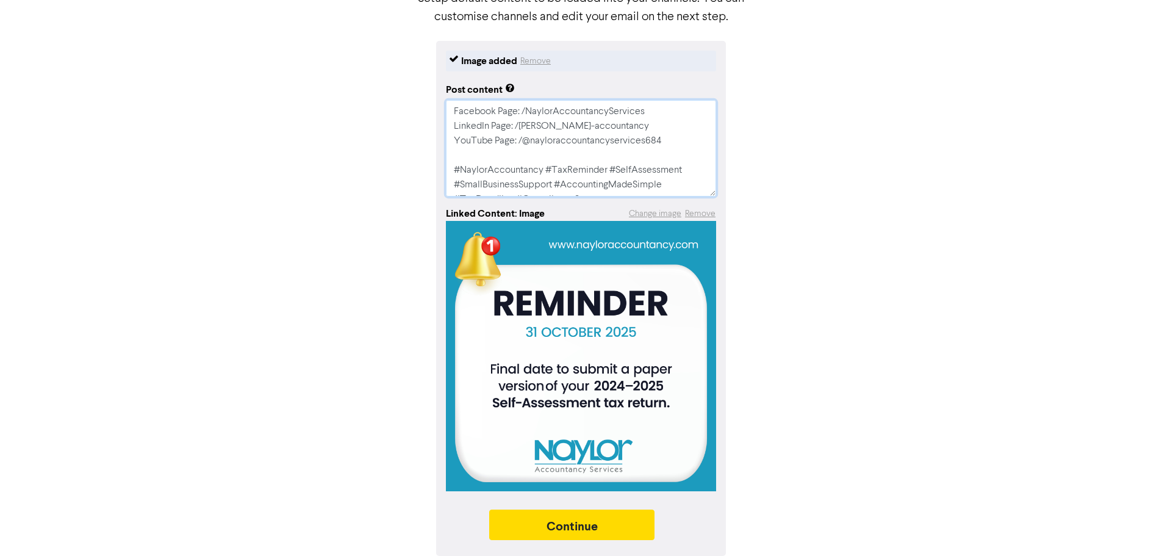
scroll to position [113, 0]
type textarea "Friendly Reminder from [PERSON_NAME] Accountancy Services! The deadline to subm…"
click at [561, 523] on button "Continue" at bounding box center [572, 524] width 166 height 31
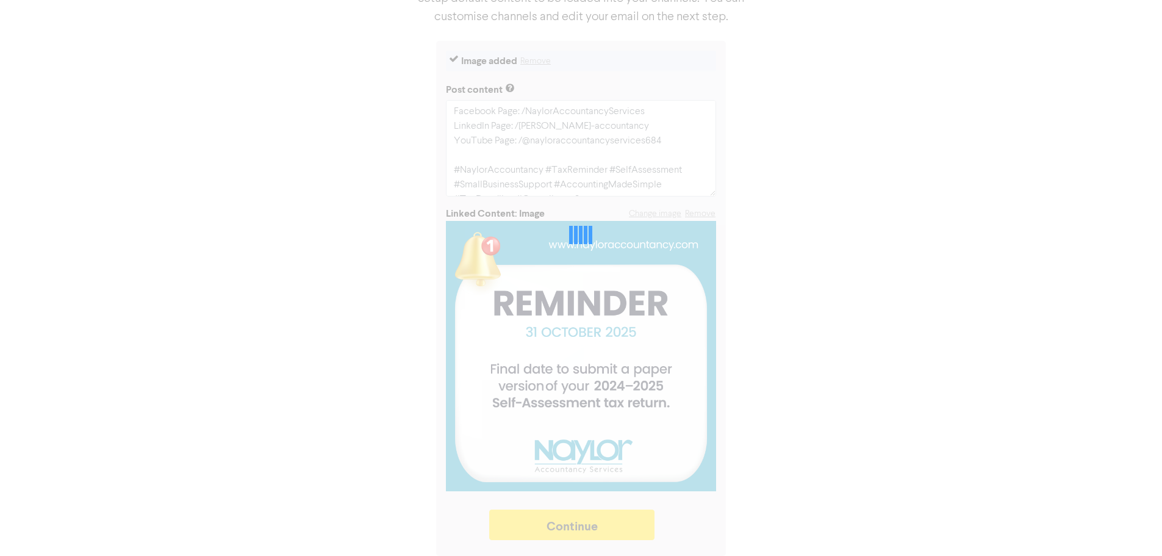
type textarea "x"
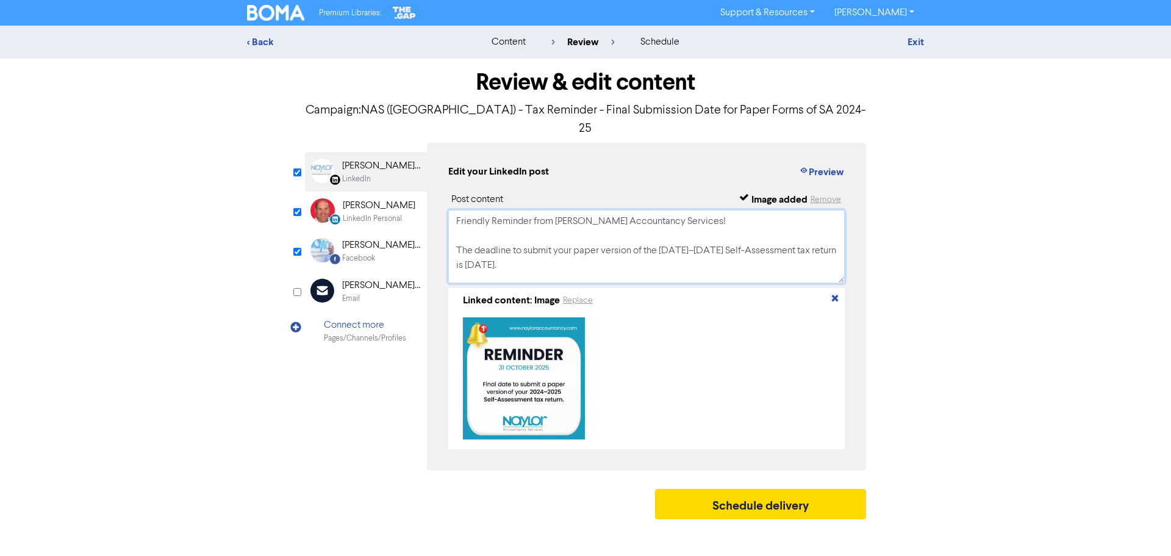
click at [724, 232] on textarea "Friendly Reminder from [PERSON_NAME] Accountancy Services! The deadline to subm…" at bounding box center [646, 246] width 397 height 73
click at [730, 233] on textarea "Friendly Reminder from [PERSON_NAME] Accountancy Services! The deadline to subm…" at bounding box center [646, 246] width 397 height 73
type textarea "Friendly Reminder from [PERSON_NAME] Accountancy Services! The deadline to subm…"
drag, startPoint x: 789, startPoint y: 494, endPoint x: 568, endPoint y: 483, distance: 221.1
click at [568, 489] on div "Schedule delivery" at bounding box center [585, 507] width 561 height 37
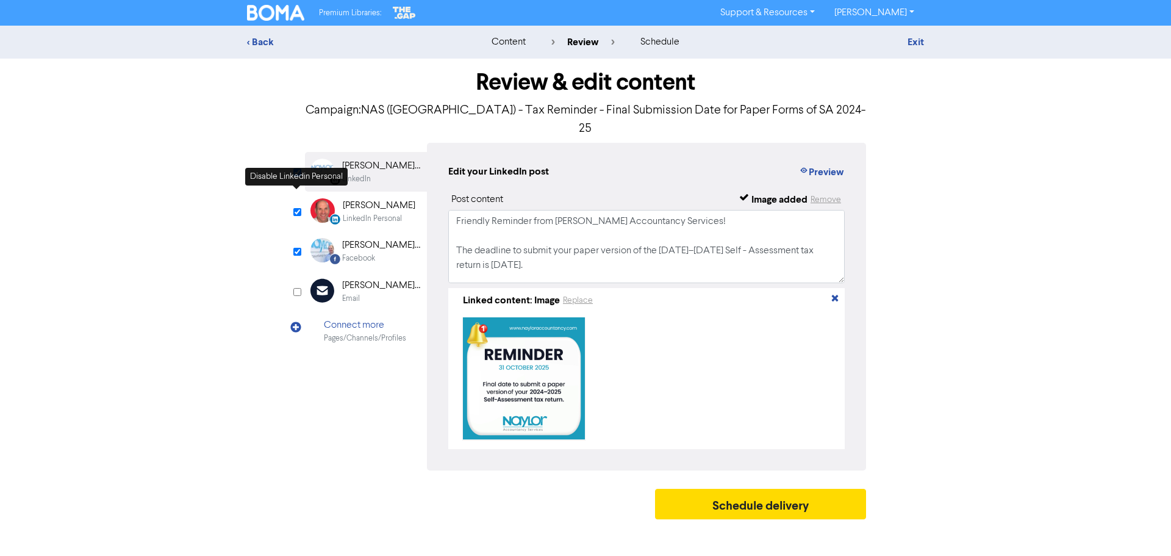
click at [294, 208] on input "checkbox" at bounding box center [297, 212] width 8 height 8
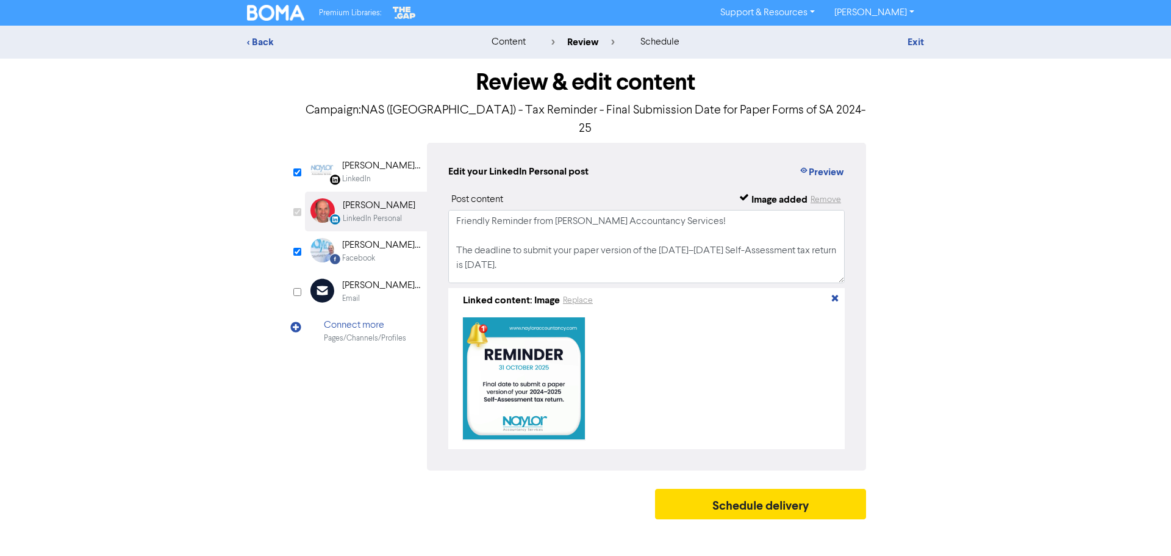
checkbox input "false"
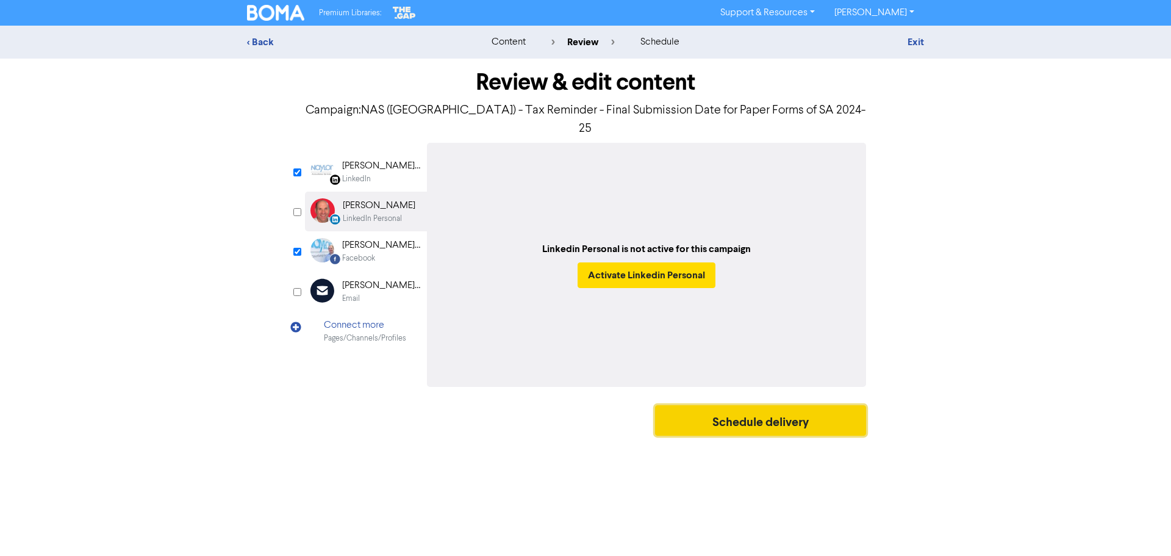
click at [764, 405] on button "Schedule delivery" at bounding box center [760, 420] width 211 height 31
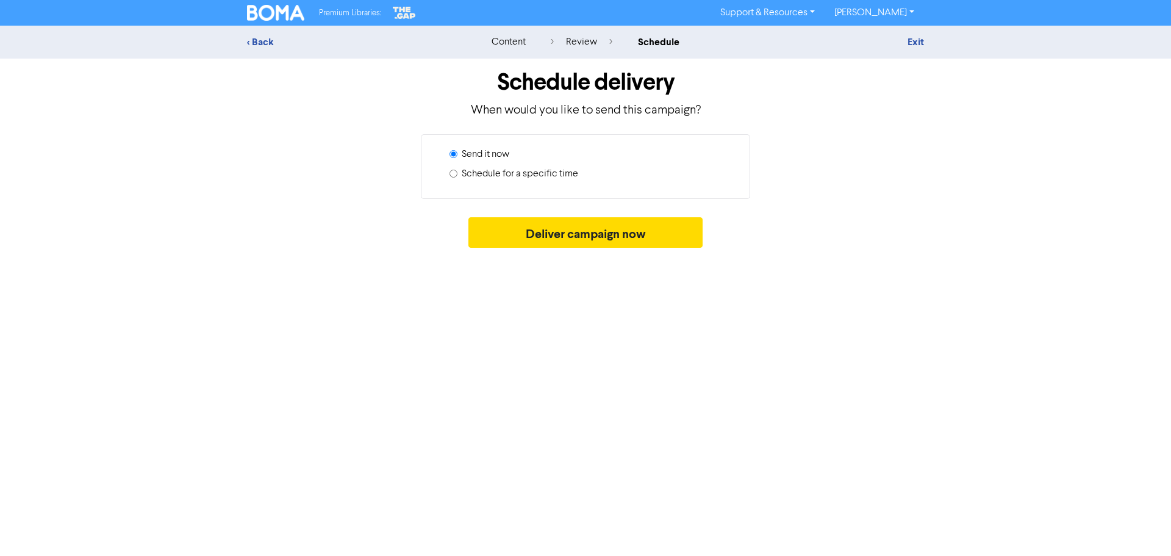
click at [453, 171] on input "Schedule for a specific time" at bounding box center [454, 174] width 8 height 8
radio input "true"
radio input "false"
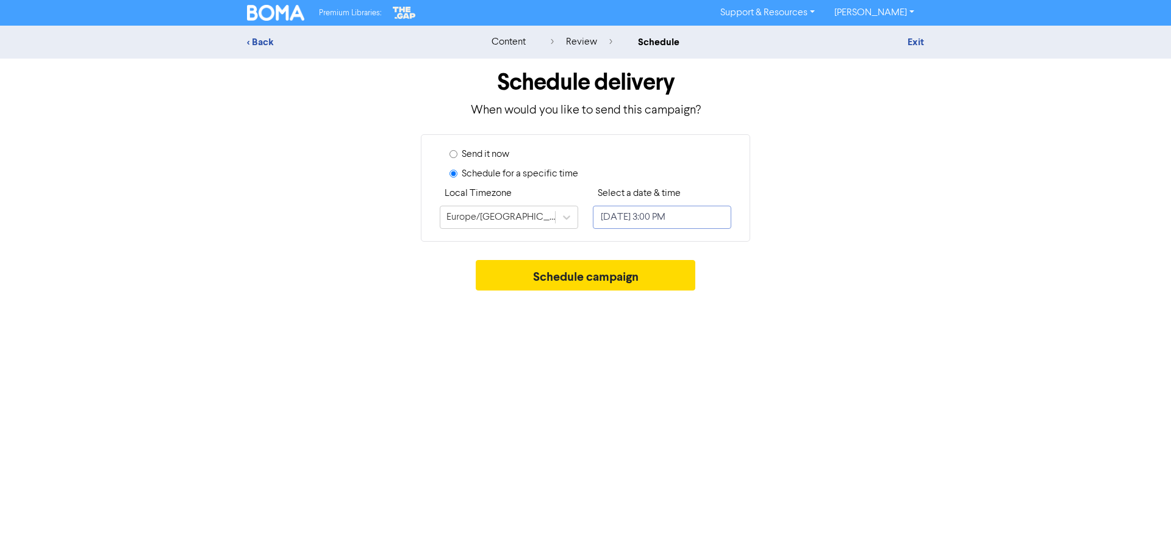
select select "9"
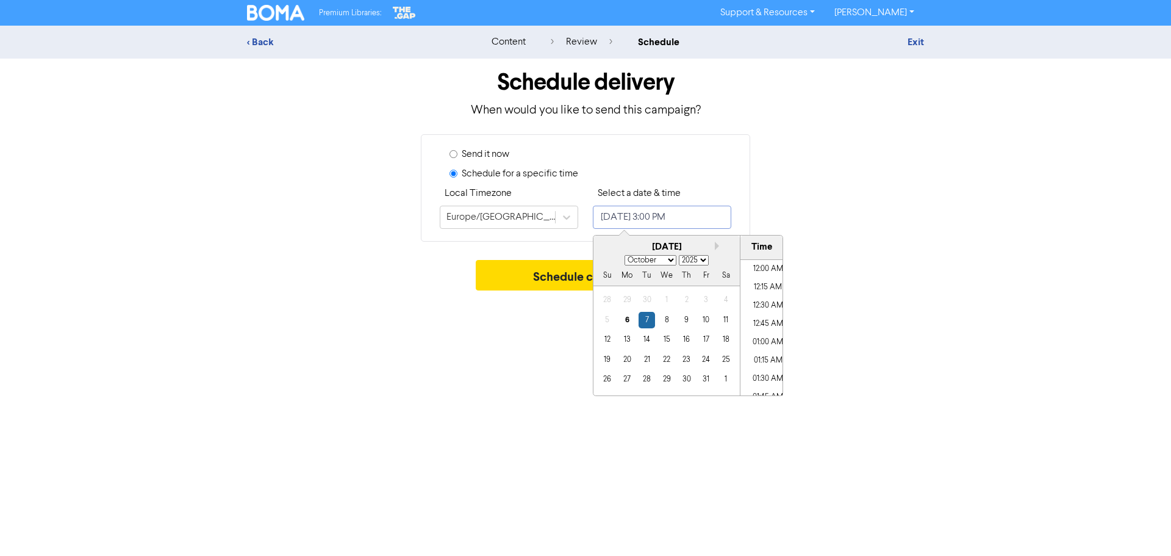
click at [642, 223] on input "[DATE] 3:00 PM" at bounding box center [662, 217] width 138 height 23
click at [668, 362] on div "22" at bounding box center [666, 359] width 16 height 16
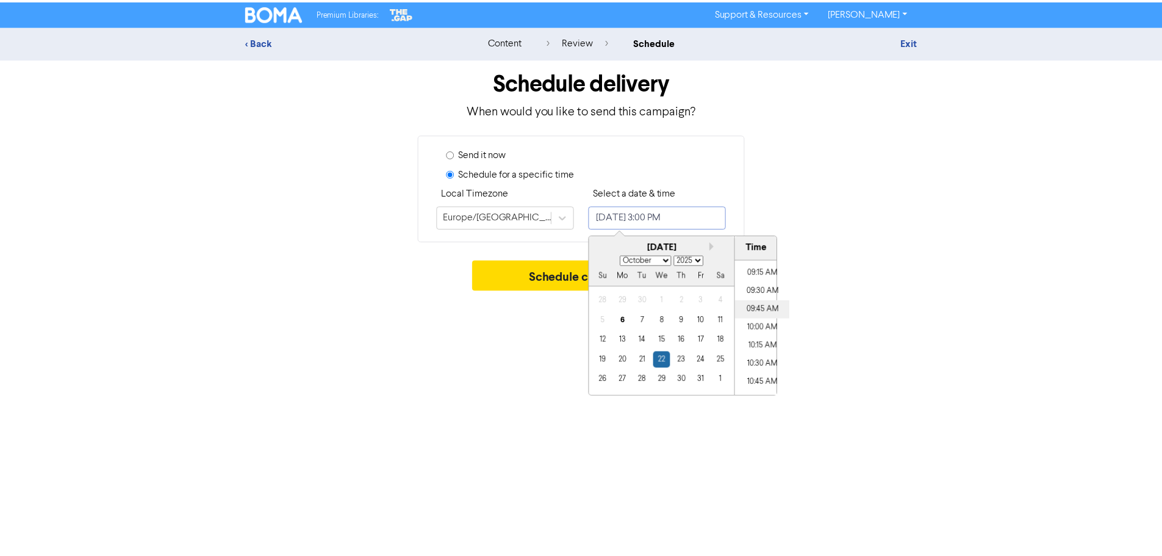
scroll to position [612, 0]
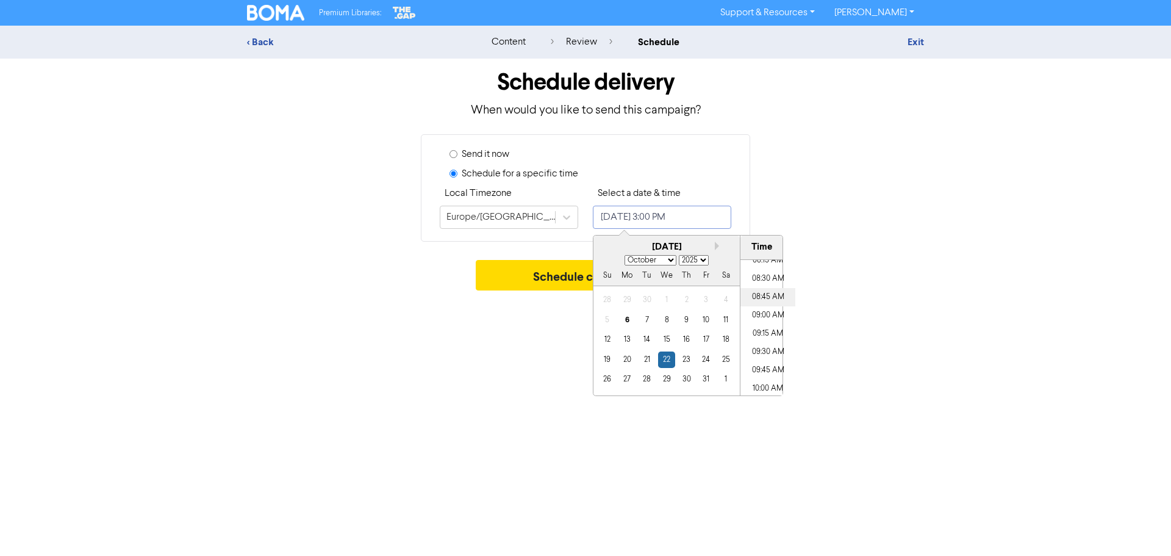
click at [759, 295] on li "08:45 AM" at bounding box center [768, 297] width 55 height 18
type input "[DATE] 8:45 AM"
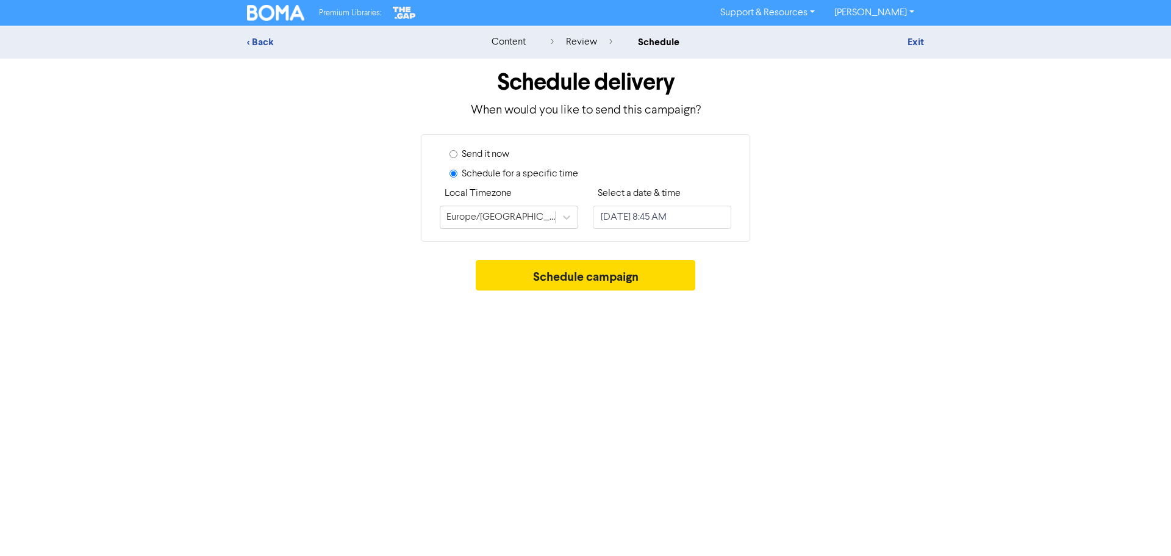
click at [473, 347] on div "Premium Libraries: Support & Resources Video Tutorials FAQ & Guides Marketing E…" at bounding box center [585, 278] width 1171 height 556
click at [585, 279] on button "Schedule campaign" at bounding box center [586, 275] width 220 height 31
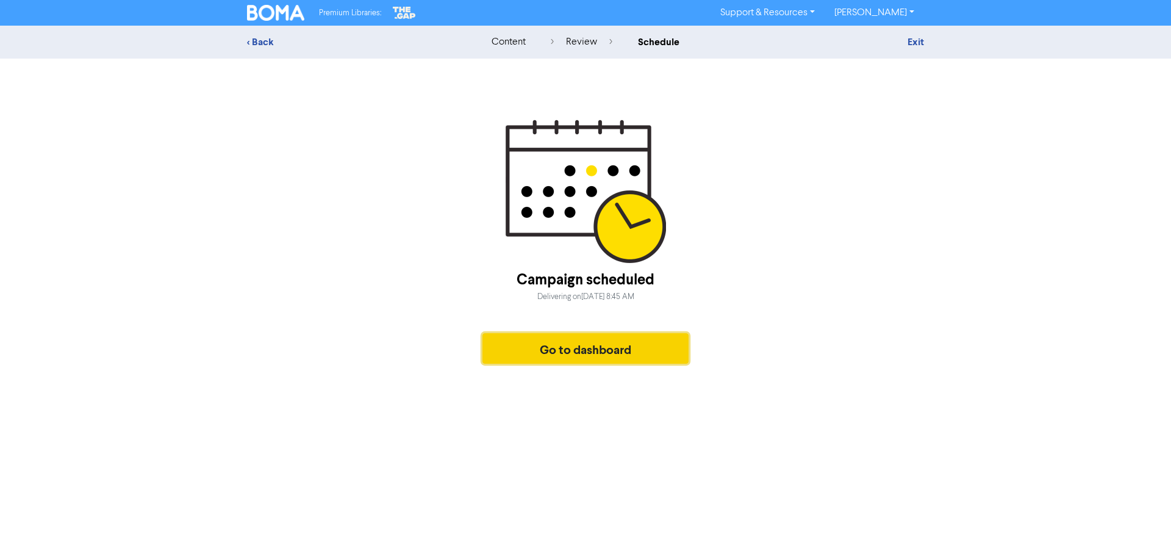
click at [588, 348] on button "Go to dashboard" at bounding box center [586, 348] width 206 height 31
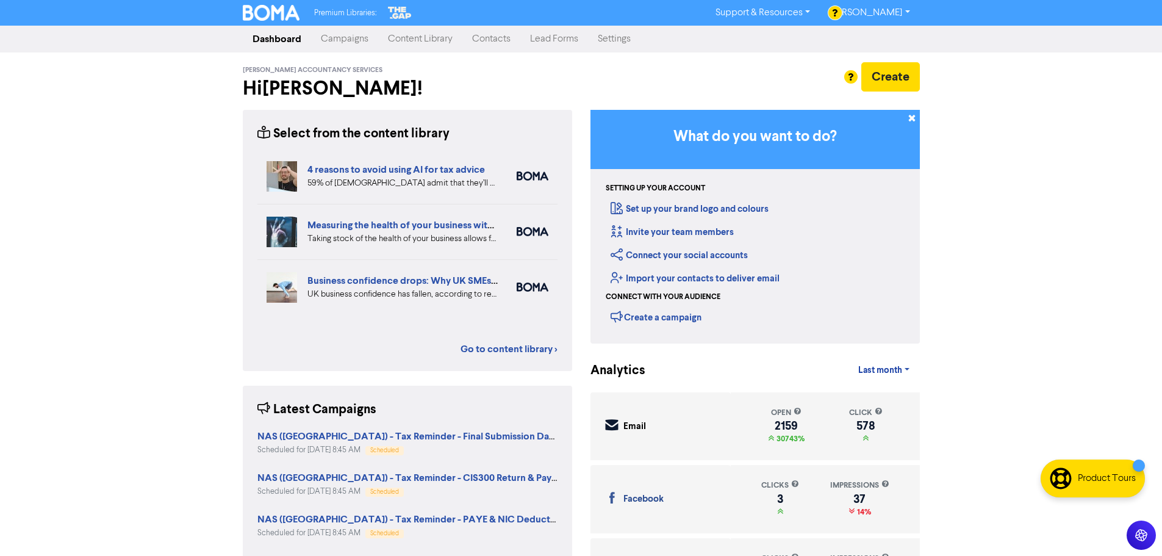
click at [333, 38] on link "Campaigns" at bounding box center [344, 39] width 67 height 24
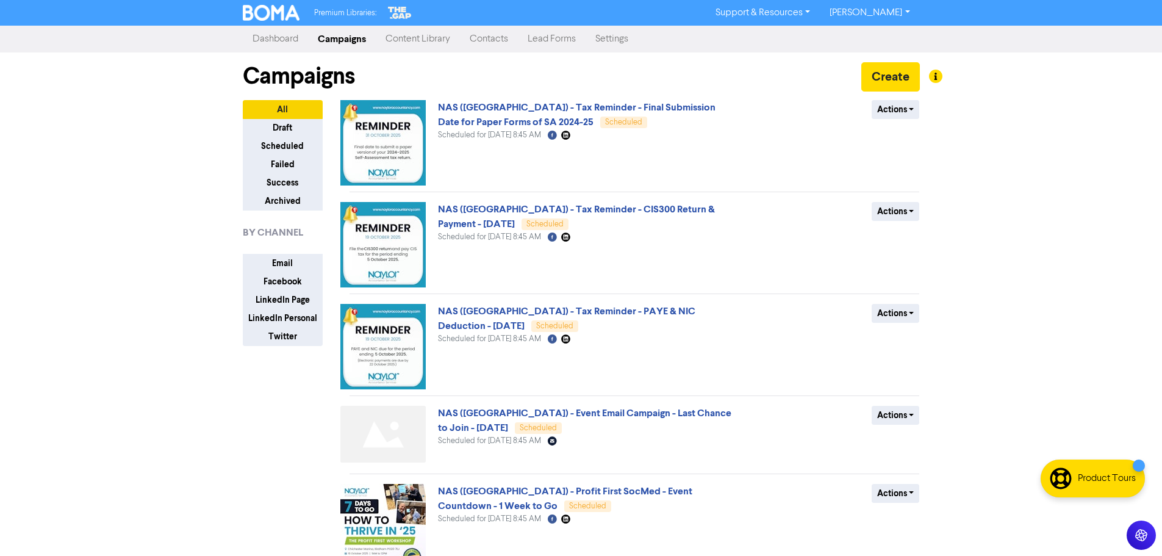
click at [901, 13] on link "[PERSON_NAME]" at bounding box center [869, 13] width 99 height 20
click at [862, 34] on button "Log Out" at bounding box center [868, 36] width 96 height 15
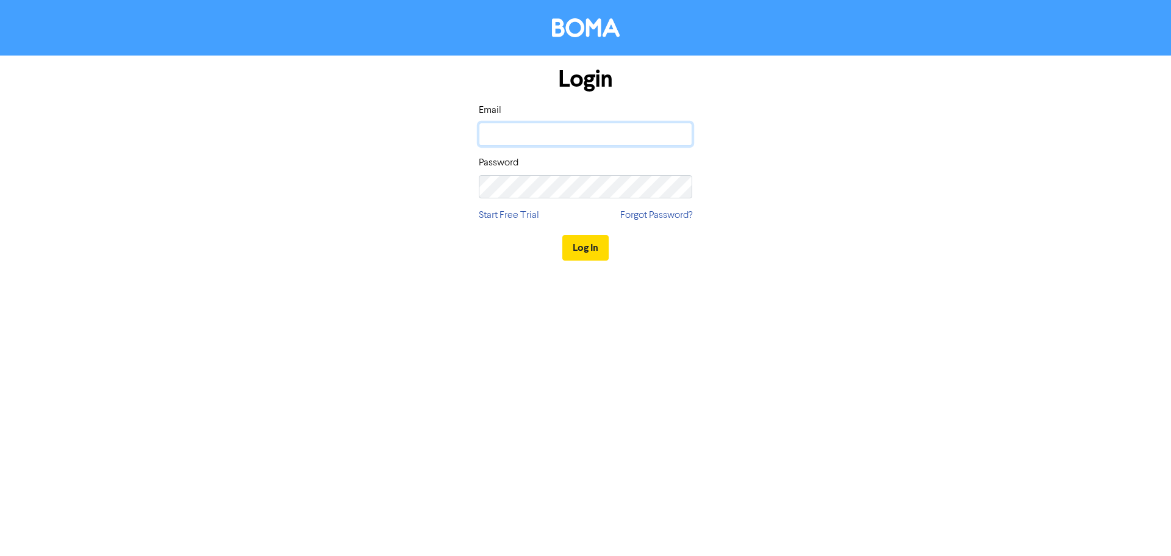
type input "[EMAIL_ADDRESS][DOMAIN_NAME]"
